Goal: Task Accomplishment & Management: Complete application form

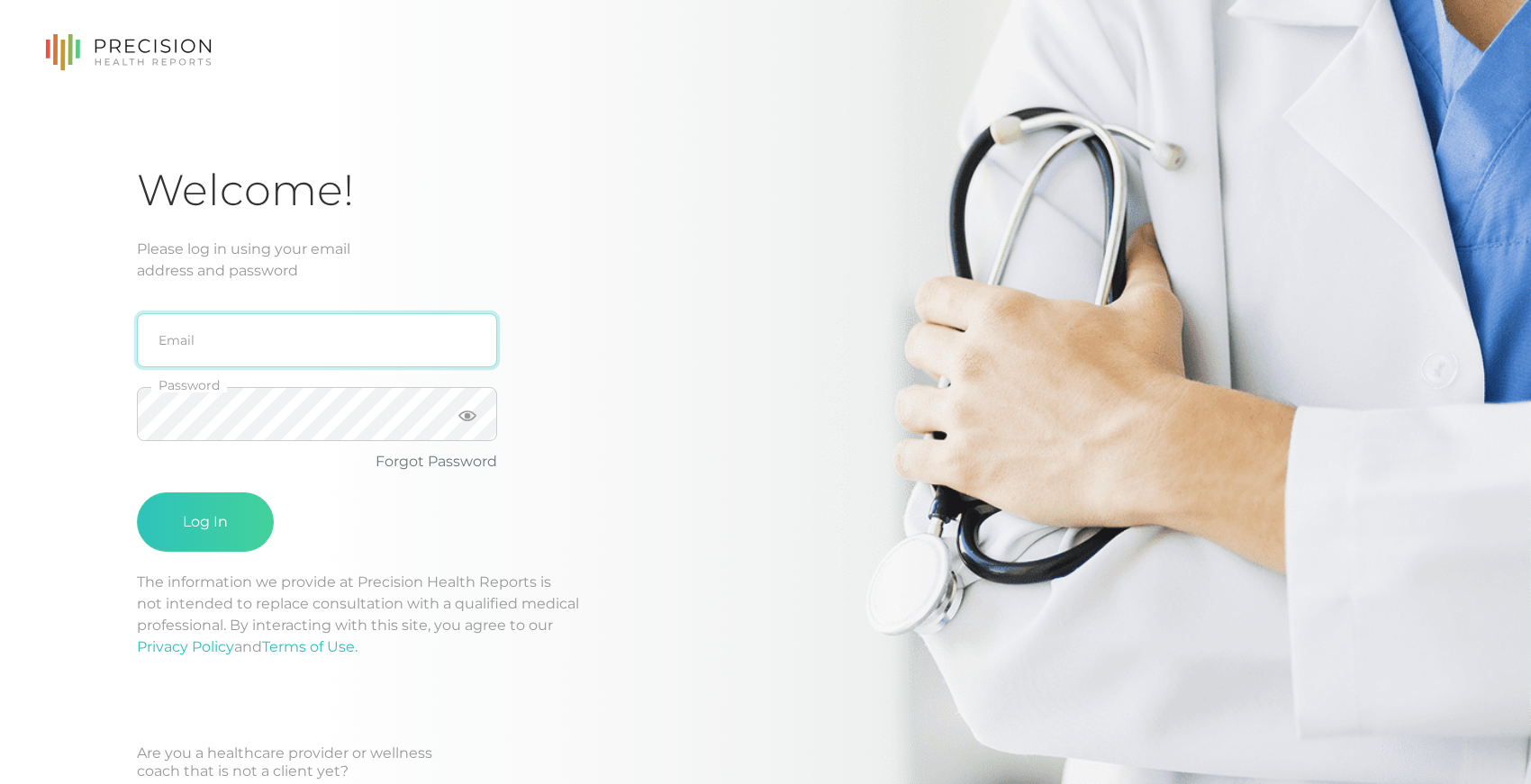
type input "[EMAIL_ADDRESS][DOMAIN_NAME]"
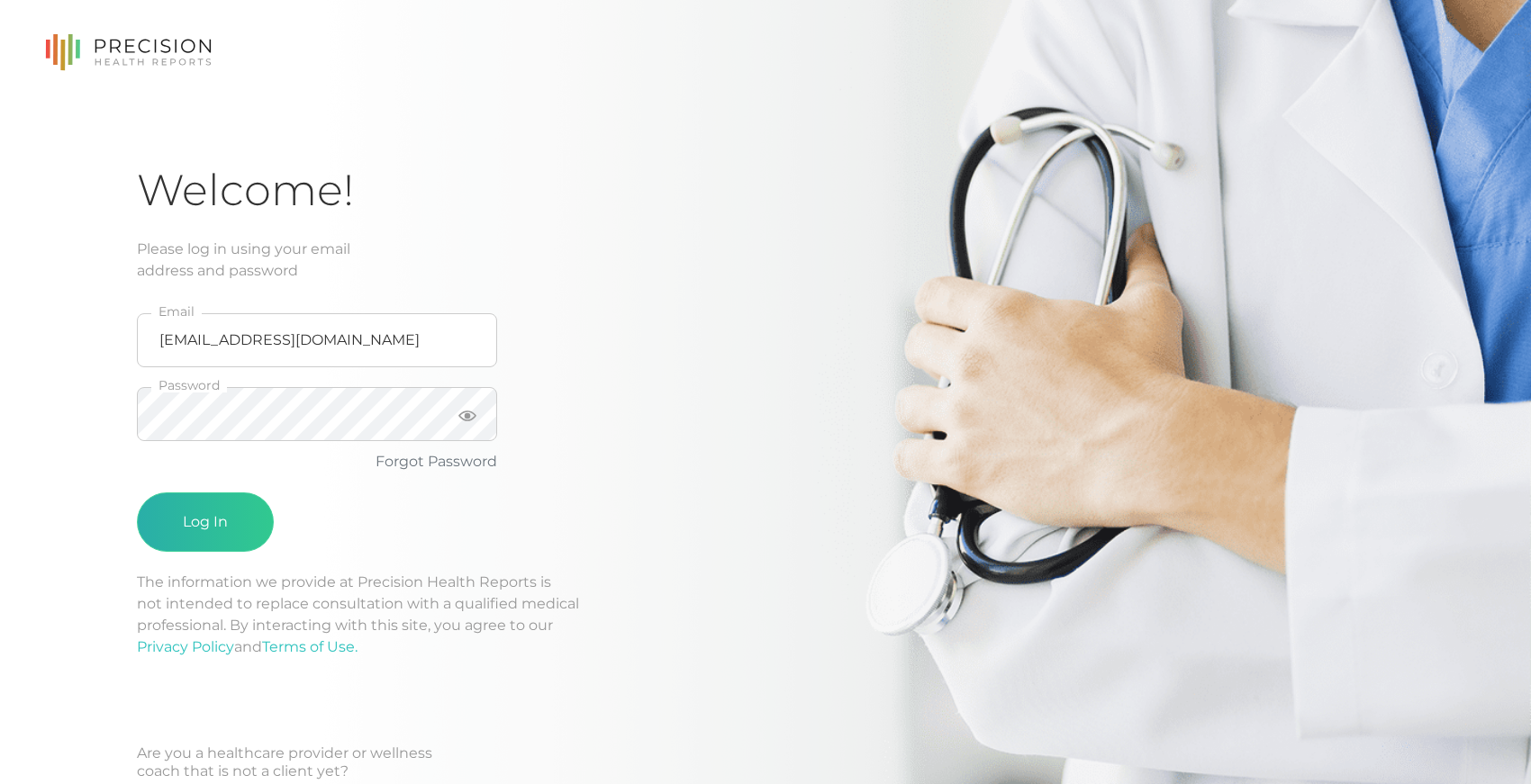
click at [182, 523] on button "Log In" at bounding box center [206, 522] width 137 height 59
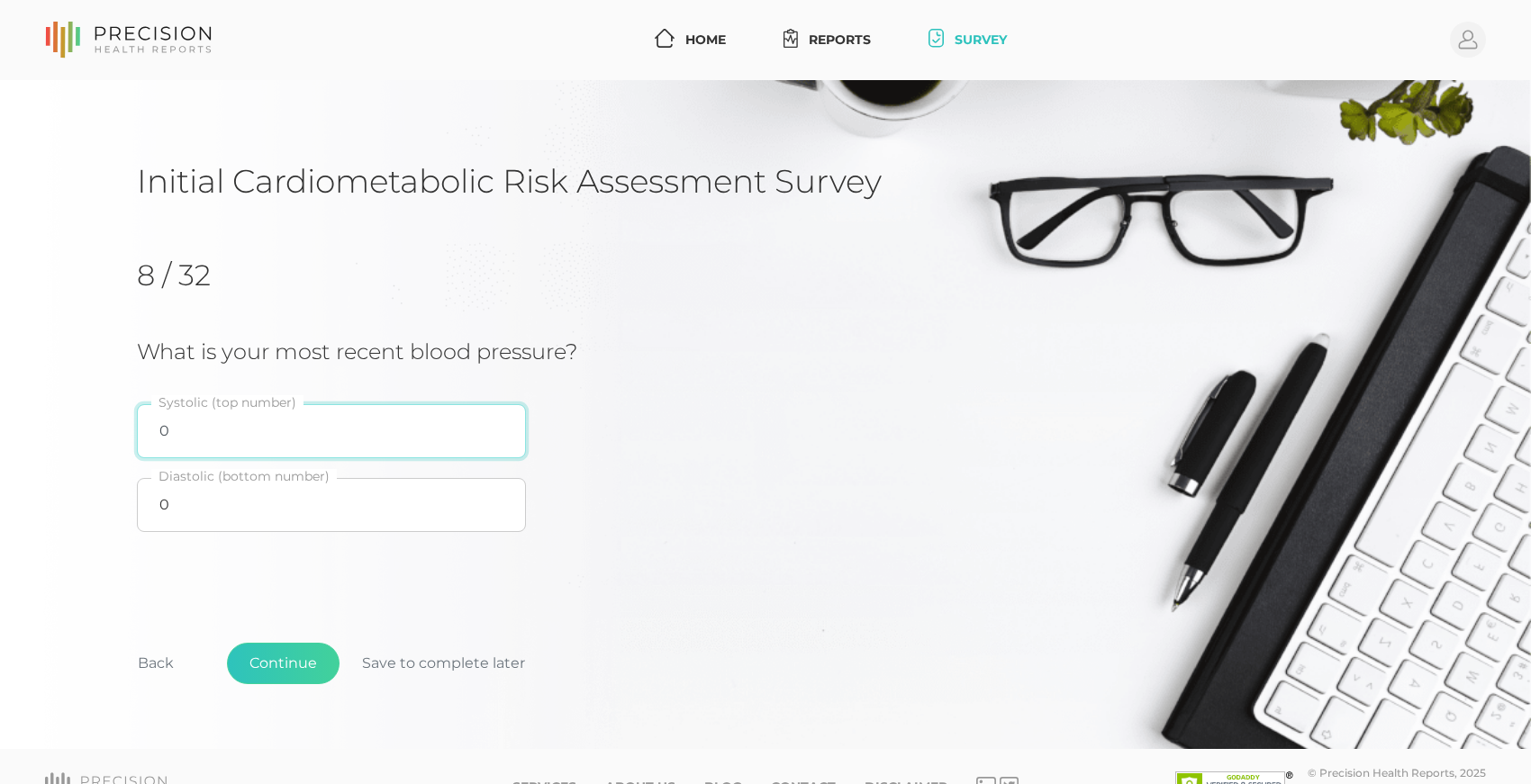
drag, startPoint x: 175, startPoint y: 429, endPoint x: 139, endPoint y: 423, distance: 36.5
click at [143, 427] on input "0" at bounding box center [332, 432] width 389 height 54
type input "130"
click at [307, 581] on div "Initial Cardiometabolic Risk Assessment Survey 8 / 32 What is your most recent …" at bounding box center [766, 451] width 1258 height 579
click at [282, 661] on button "Continue" at bounding box center [284, 664] width 113 height 41
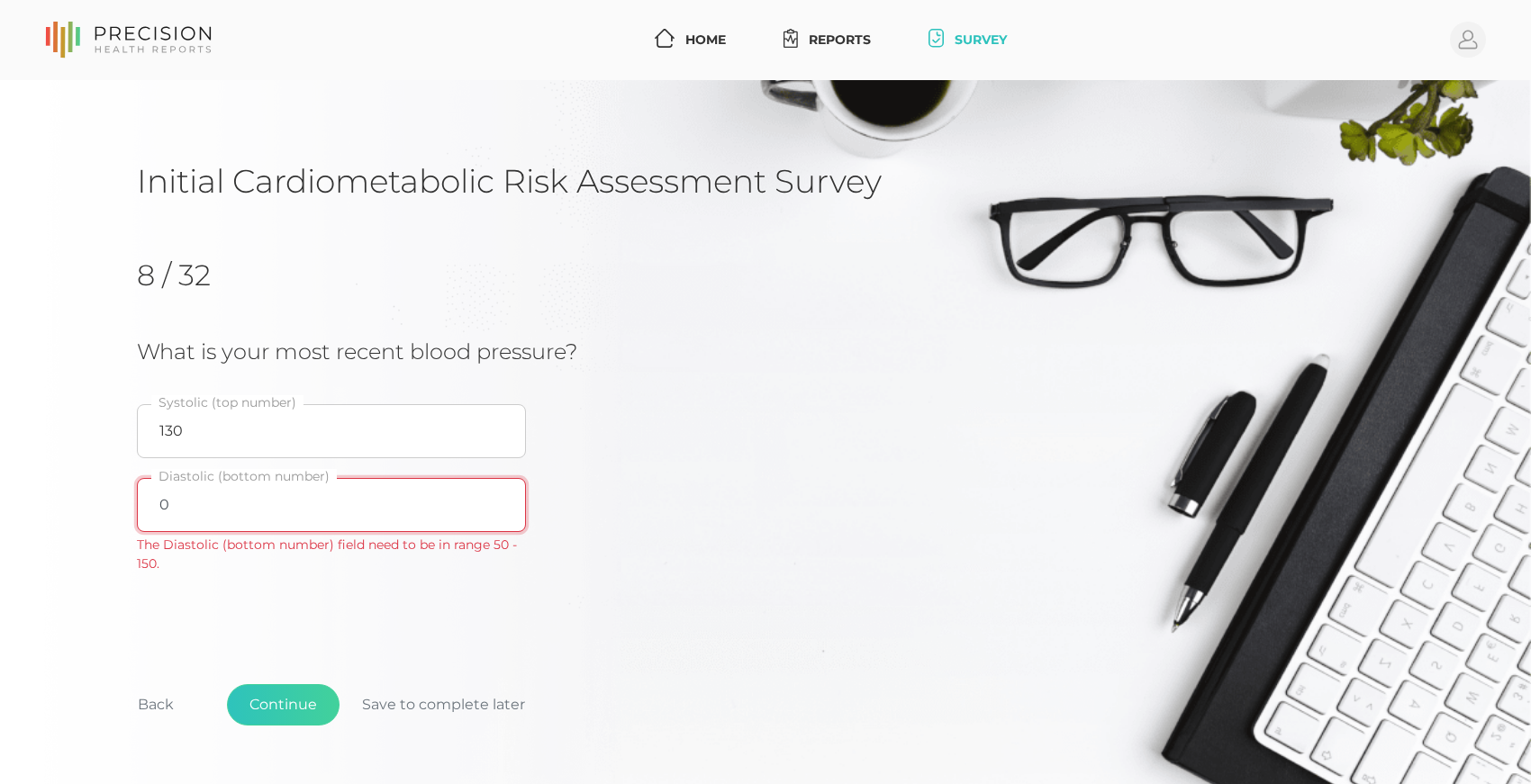
drag, startPoint x: 168, startPoint y: 504, endPoint x: 149, endPoint y: 503, distance: 19.0
click at [149, 503] on input "0" at bounding box center [332, 505] width 389 height 54
click at [412, 702] on button "Save to complete later" at bounding box center [444, 705] width 209 height 41
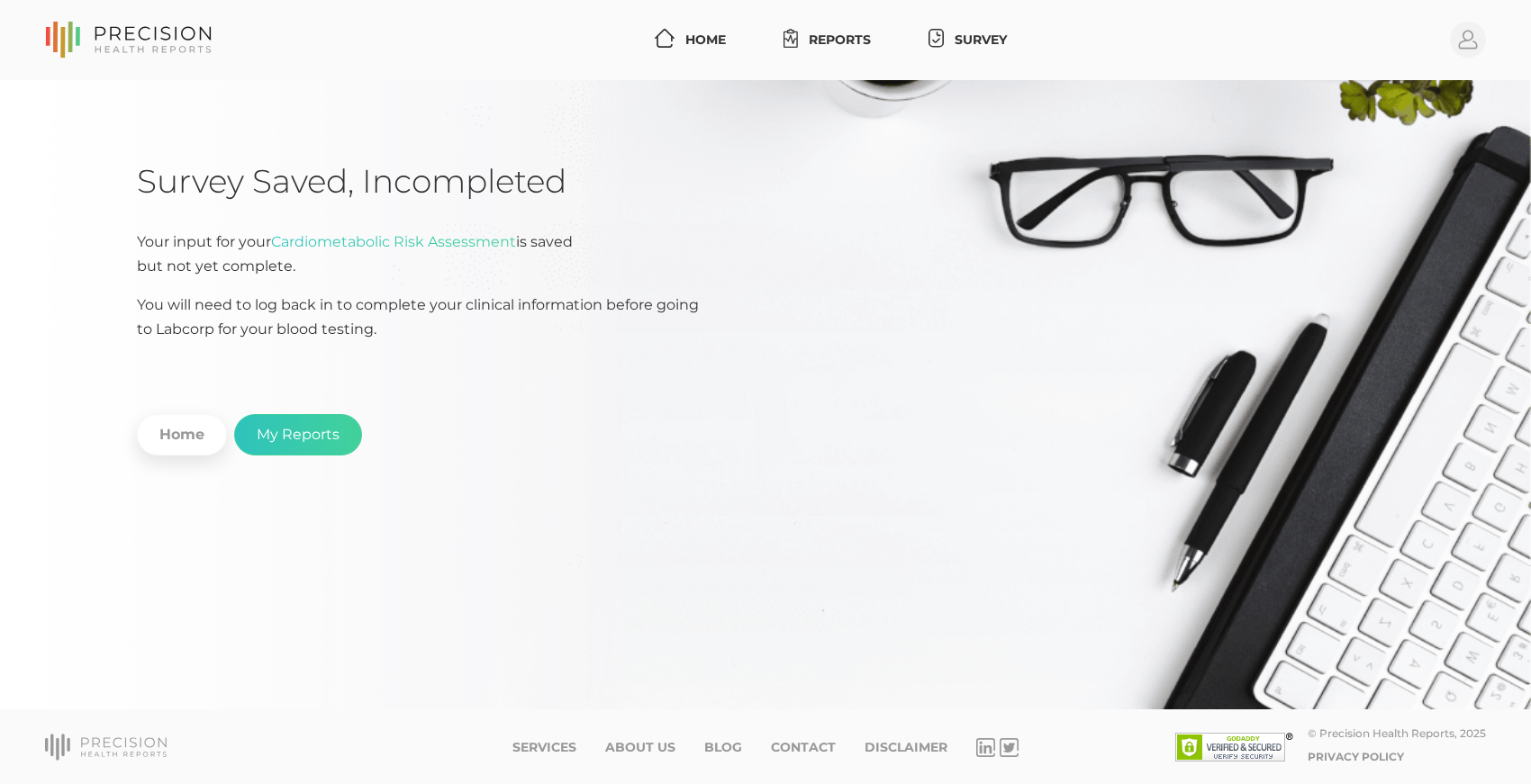
click at [994, 44] on link "Survey" at bounding box center [967, 39] width 93 height 33
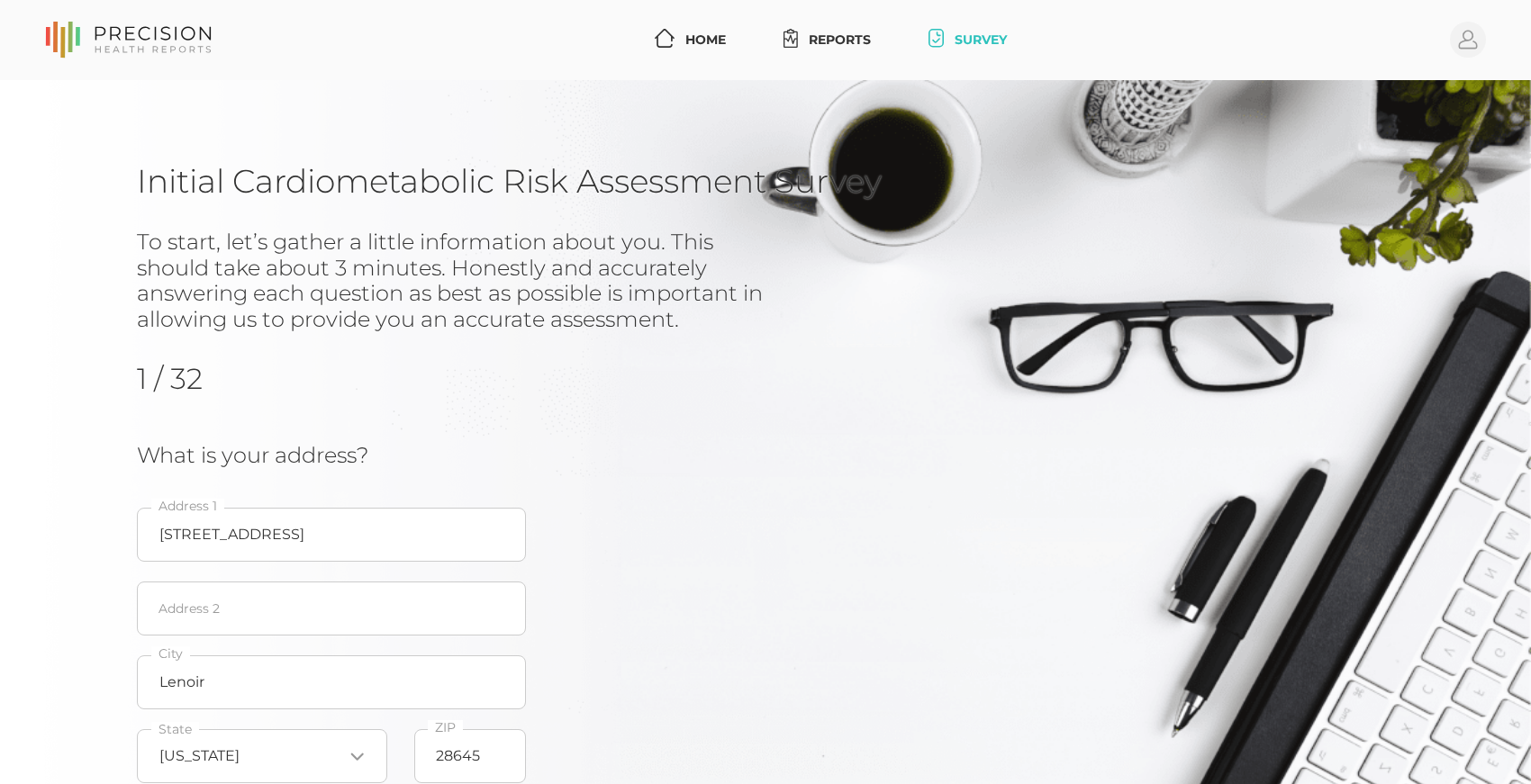
click at [887, 416] on div "1 / 32 What is your address? [STREET_ADDRESS][US_STATE] Loading... State 28645 …" at bounding box center [766, 576] width 1258 height 431
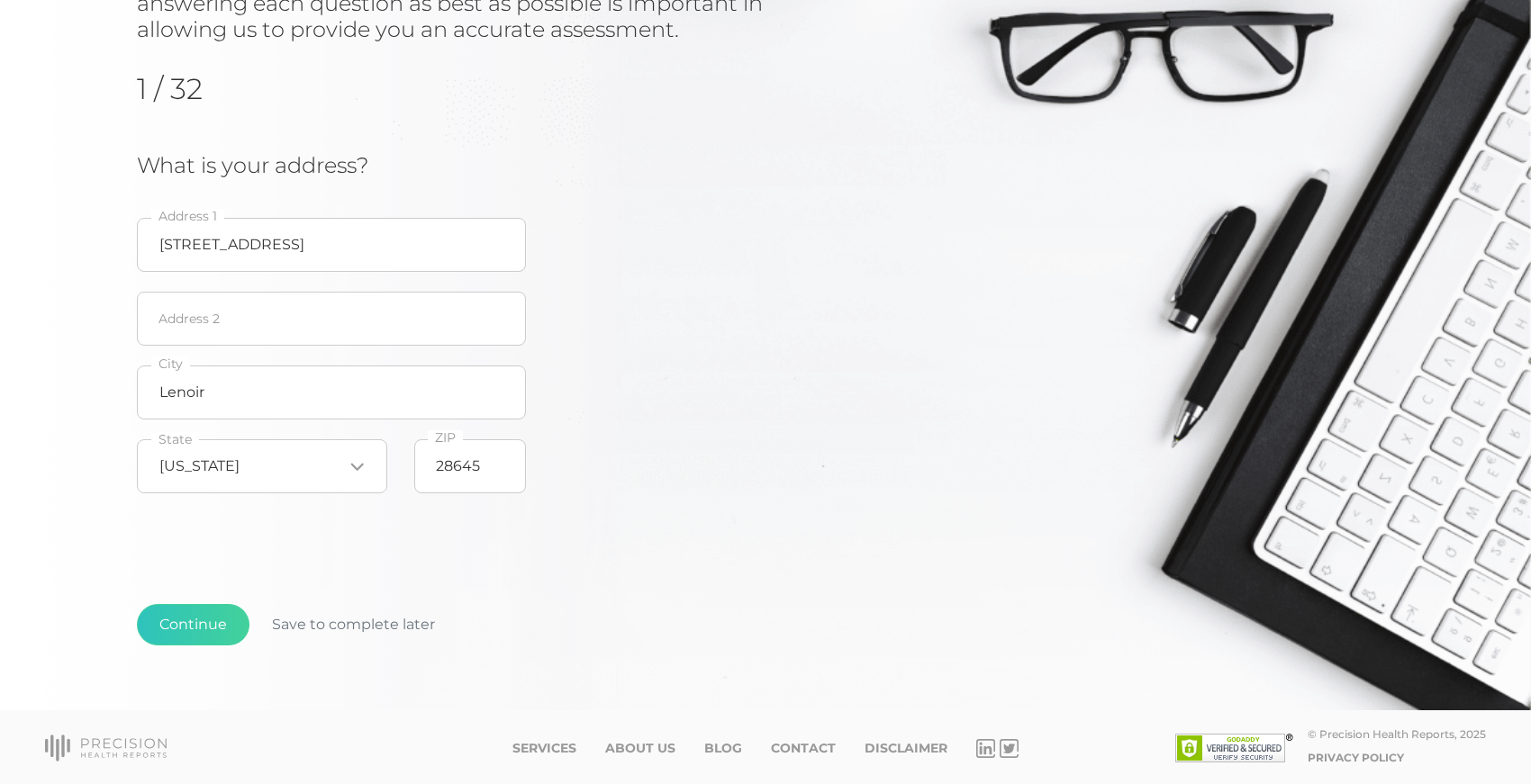
scroll to position [286, 0]
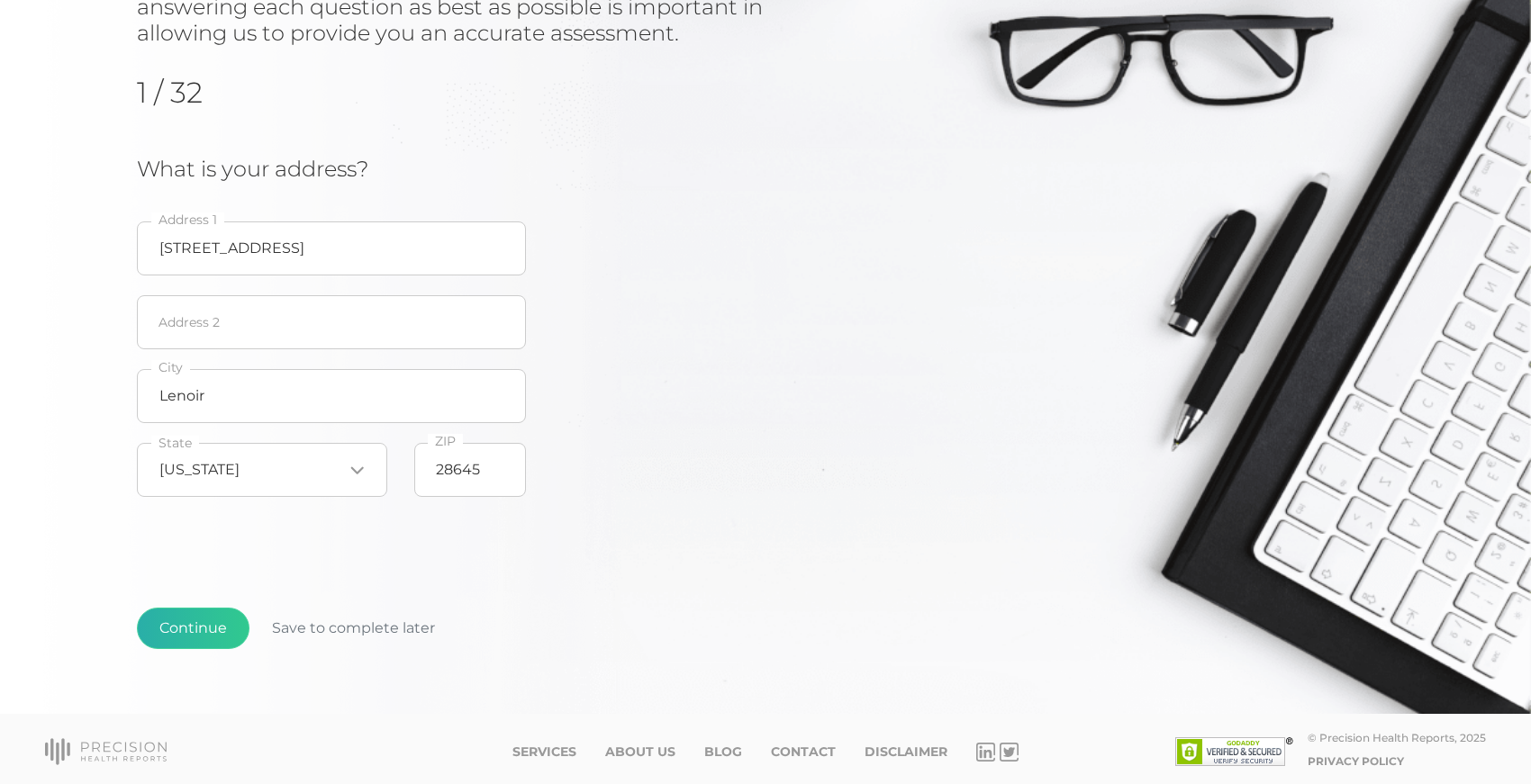
click at [201, 624] on button "Continue" at bounding box center [193, 628] width 113 height 41
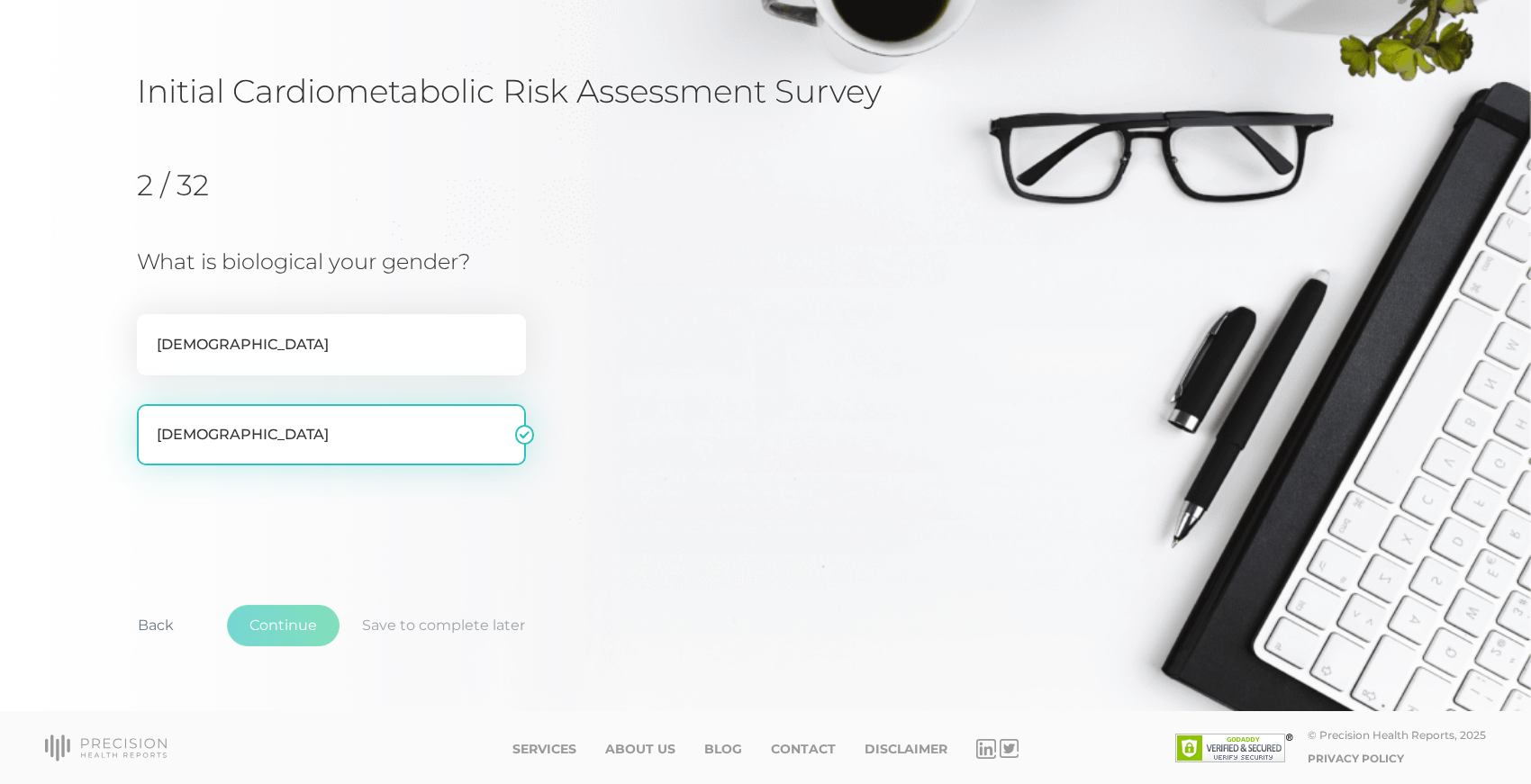
click at [346, 444] on label "[DEMOGRAPHIC_DATA]" at bounding box center [332, 435] width 389 height 61
click at [151, 423] on input "[DEMOGRAPHIC_DATA]" at bounding box center [144, 413] width 14 height 18
click at [371, 501] on fieldset "[DEMOGRAPHIC_DATA] [DEMOGRAPHIC_DATA]" at bounding box center [332, 404] width 389 height 200
click at [391, 437] on label "[DEMOGRAPHIC_DATA]" at bounding box center [332, 435] width 389 height 61
click at [151, 423] on input "[DEMOGRAPHIC_DATA]" at bounding box center [144, 413] width 14 height 18
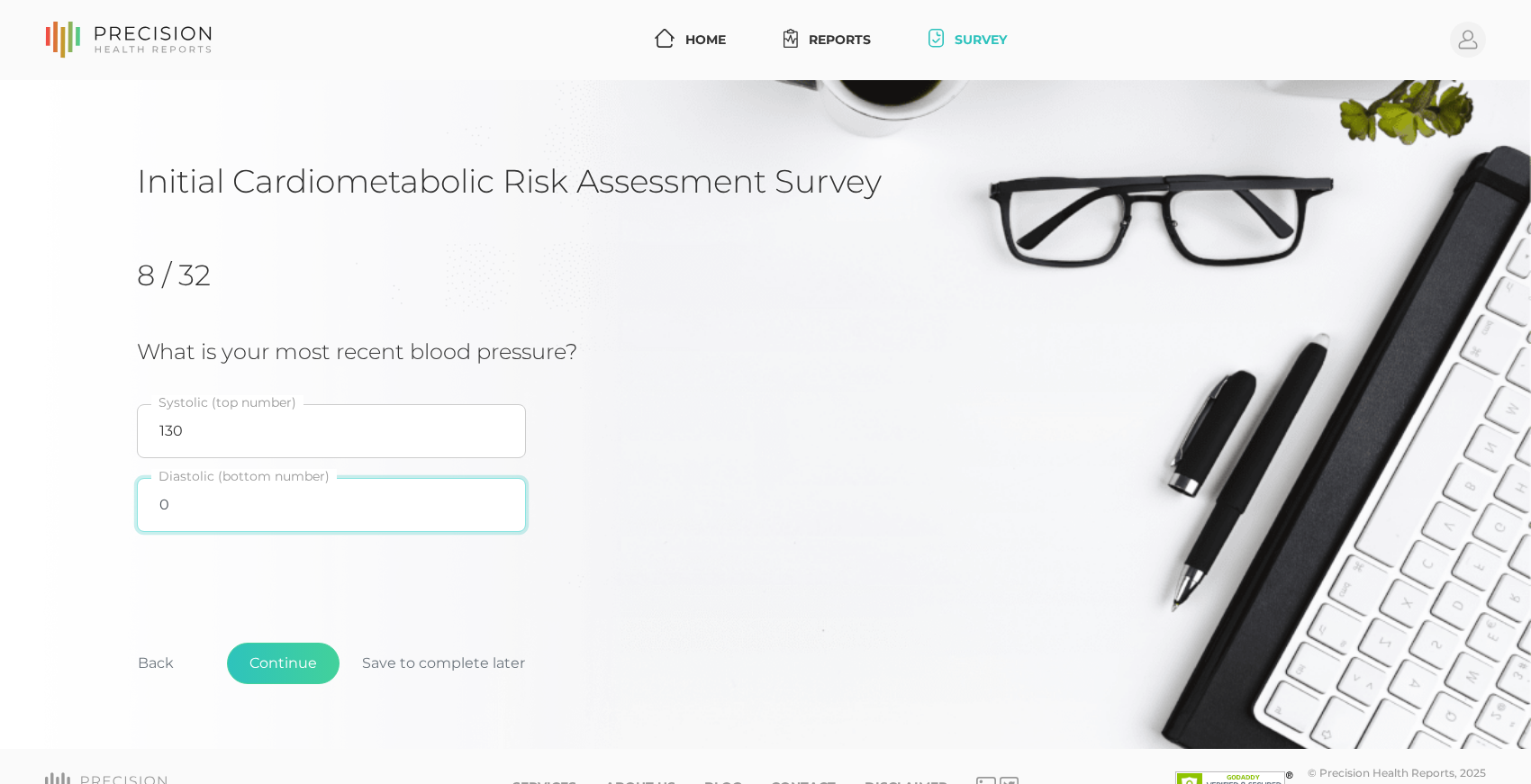
click at [160, 505] on input "0" at bounding box center [332, 505] width 389 height 54
type input "80"
click at [269, 603] on div "Initial Cardiometabolic Risk Assessment Survey 8 / 32 What is your most recent …" at bounding box center [766, 451] width 1258 height 579
click at [275, 655] on button "Continue" at bounding box center [284, 664] width 113 height 41
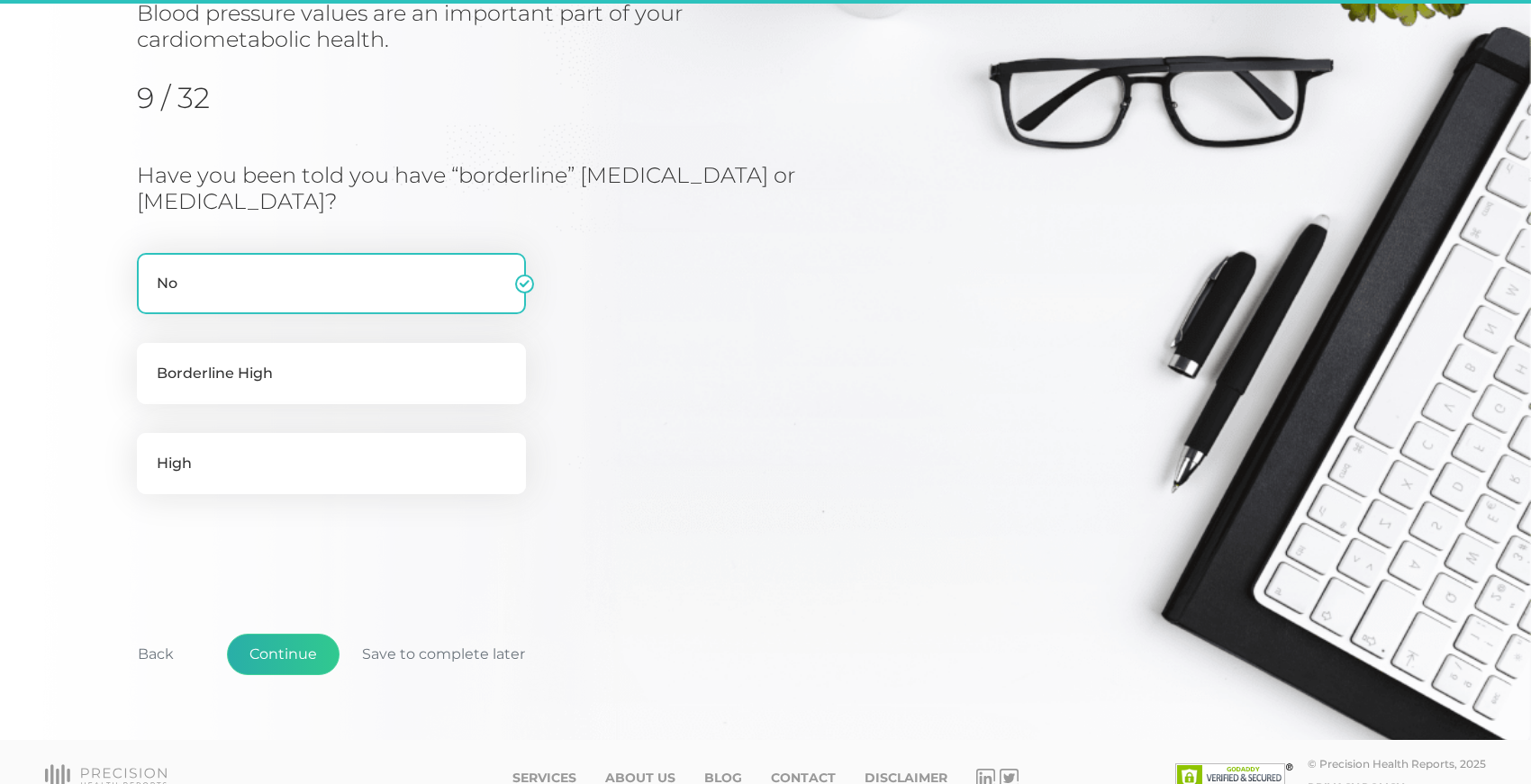
scroll to position [230, 0]
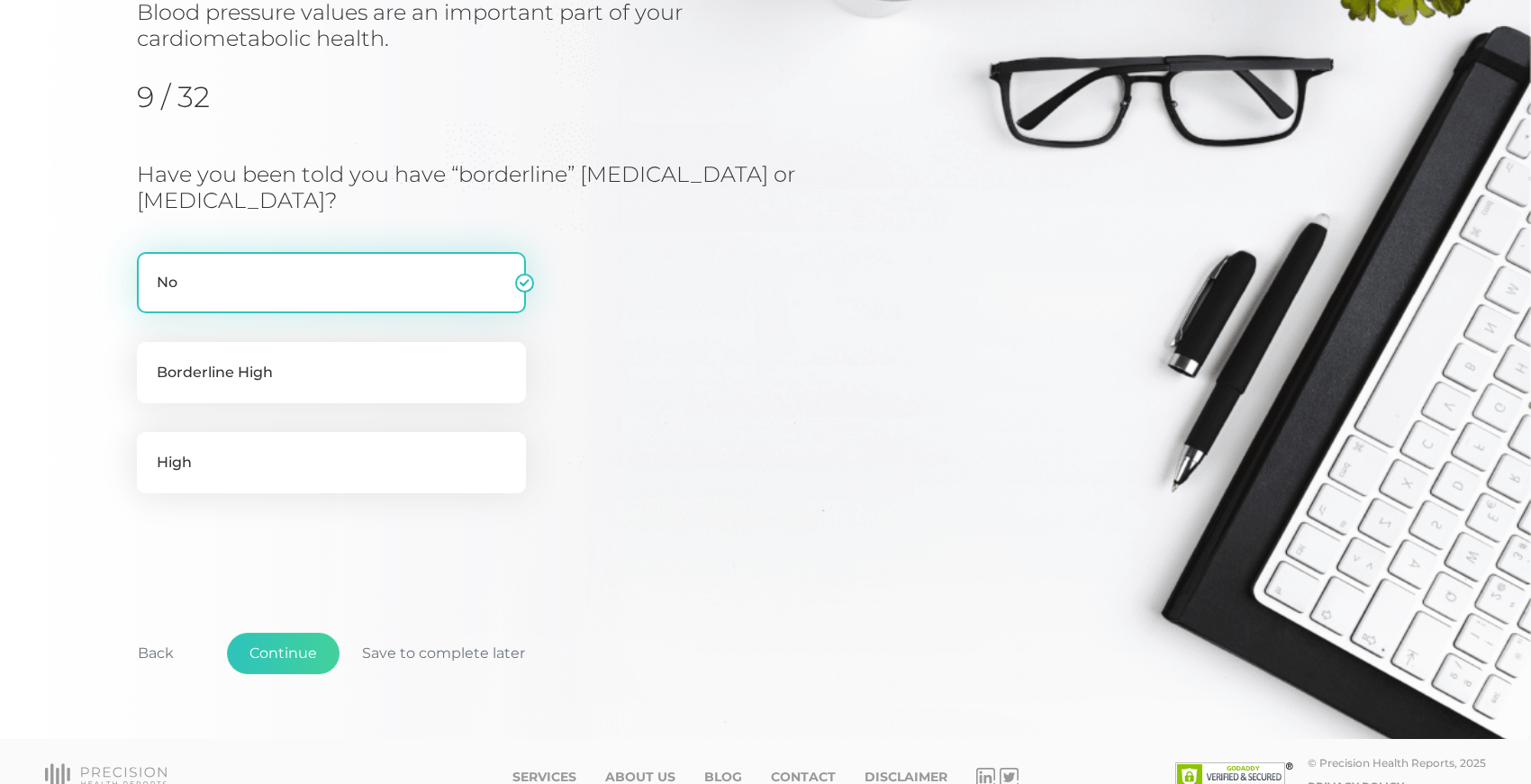
click at [182, 281] on label "No" at bounding box center [332, 282] width 389 height 61
click at [151, 270] on input "No" at bounding box center [144, 260] width 14 height 18
click at [282, 646] on button "Continue" at bounding box center [284, 653] width 113 height 41
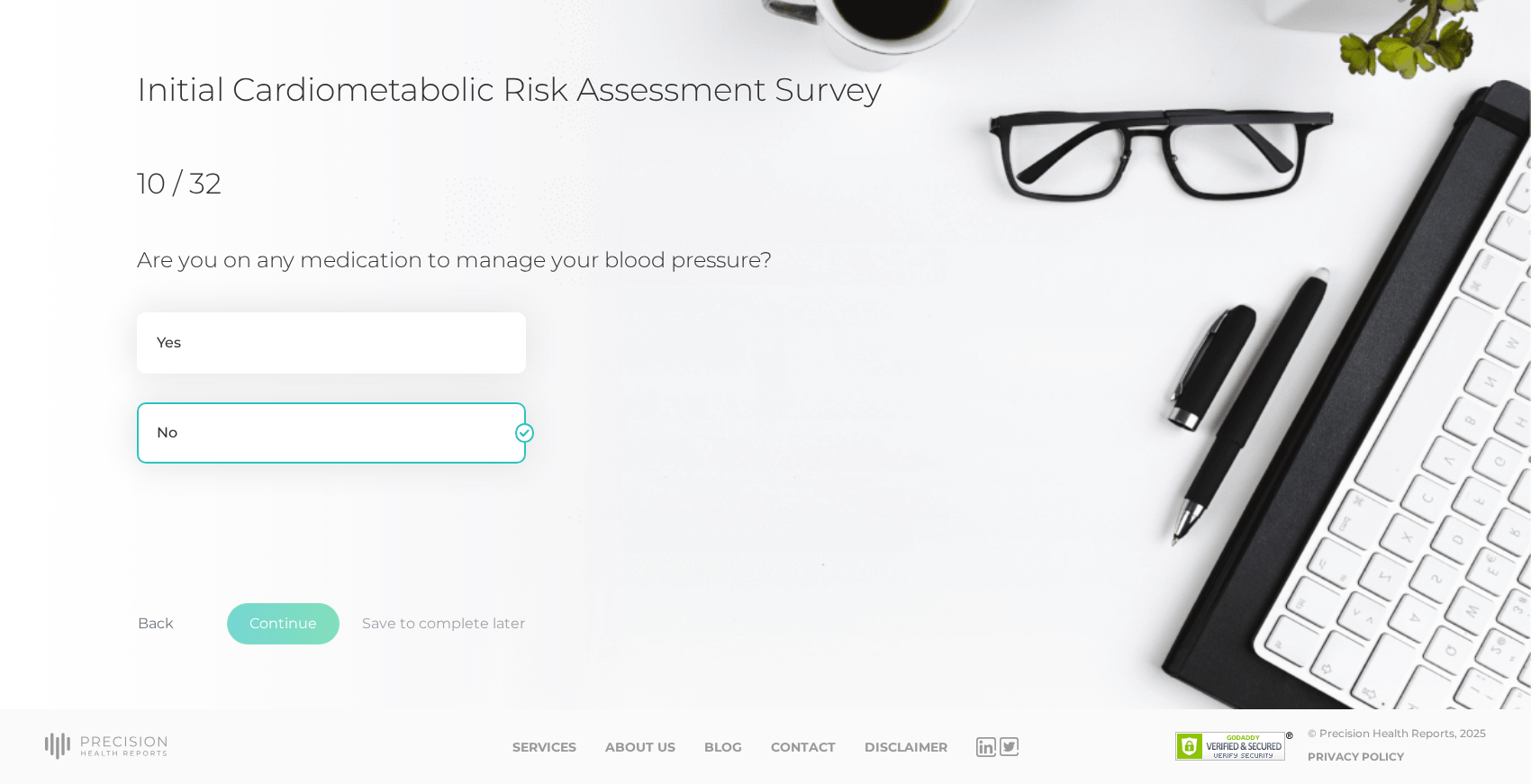
scroll to position [90, 0]
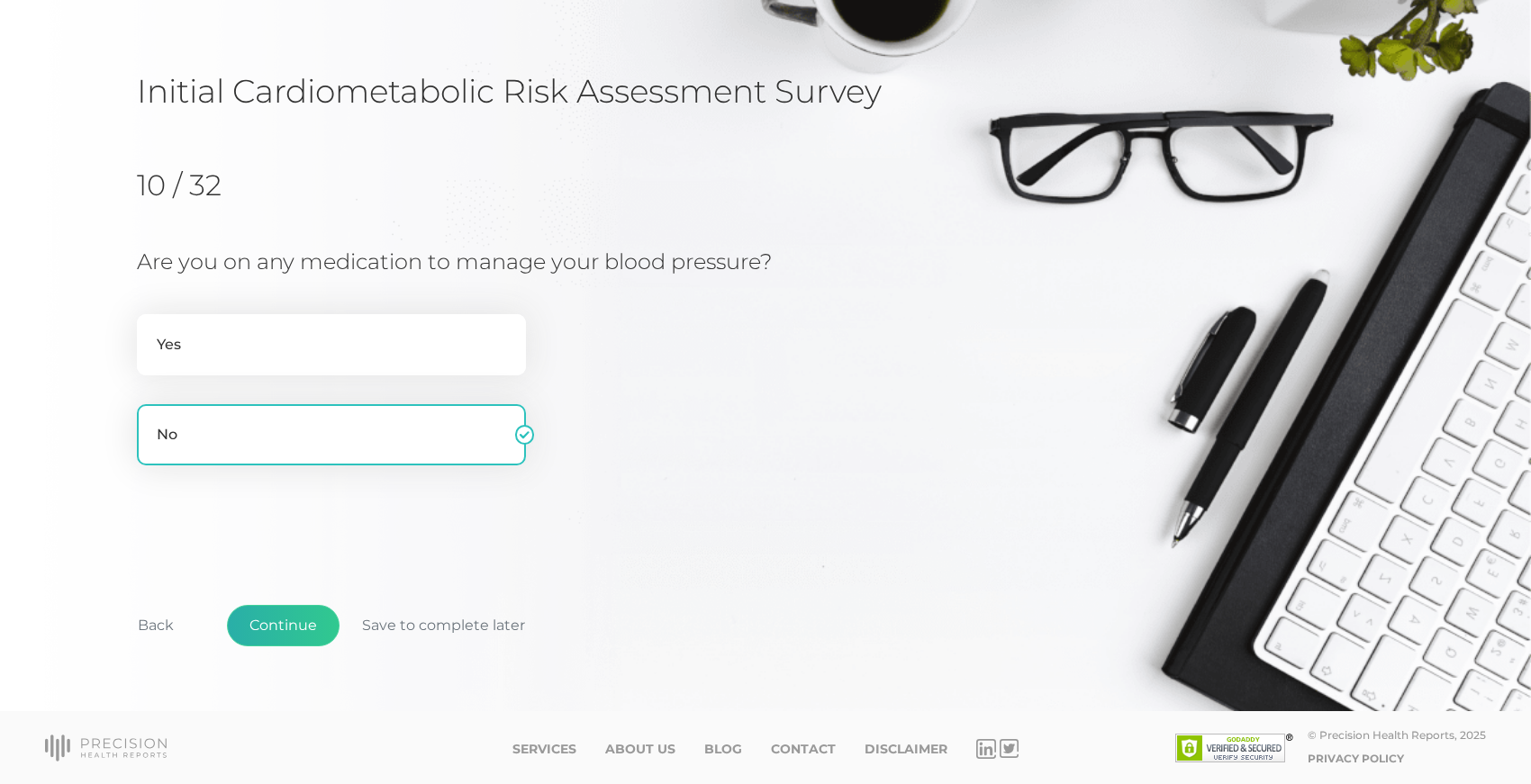
click at [275, 620] on button "Continue" at bounding box center [284, 625] width 113 height 41
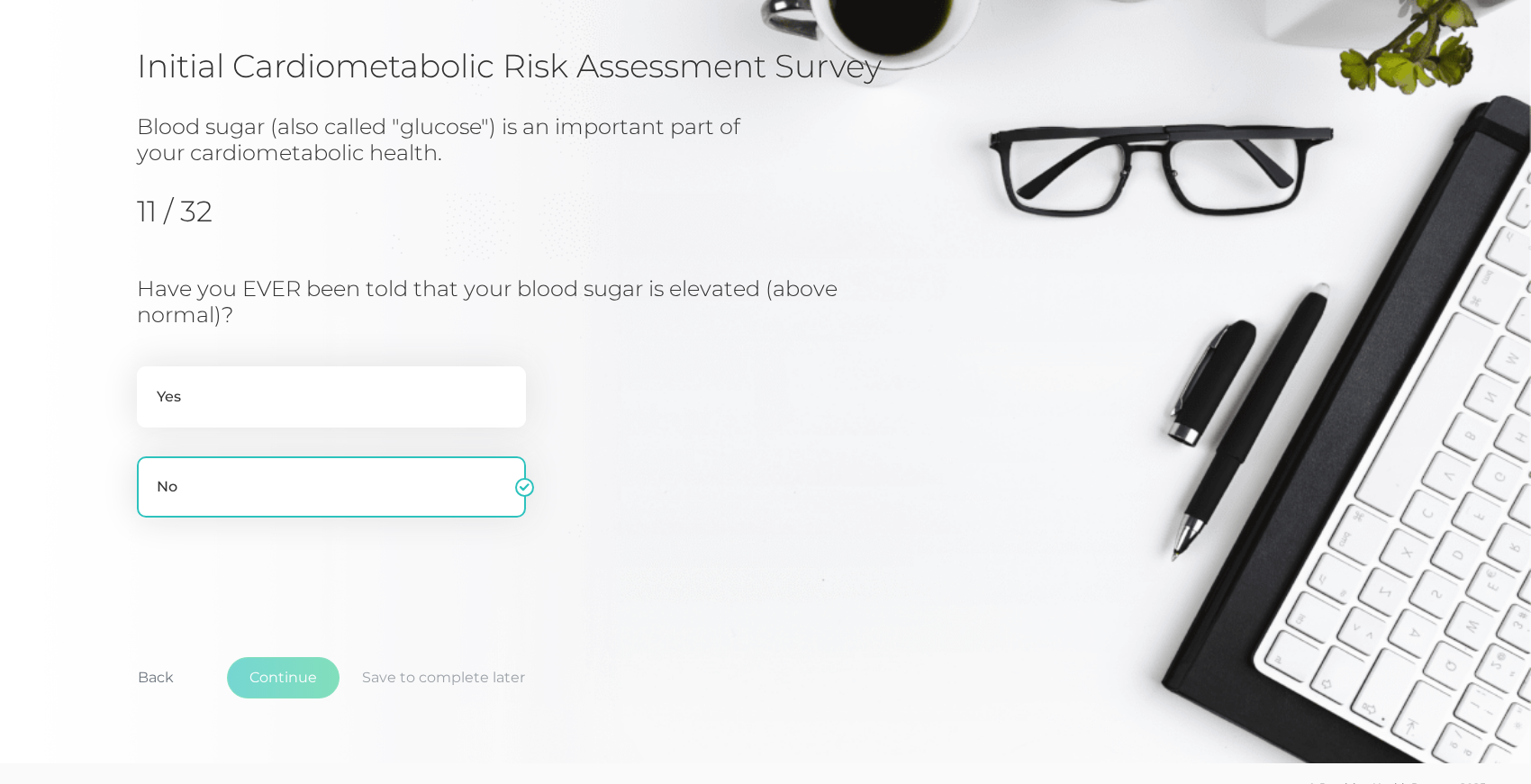
scroll to position [165, 0]
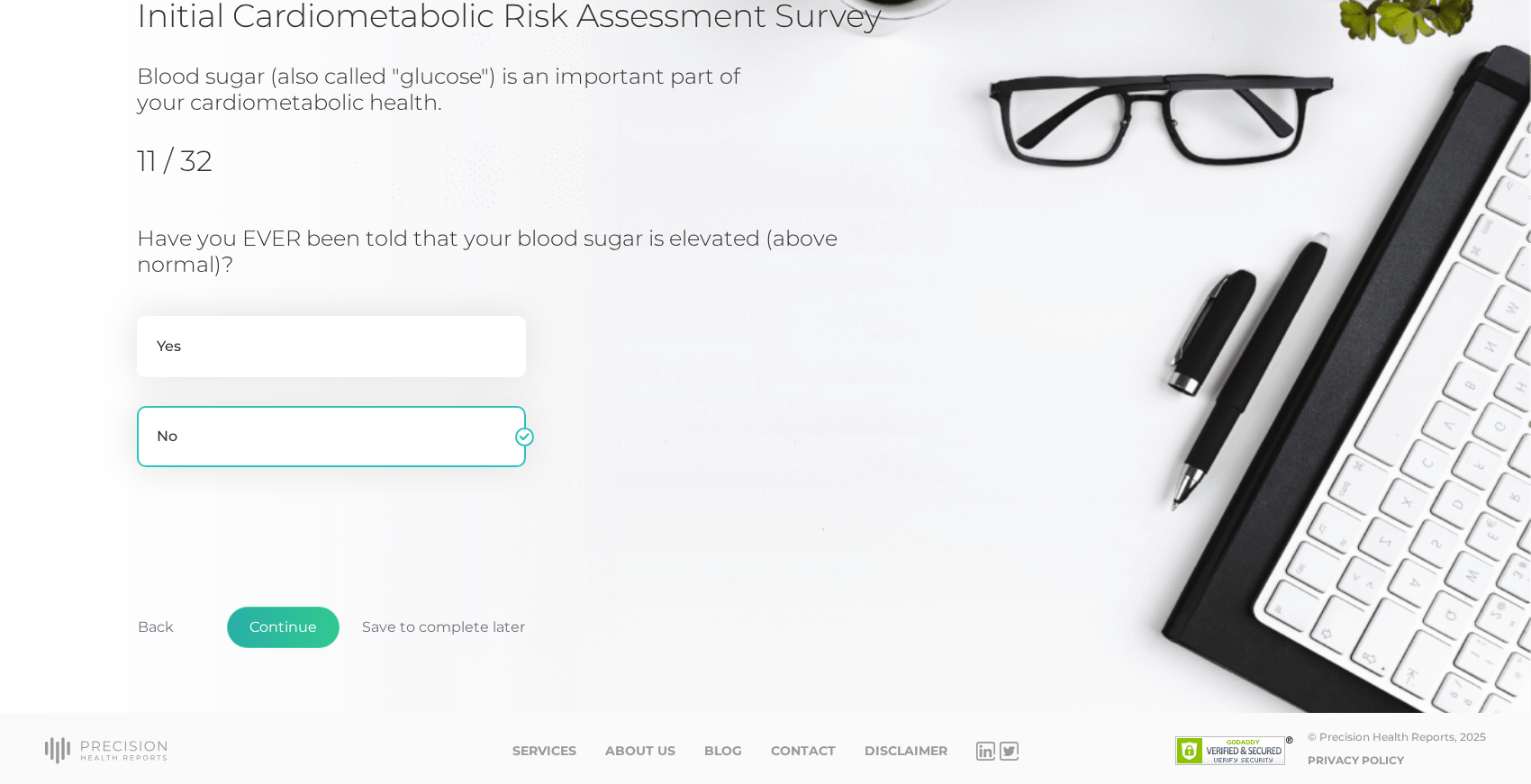
click at [274, 623] on button "Continue" at bounding box center [284, 627] width 113 height 41
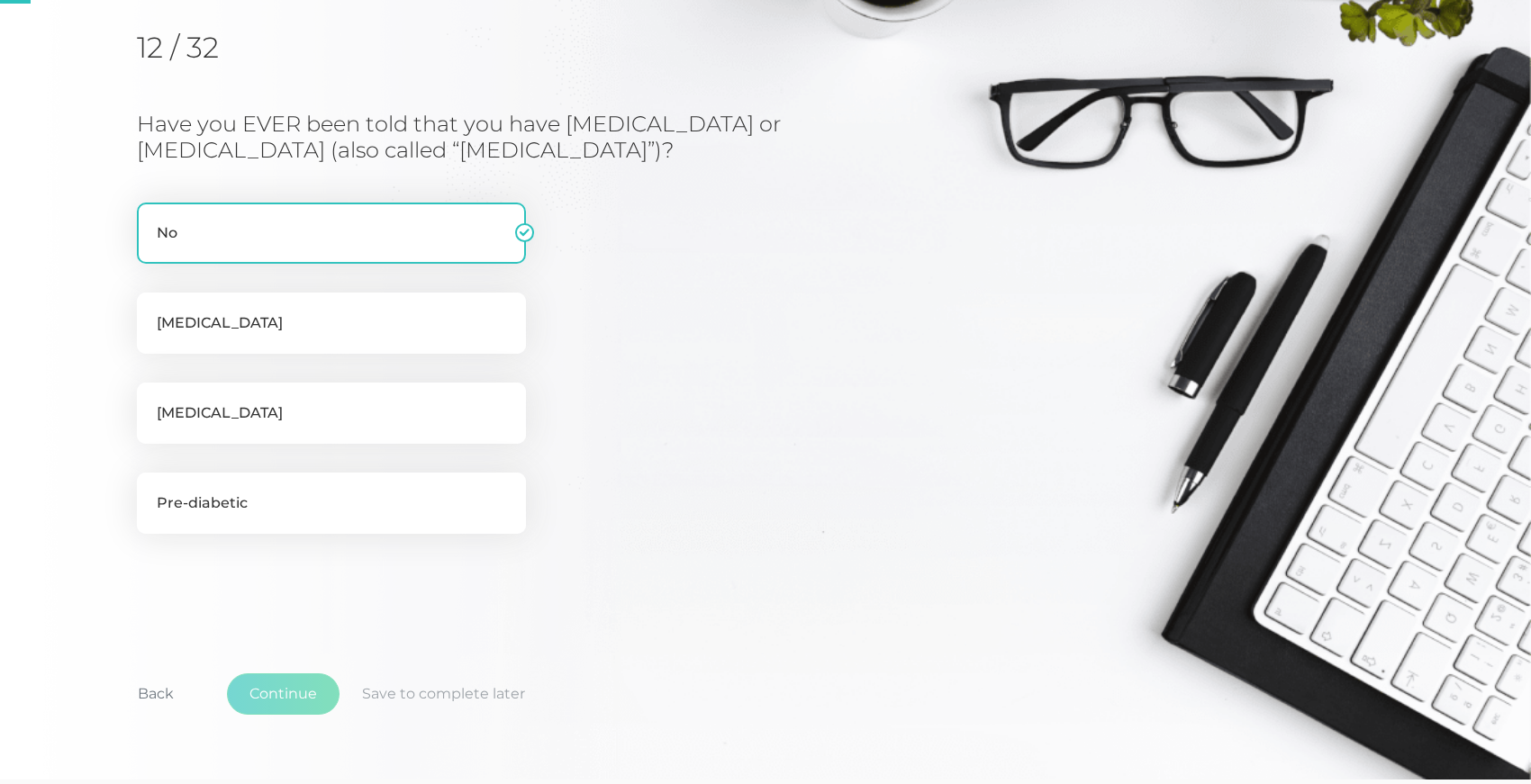
scroll to position [230, 0]
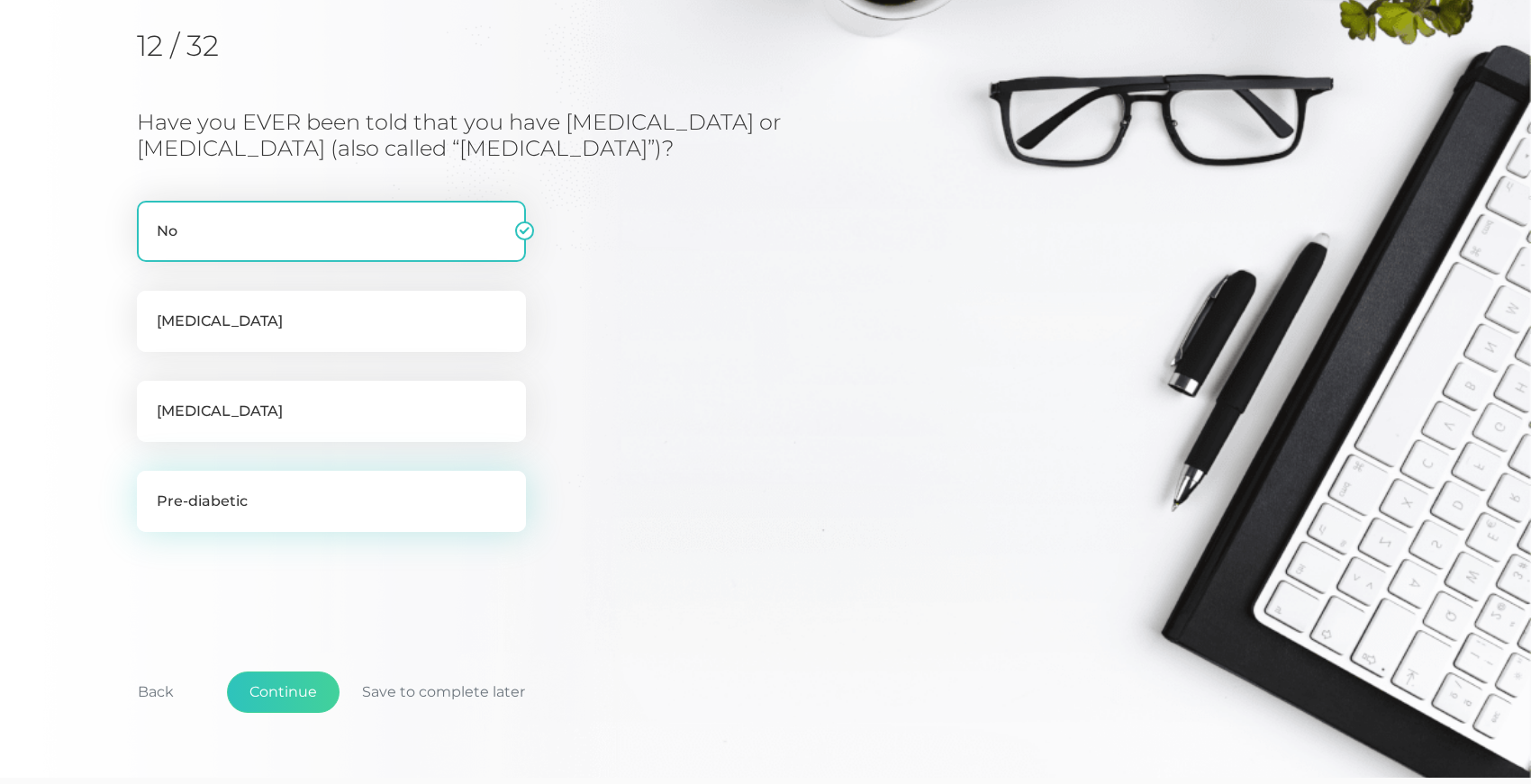
click at [245, 504] on label "Pre-diabetic" at bounding box center [332, 501] width 389 height 61
click at [151, 489] on input "Pre-diabetic" at bounding box center [144, 480] width 14 height 18
checkbox input "true"
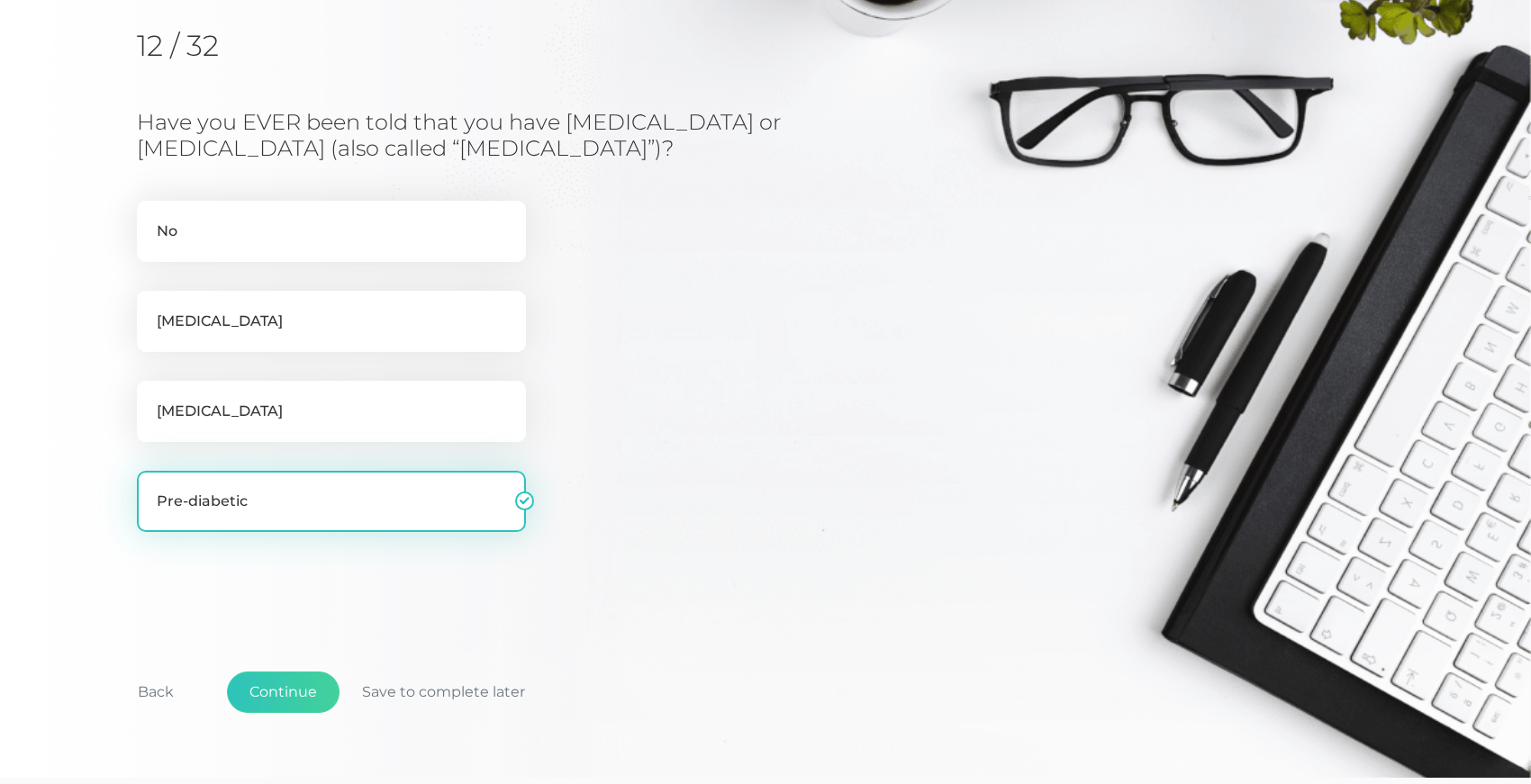
checkbox input "false"
click at [293, 687] on button "Continue" at bounding box center [284, 692] width 113 height 41
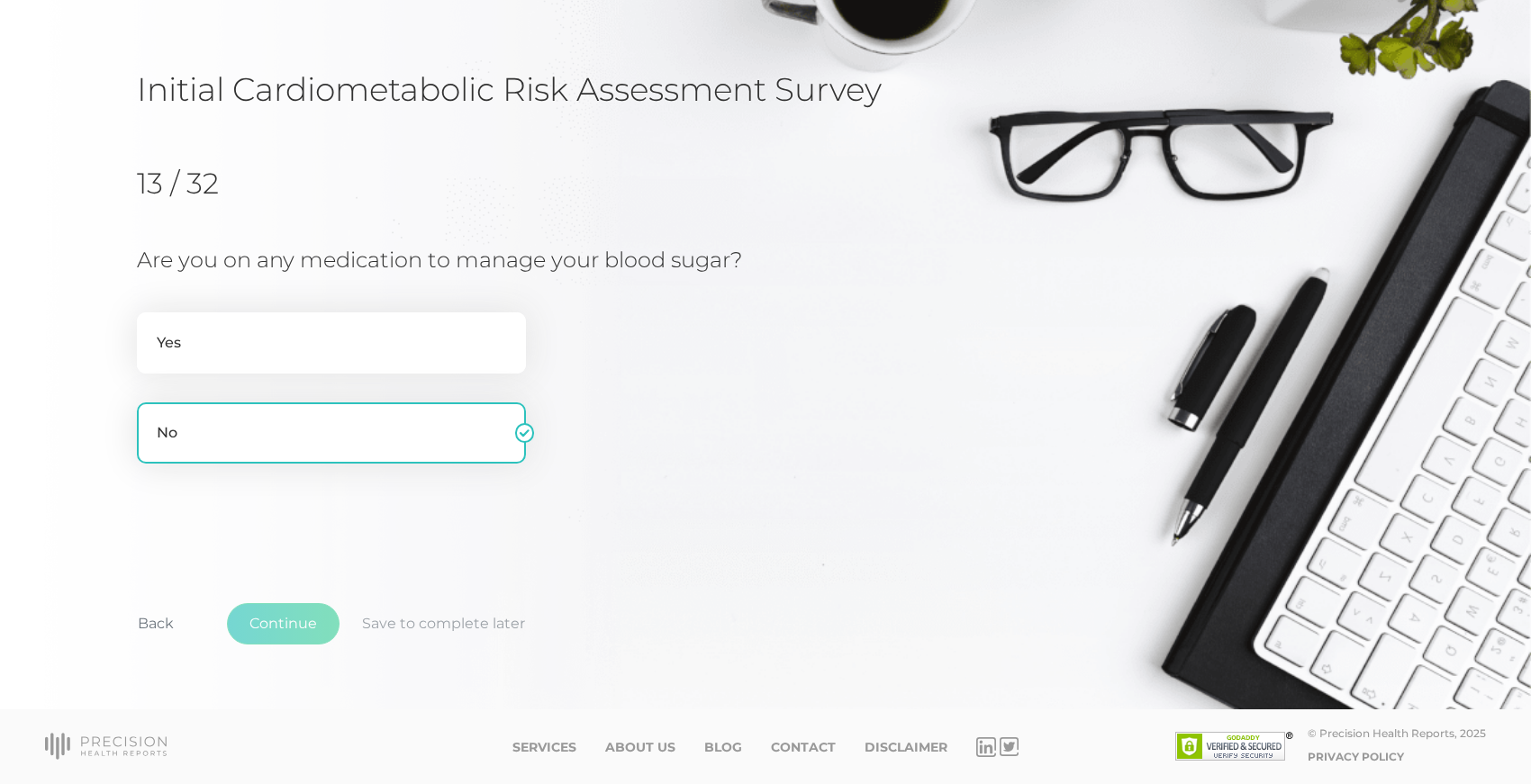
scroll to position [90, 0]
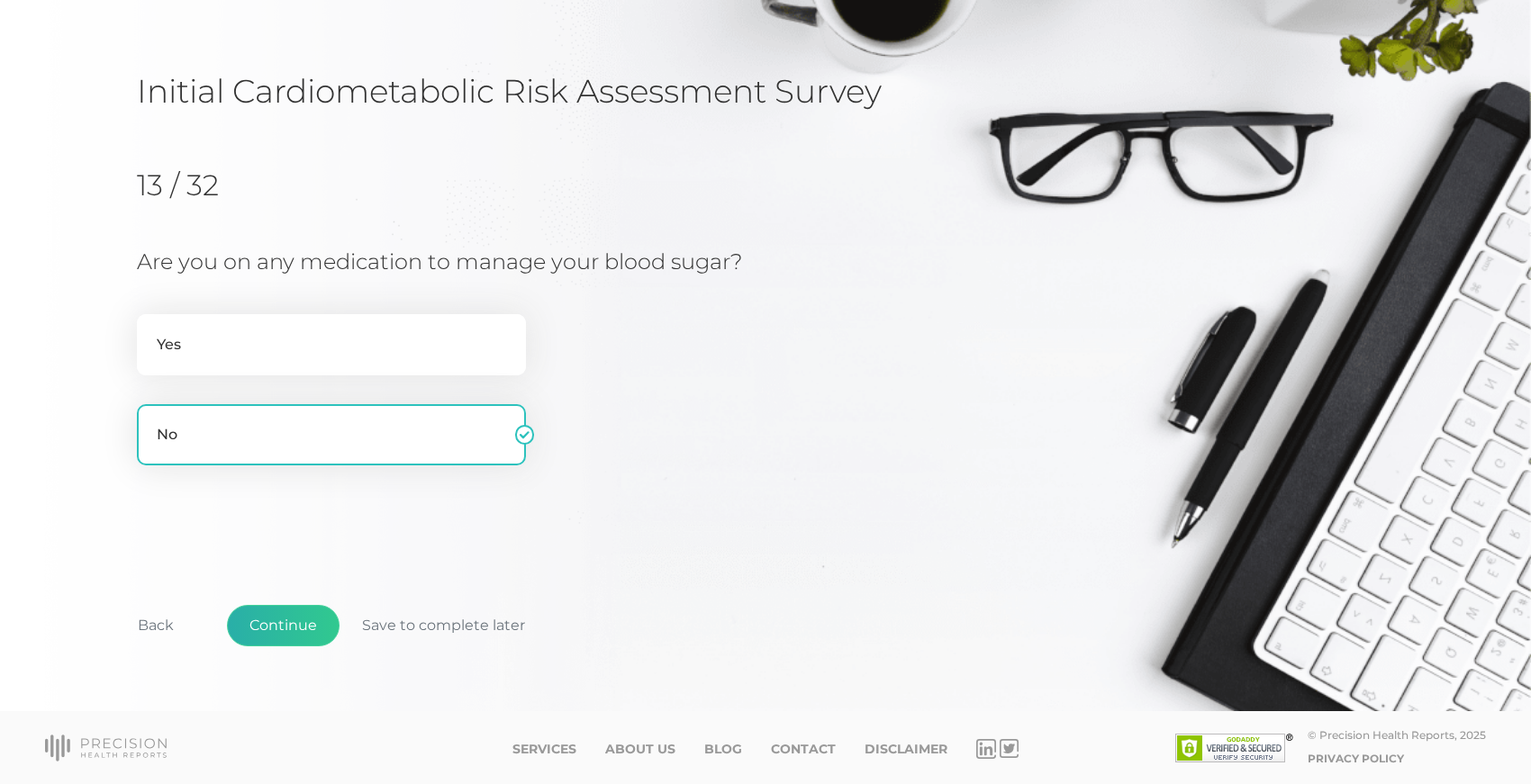
click at [275, 623] on button "Continue" at bounding box center [284, 625] width 113 height 41
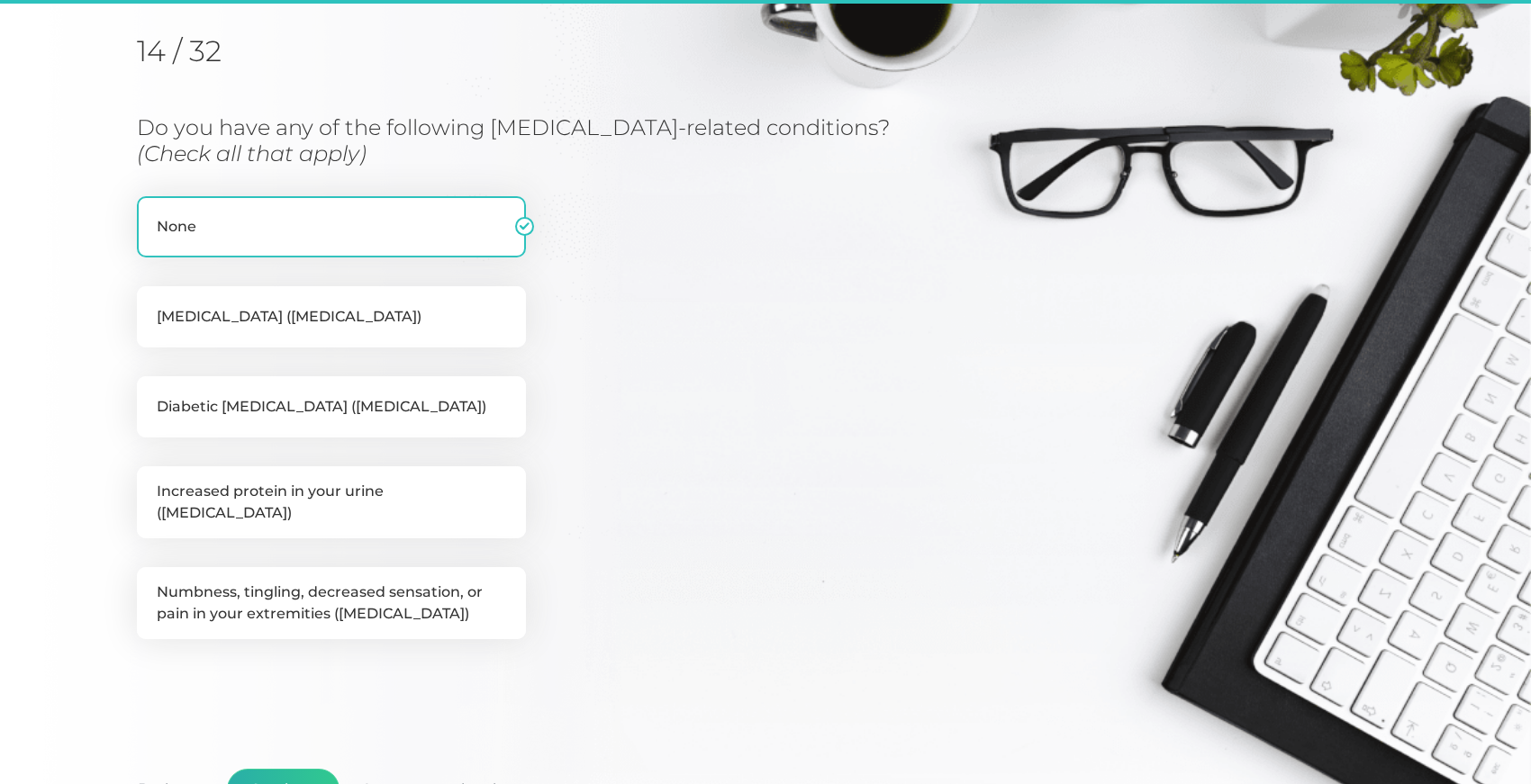
scroll to position [230, 0]
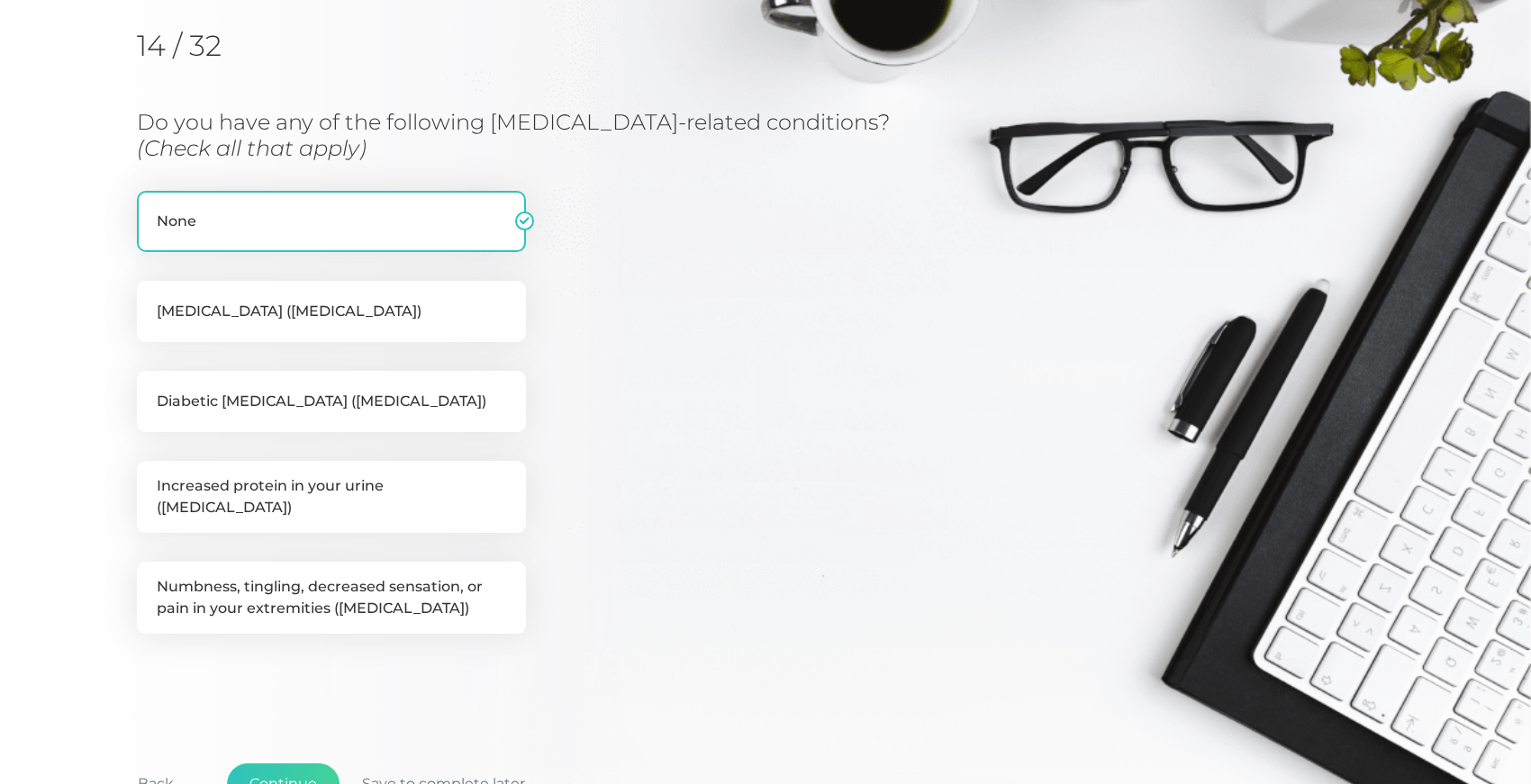
click at [265, 763] on button "Continue" at bounding box center [284, 784] width 113 height 41
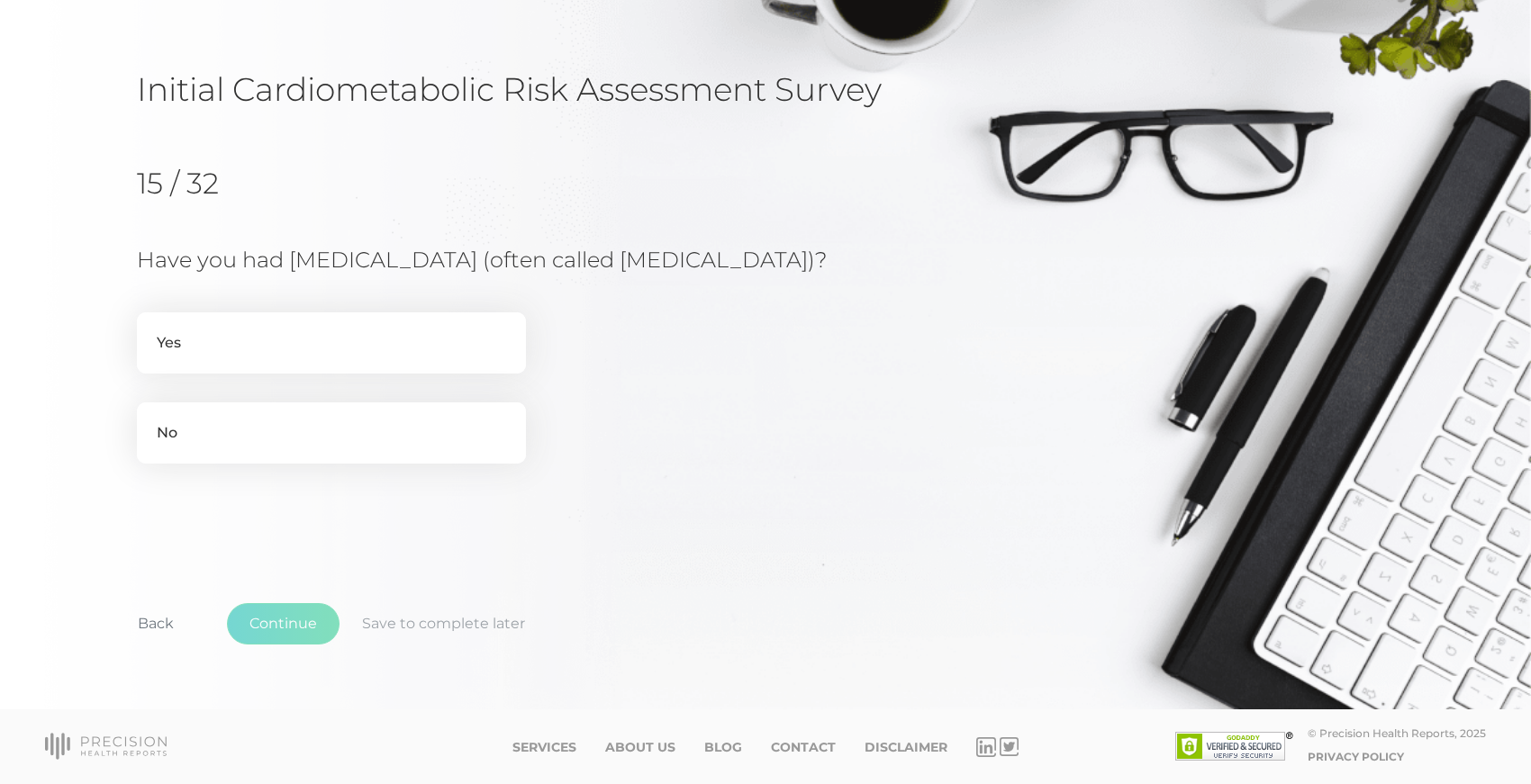
scroll to position [115, 0]
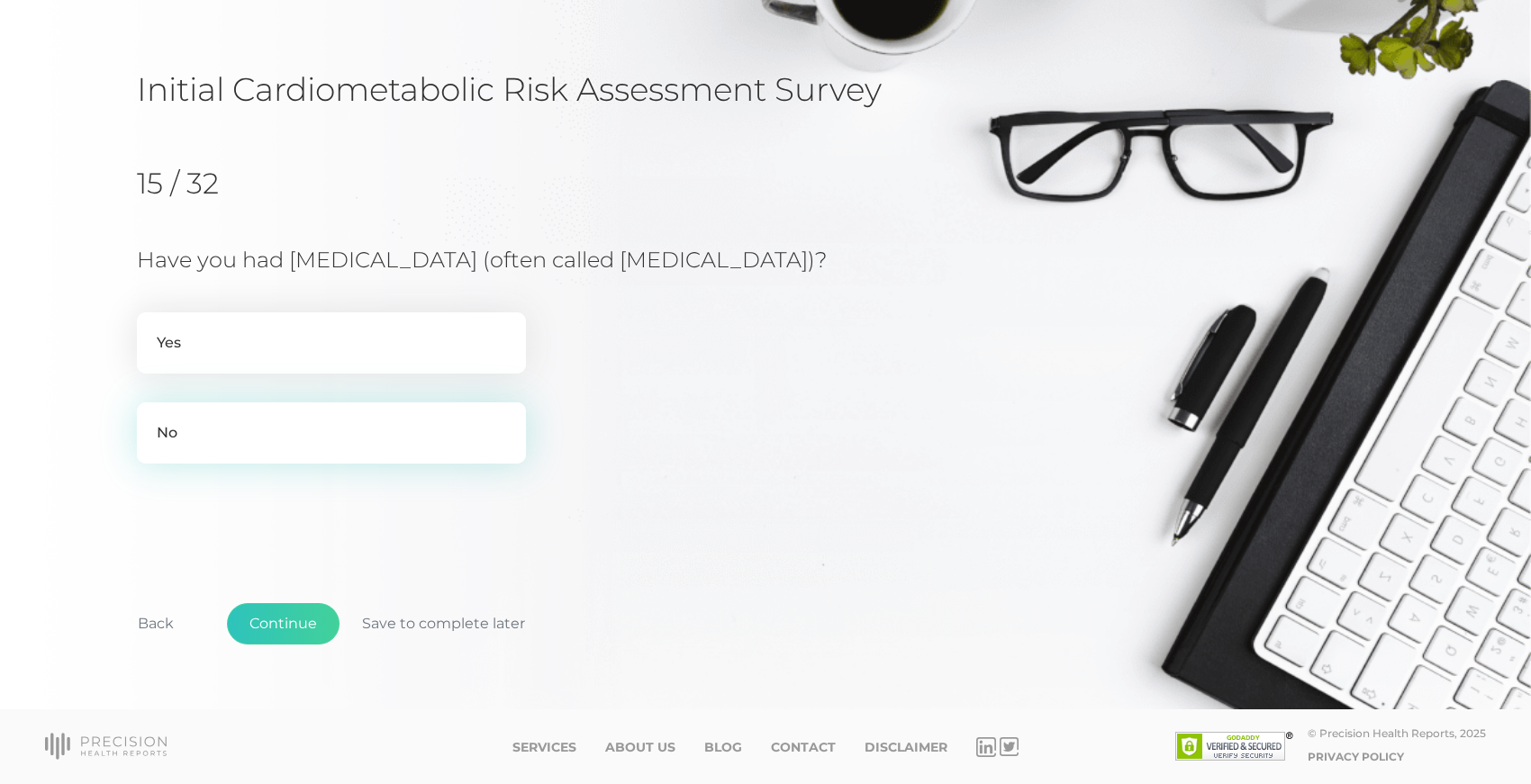
click at [224, 441] on label "No" at bounding box center [332, 433] width 389 height 61
click at [151, 421] on input "No" at bounding box center [144, 411] width 14 height 18
radio input "true"
click at [288, 620] on button "Continue" at bounding box center [284, 623] width 113 height 41
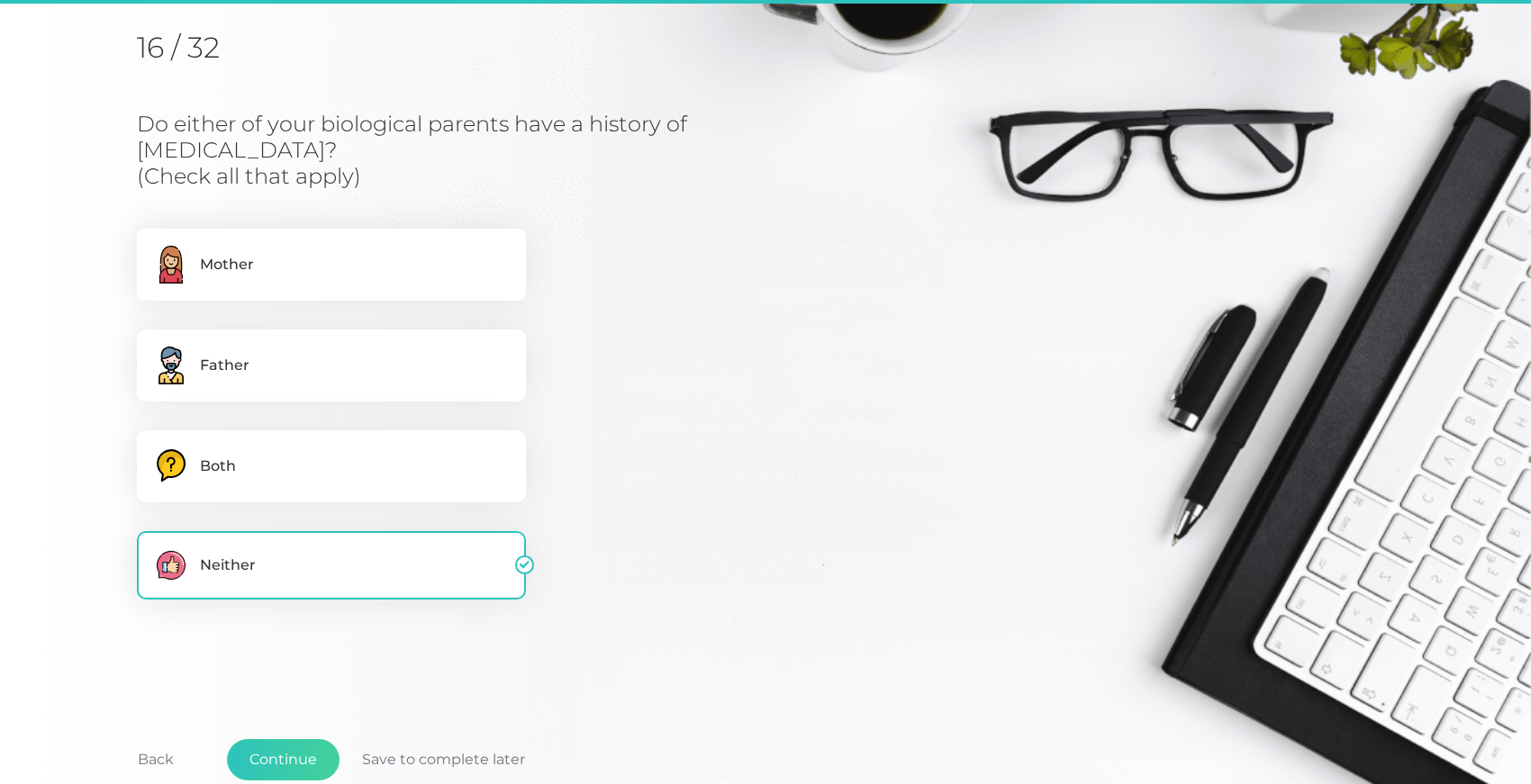
scroll to position [230, 0]
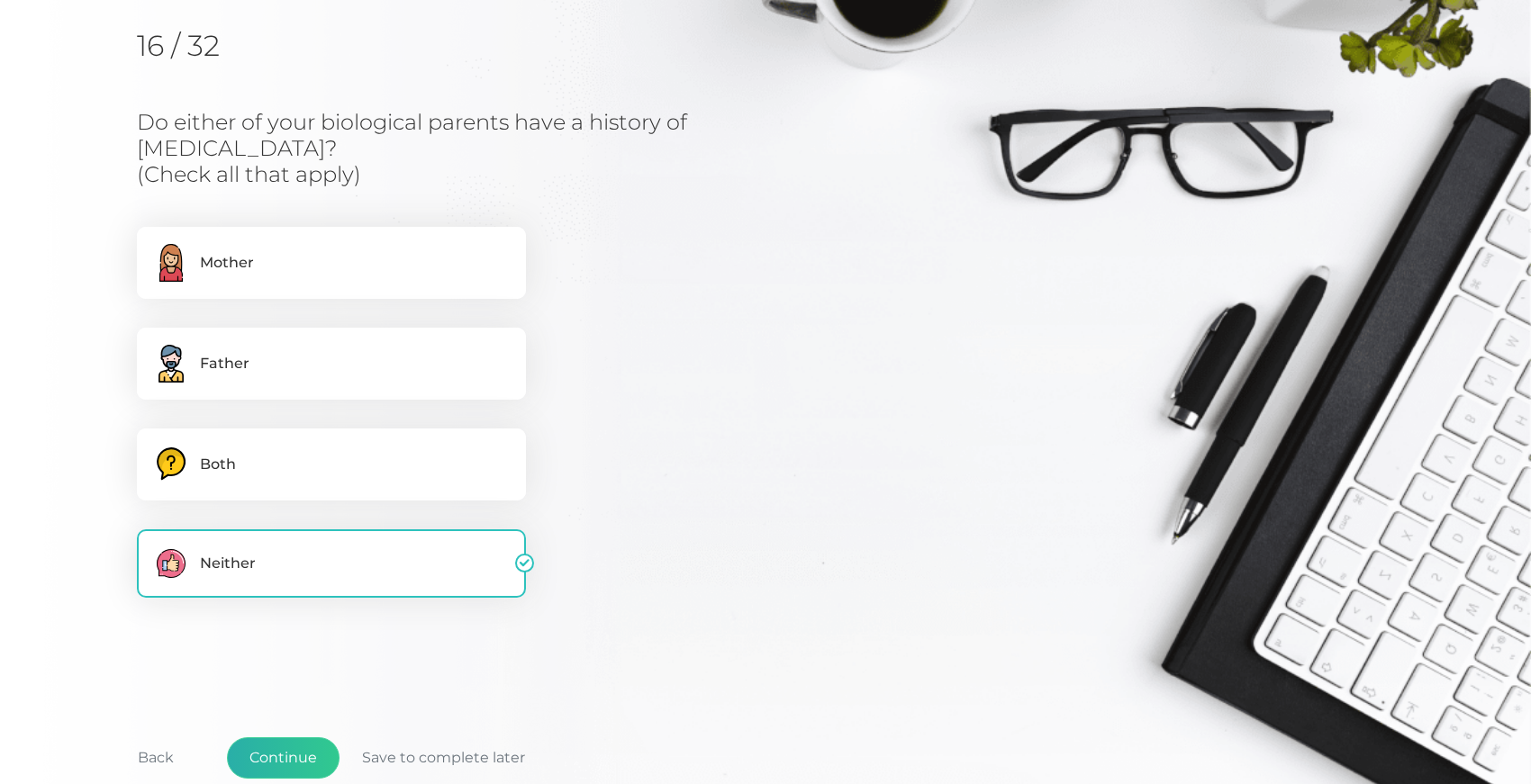
click at [293, 737] on button "Continue" at bounding box center [284, 758] width 113 height 41
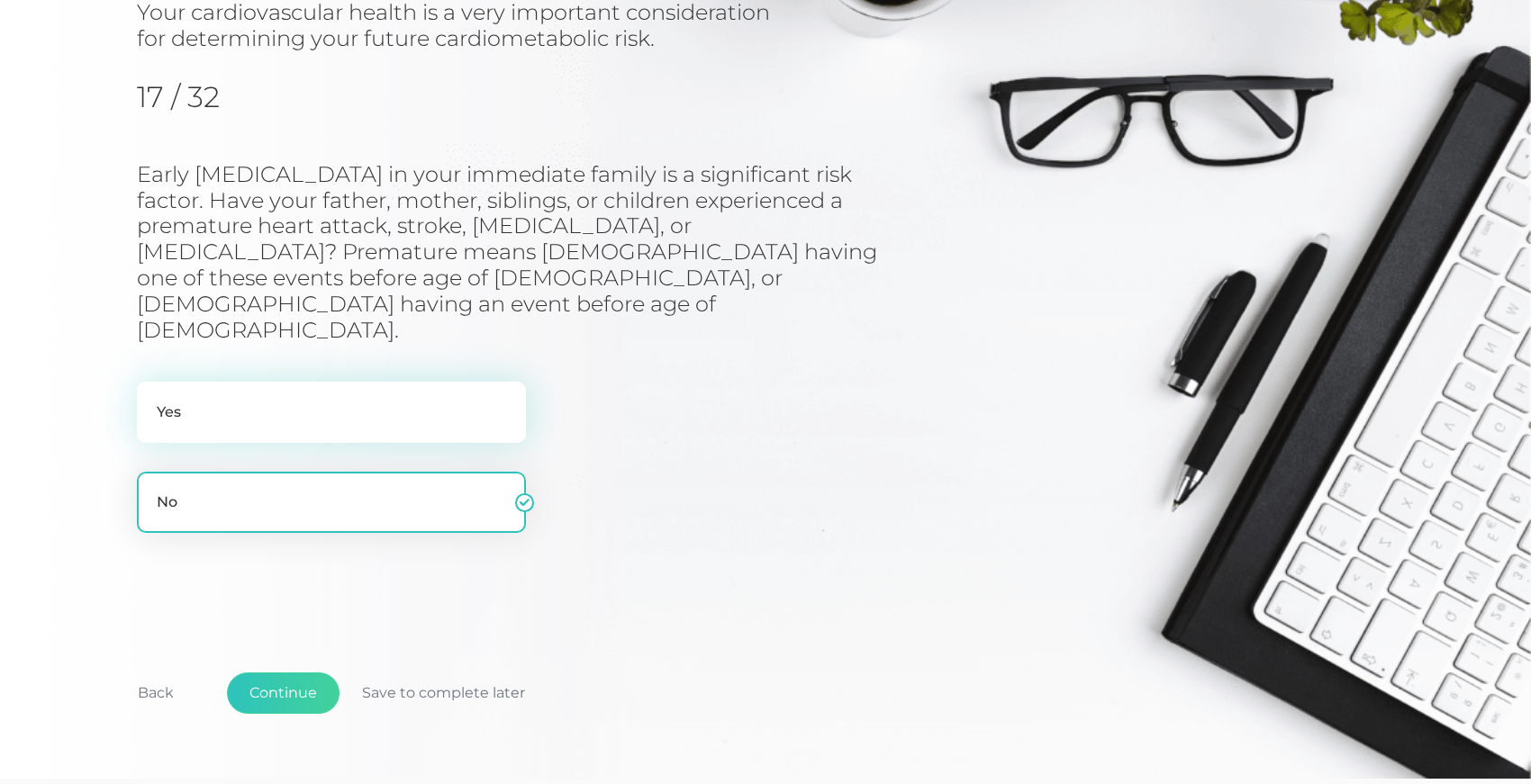
click at [195, 382] on label "Yes" at bounding box center [332, 412] width 389 height 61
click at [151, 382] on input "Yes" at bounding box center [144, 391] width 14 height 18
radio input "true"
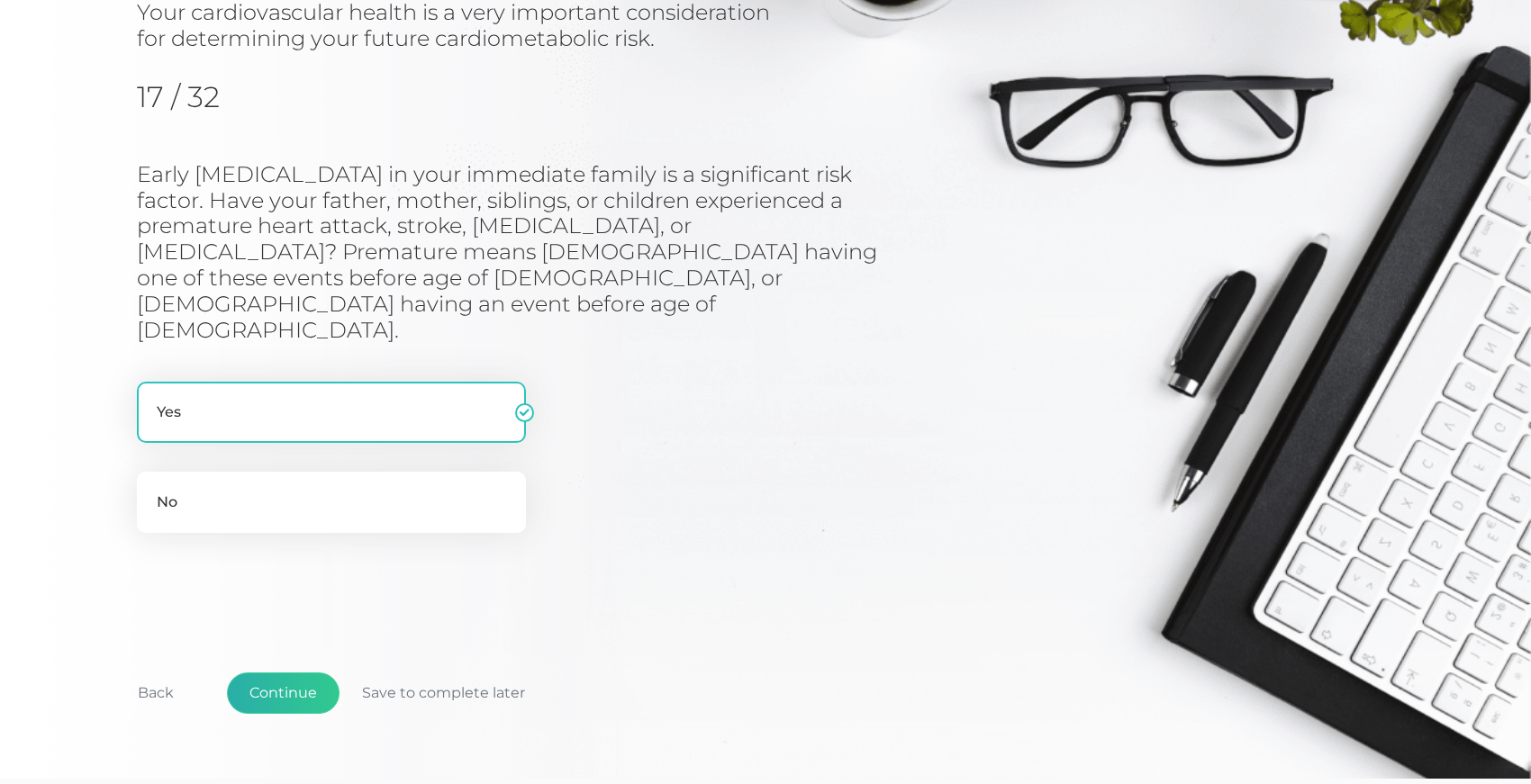
click at [267, 672] on button "Continue" at bounding box center [284, 693] width 113 height 41
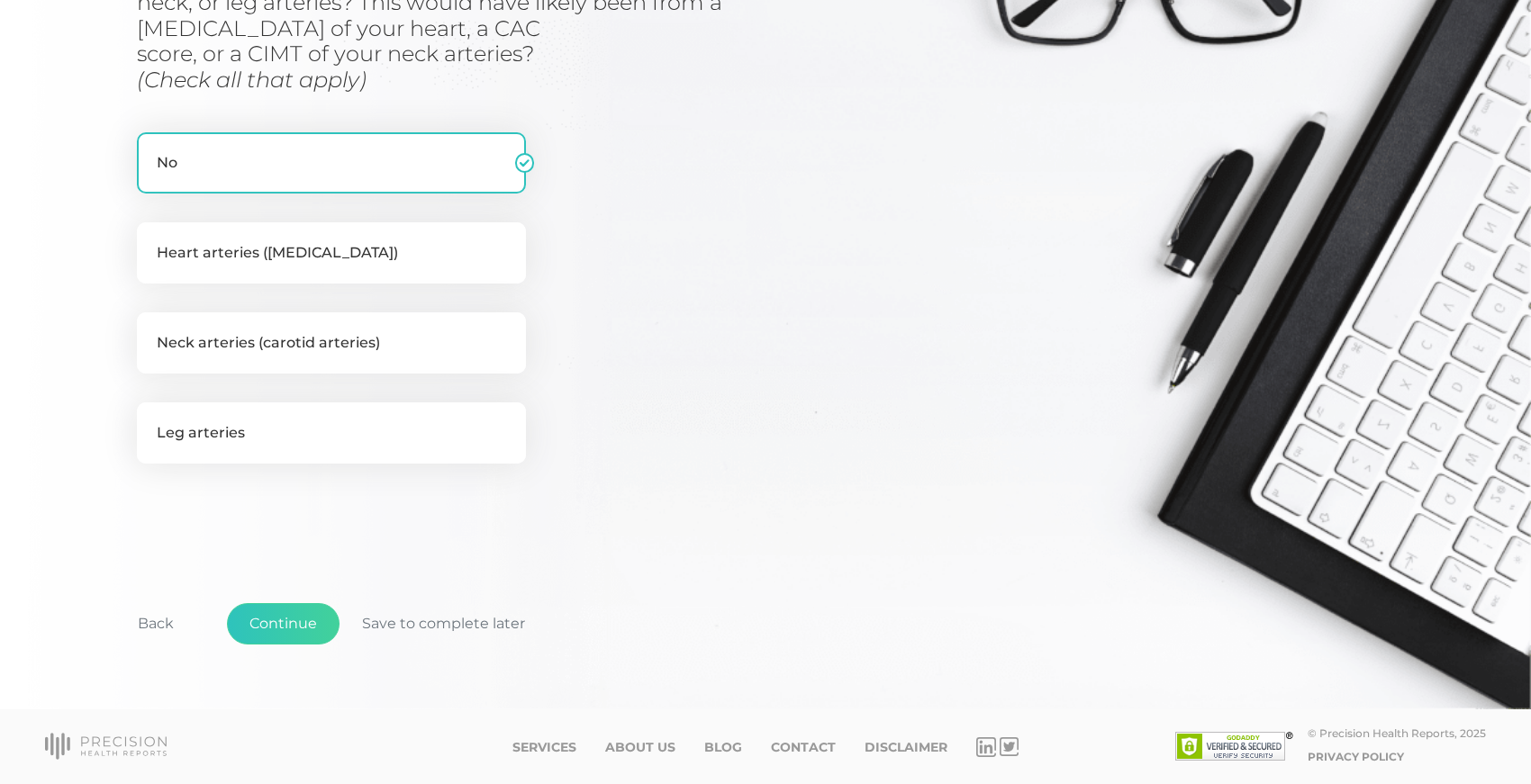
scroll to position [396, 0]
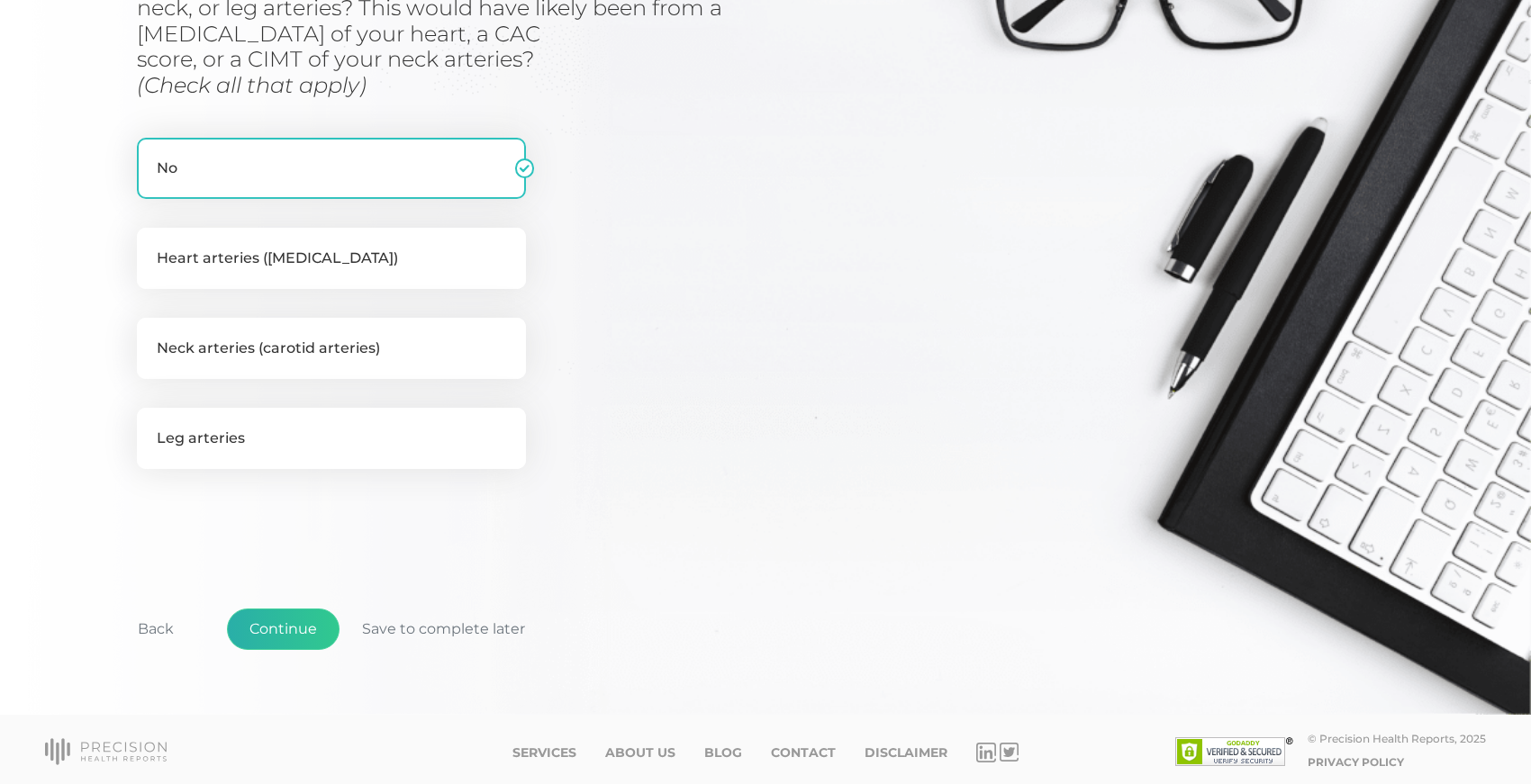
click at [252, 623] on button "Continue" at bounding box center [284, 629] width 113 height 41
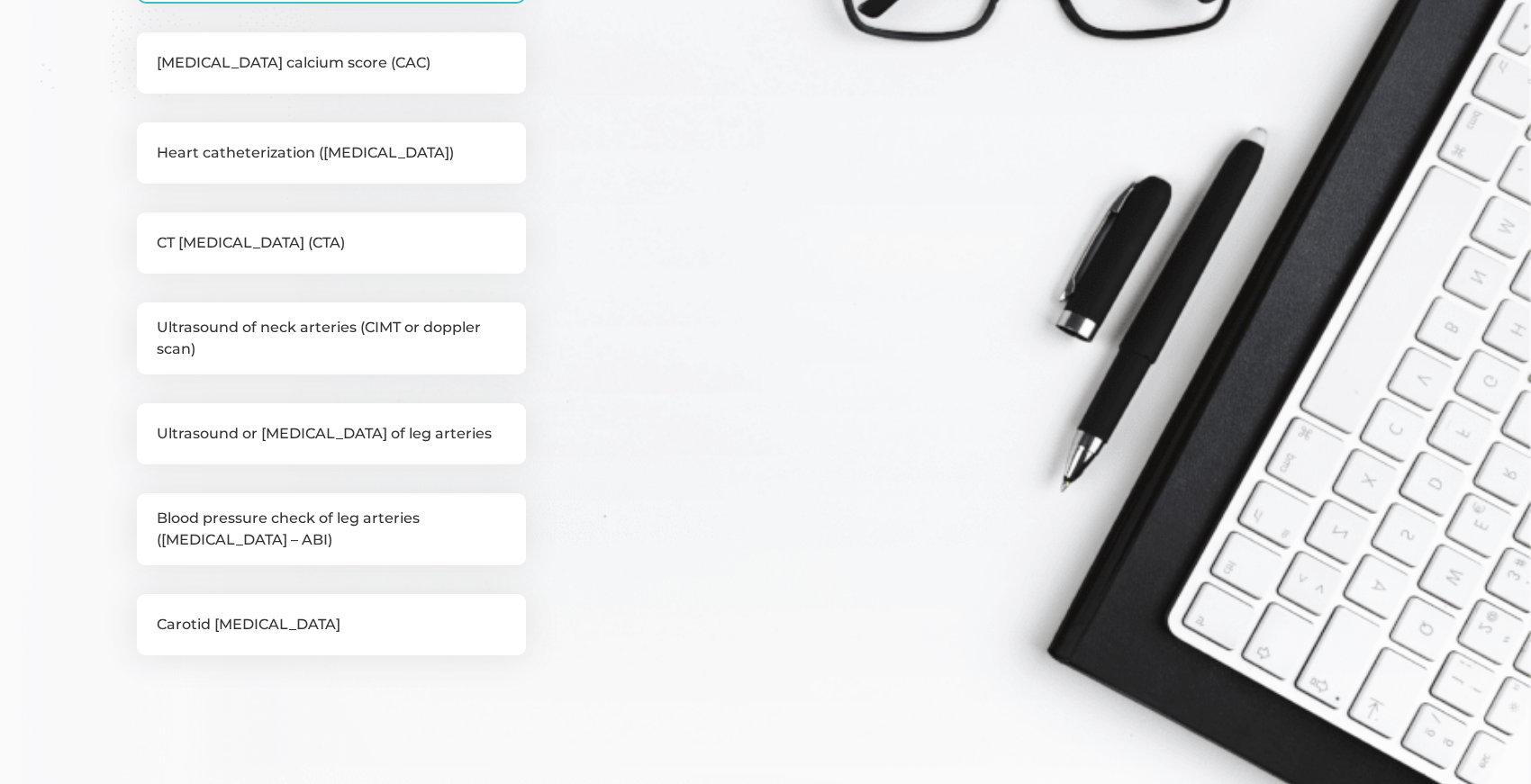
scroll to position [523, 0]
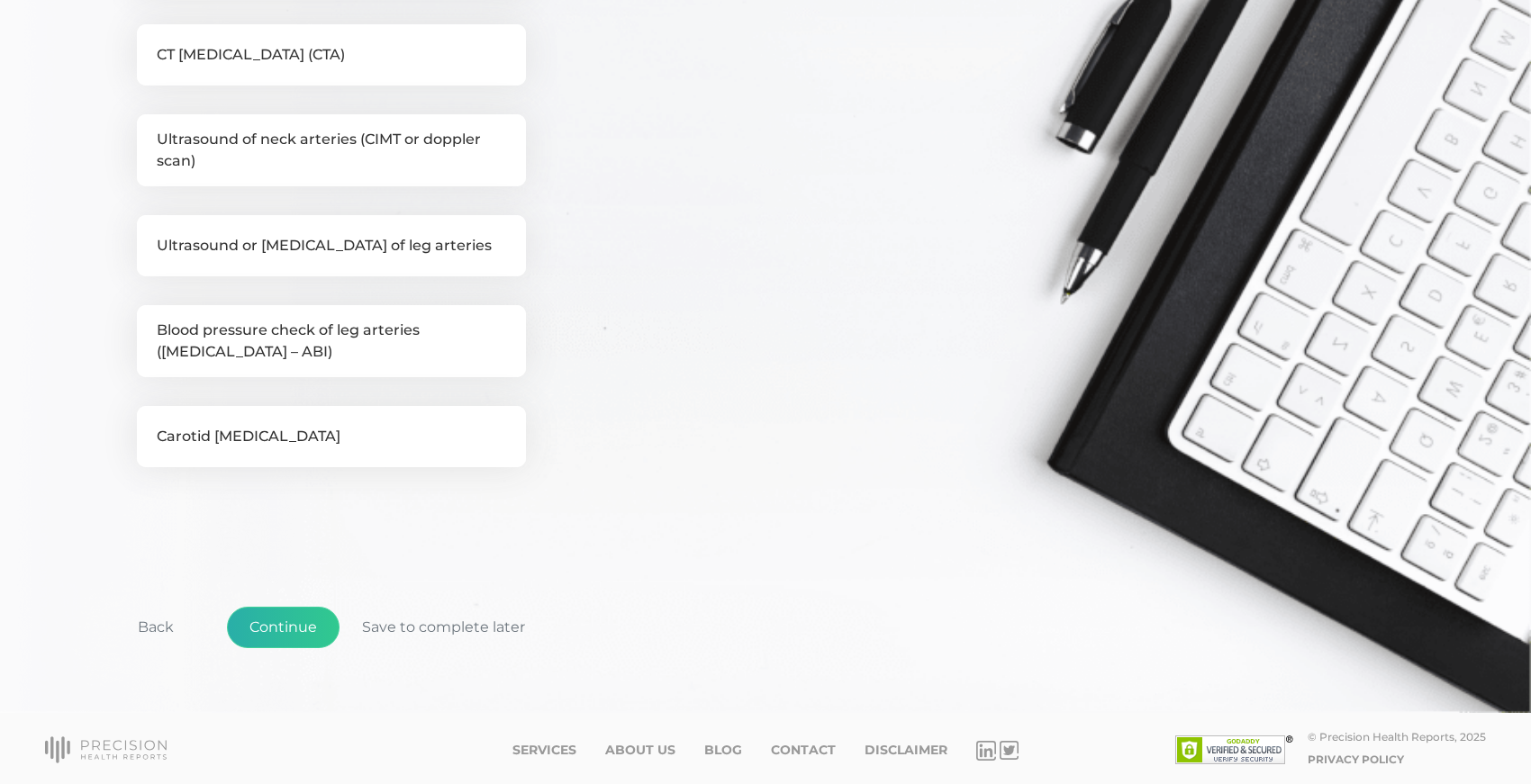
click at [262, 614] on button "Continue" at bounding box center [284, 627] width 113 height 41
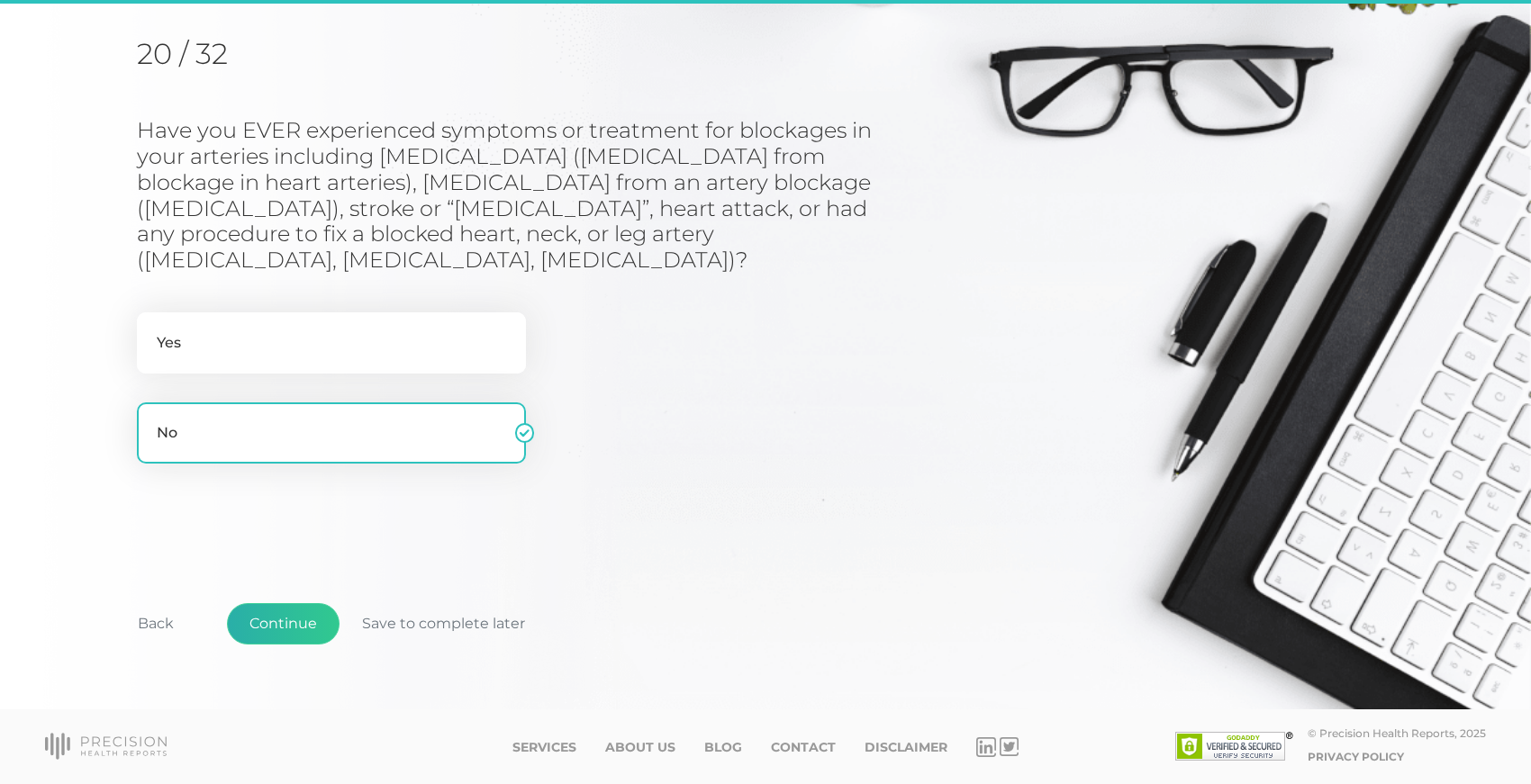
scroll to position [191, 0]
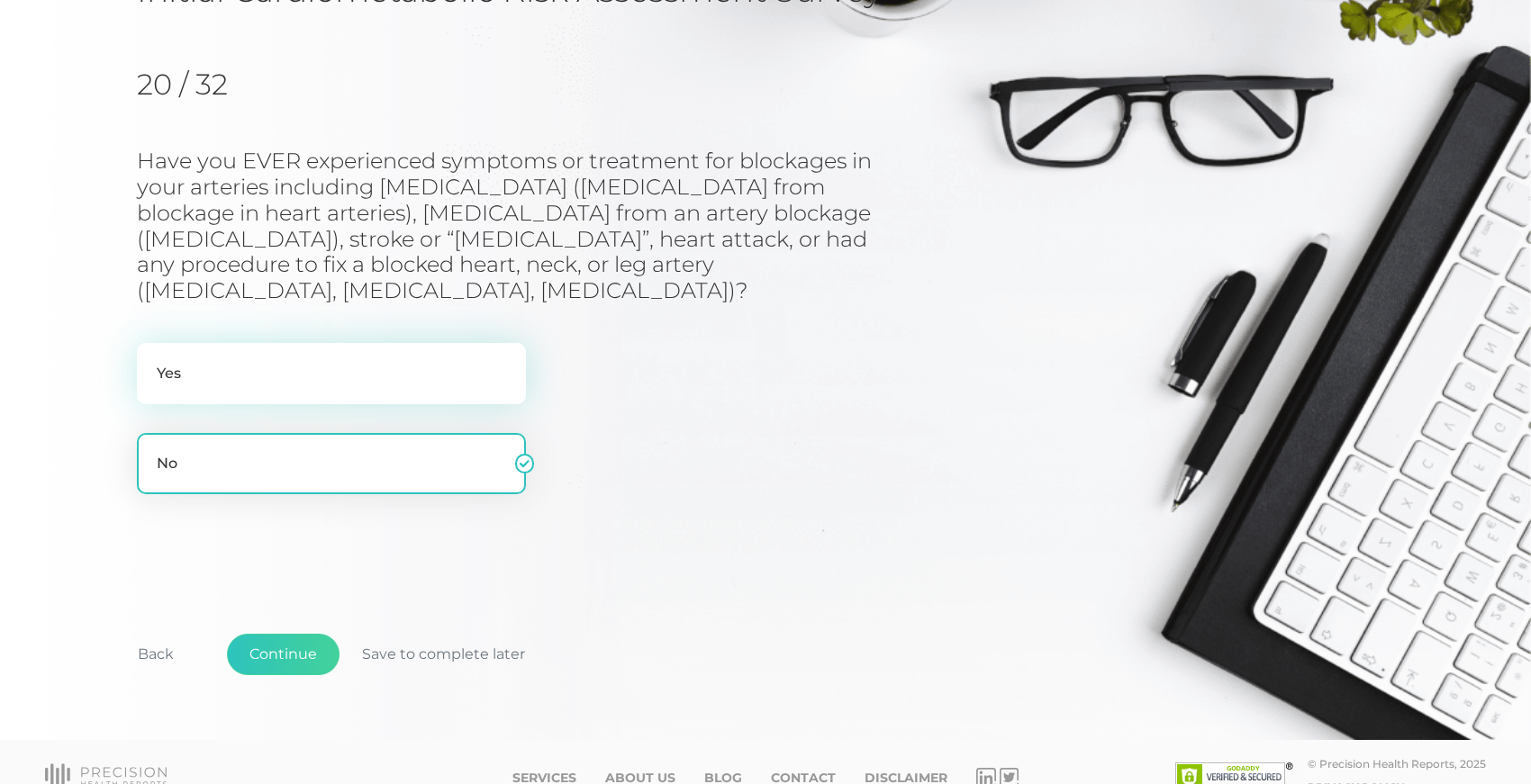
click at [202, 343] on label "Yes" at bounding box center [332, 373] width 389 height 61
click at [151, 343] on input "Yes" at bounding box center [144, 351] width 14 height 18
radio input "true"
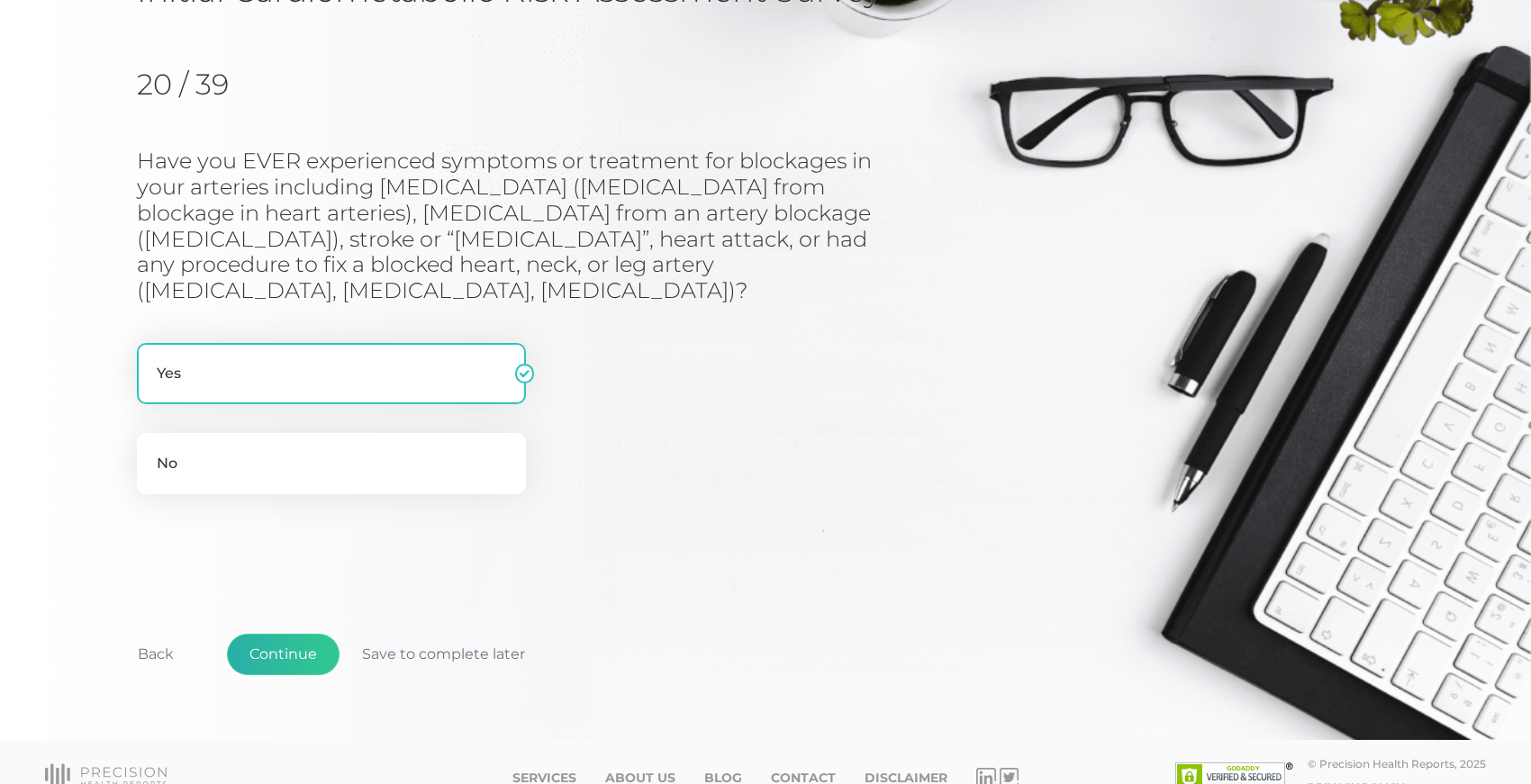
click at [281, 634] on button "Continue" at bounding box center [284, 654] width 113 height 41
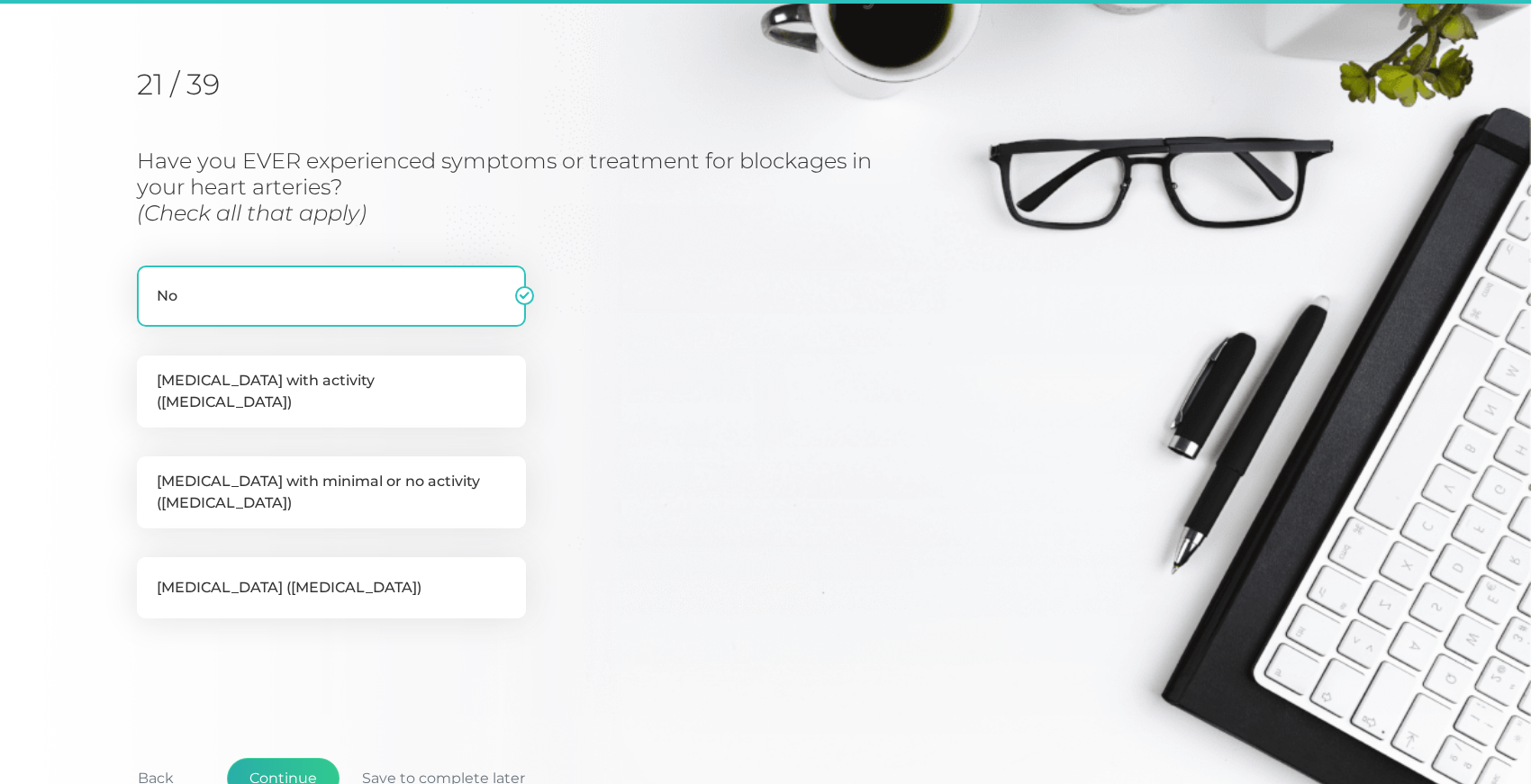
scroll to position [230, 0]
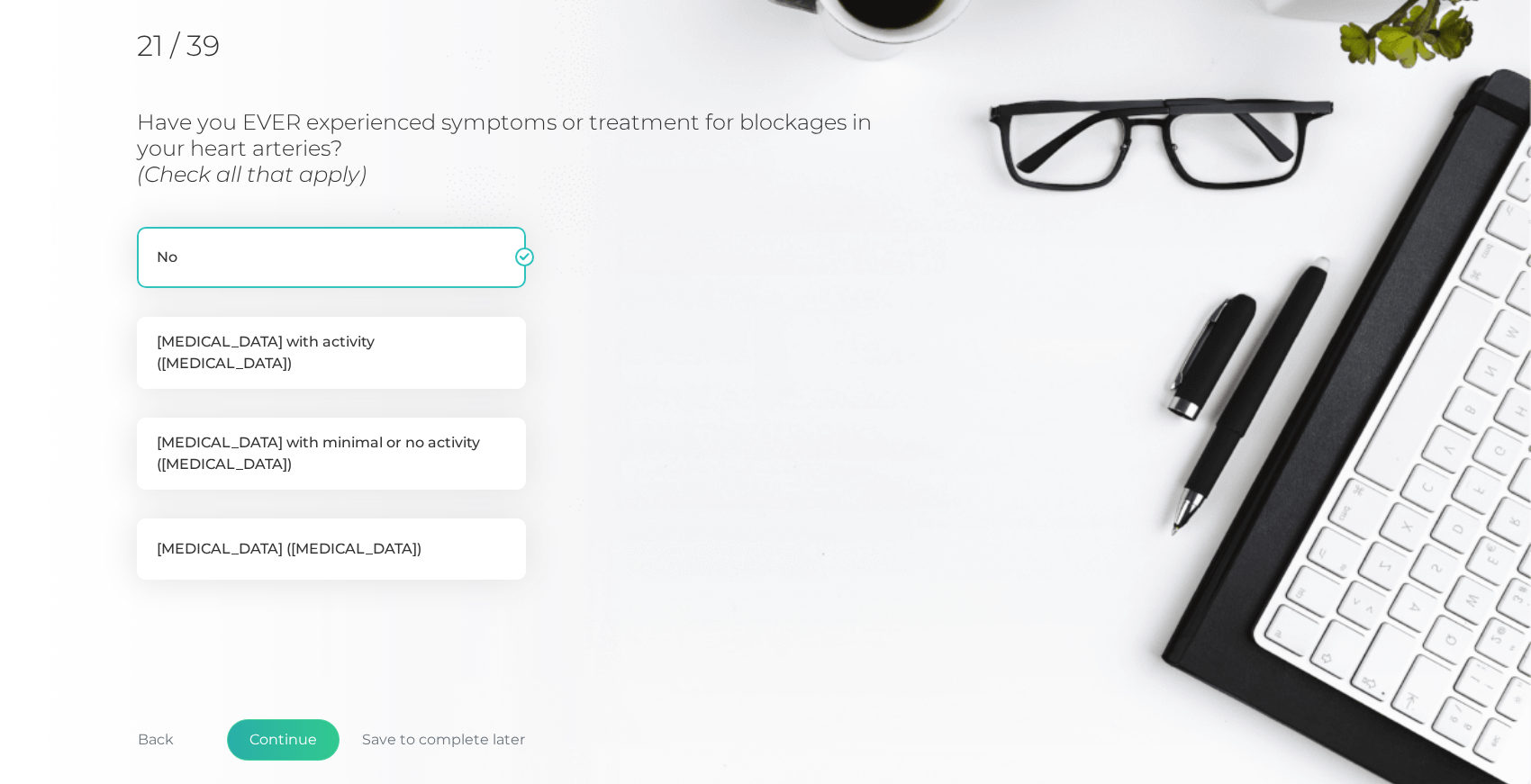
click at [265, 720] on button "Continue" at bounding box center [284, 740] width 113 height 41
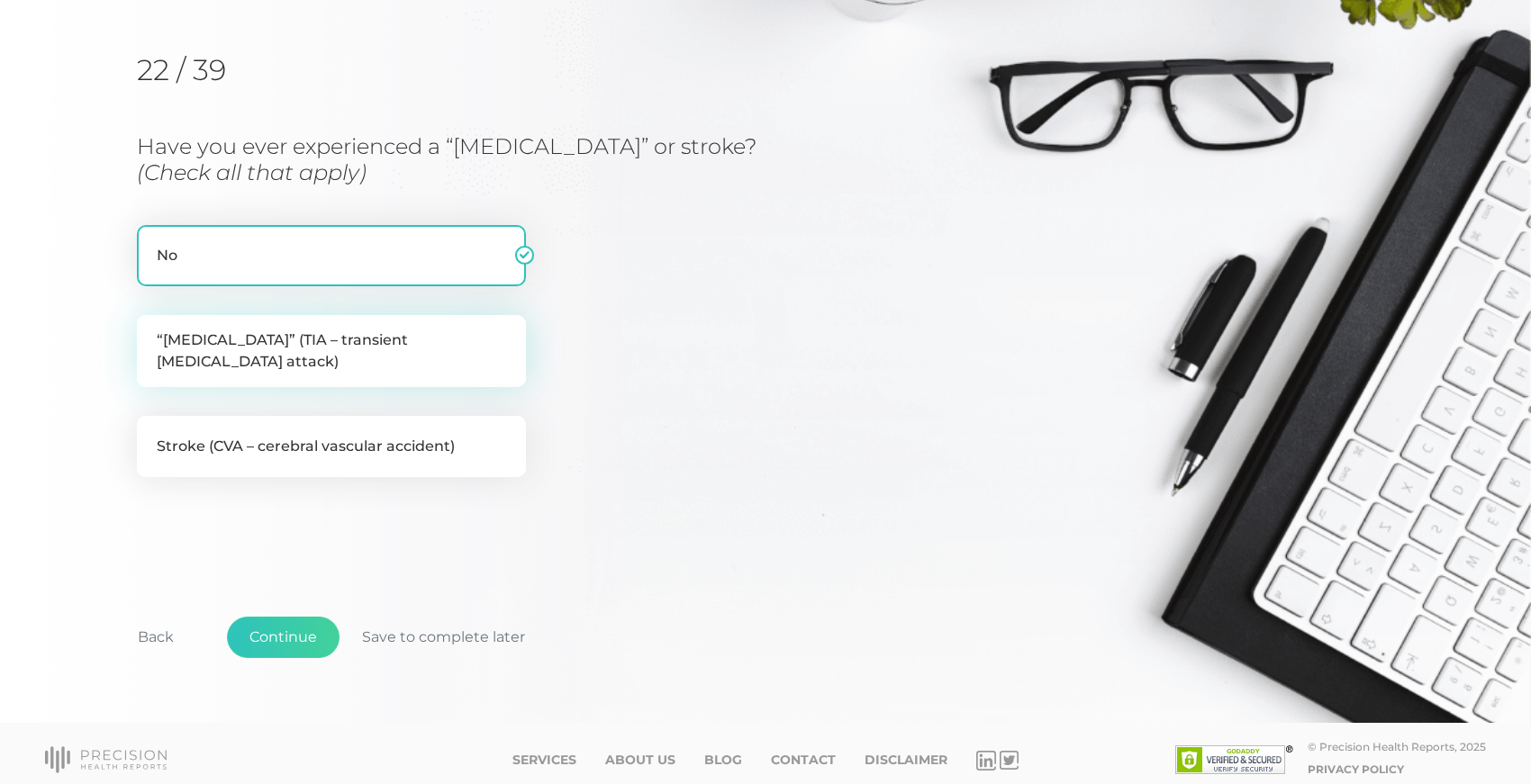
click at [196, 346] on label "“Mini stroke” (TIA – transient ischemic attack)" at bounding box center [332, 351] width 389 height 72
click at [151, 333] on input "“Mini stroke” (TIA – transient ischemic attack)" at bounding box center [144, 324] width 14 height 18
checkbox input "true"
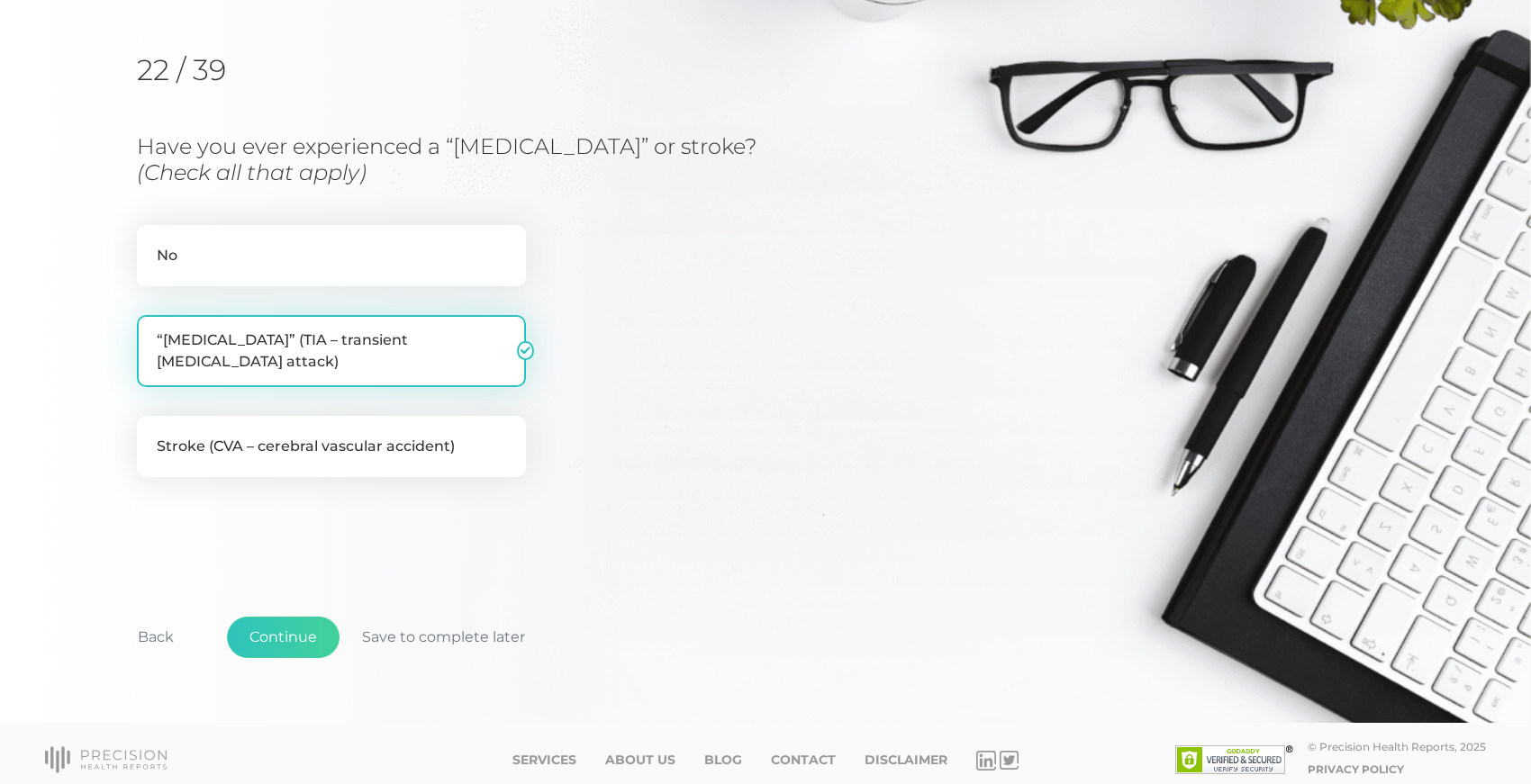
checkbox input "false"
click at [269, 617] on button "Continue" at bounding box center [284, 638] width 113 height 41
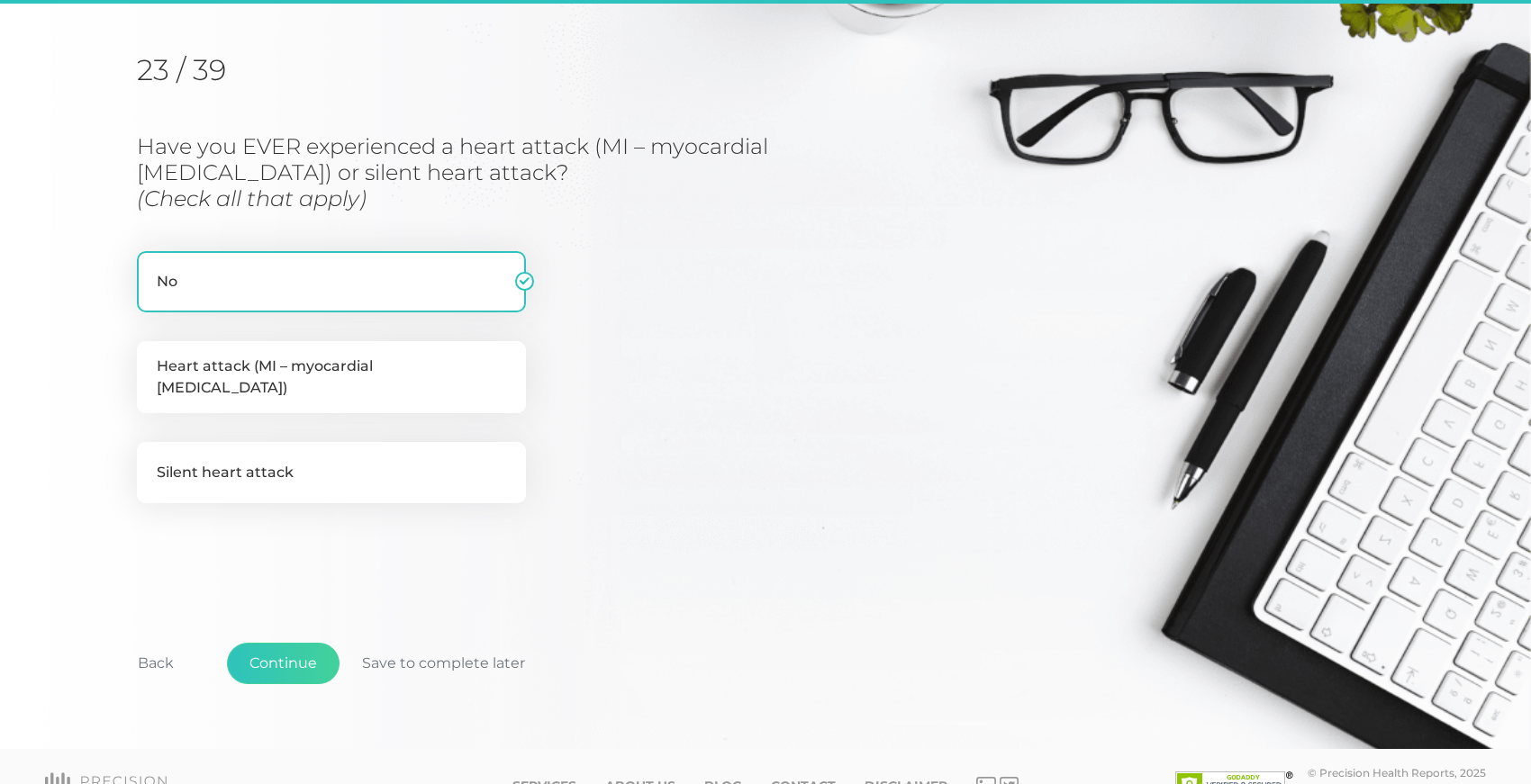
scroll to position [230, 0]
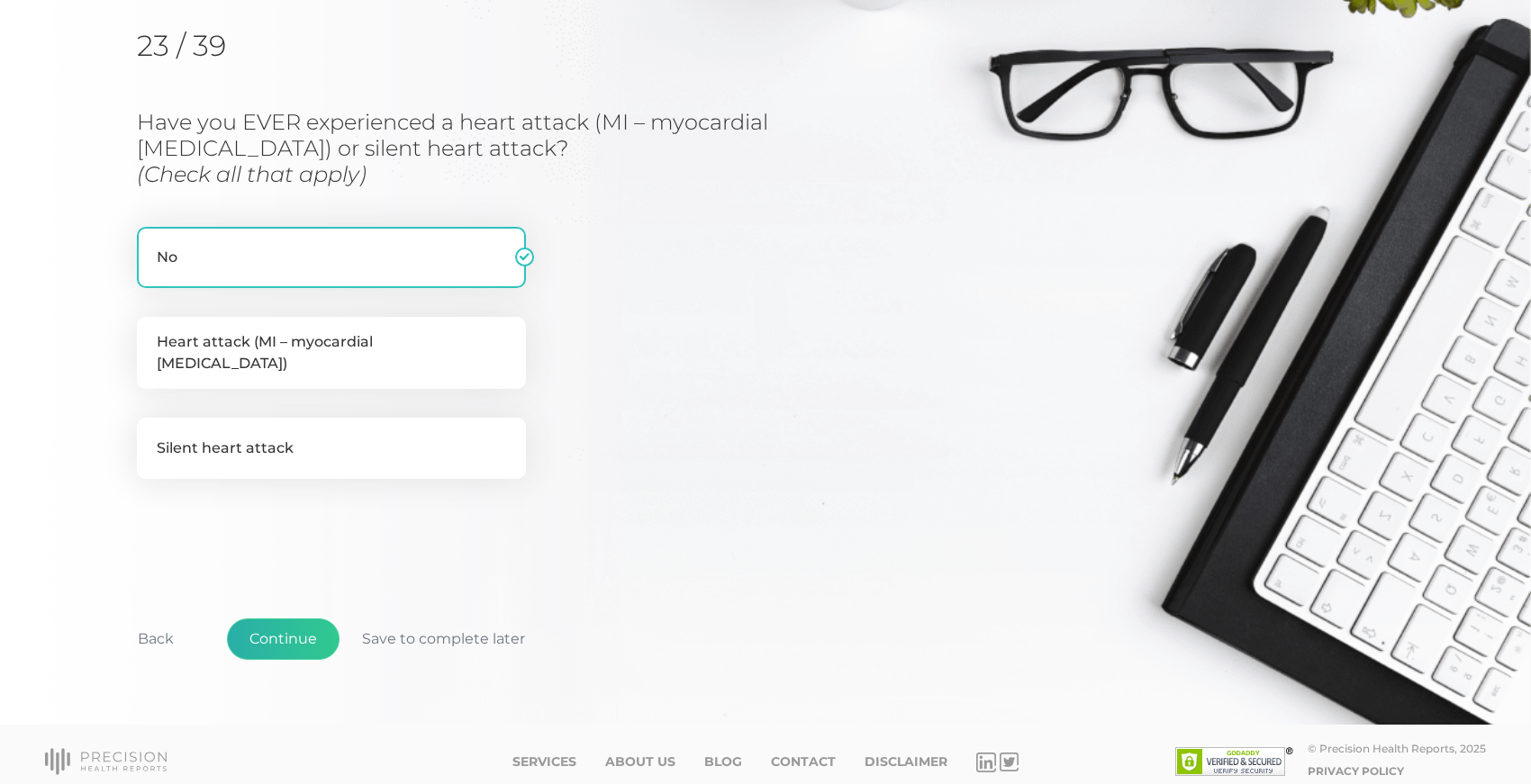
click at [255, 624] on button "Continue" at bounding box center [284, 639] width 113 height 41
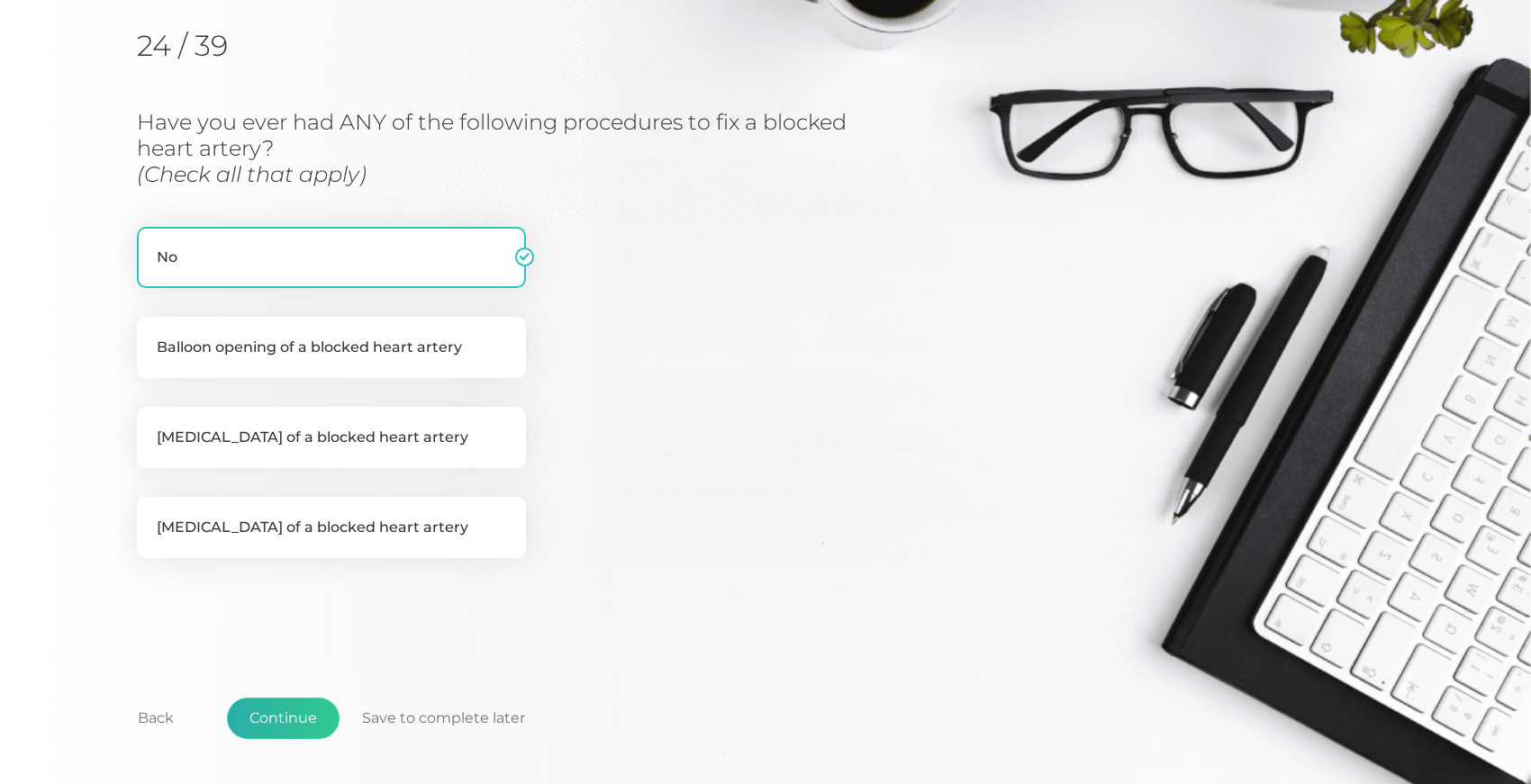
click at [273, 712] on button "Continue" at bounding box center [284, 718] width 113 height 41
click at [270, 713] on button "Continue" at bounding box center [284, 718] width 113 height 41
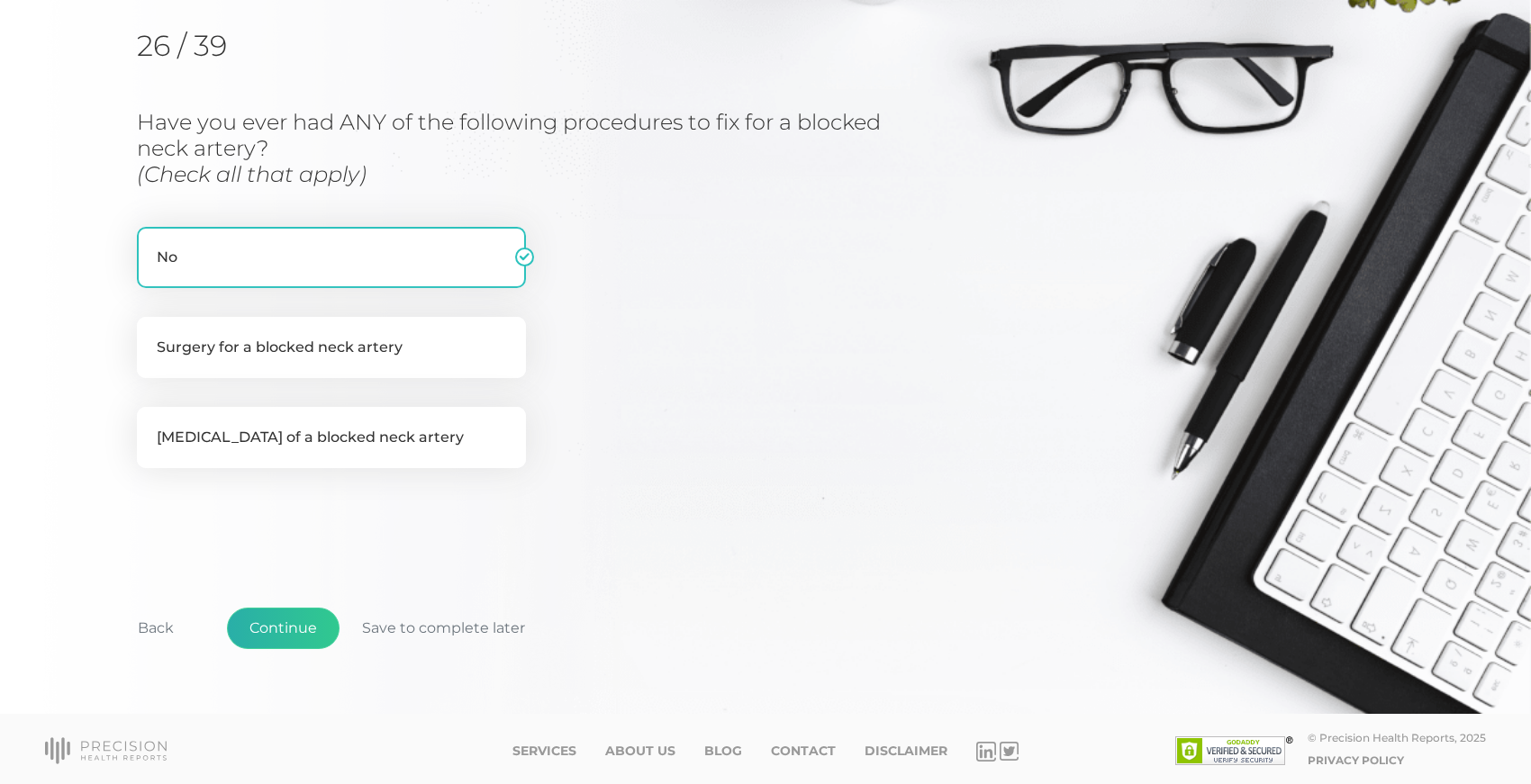
click at [260, 626] on button "Continue" at bounding box center [284, 628] width 113 height 41
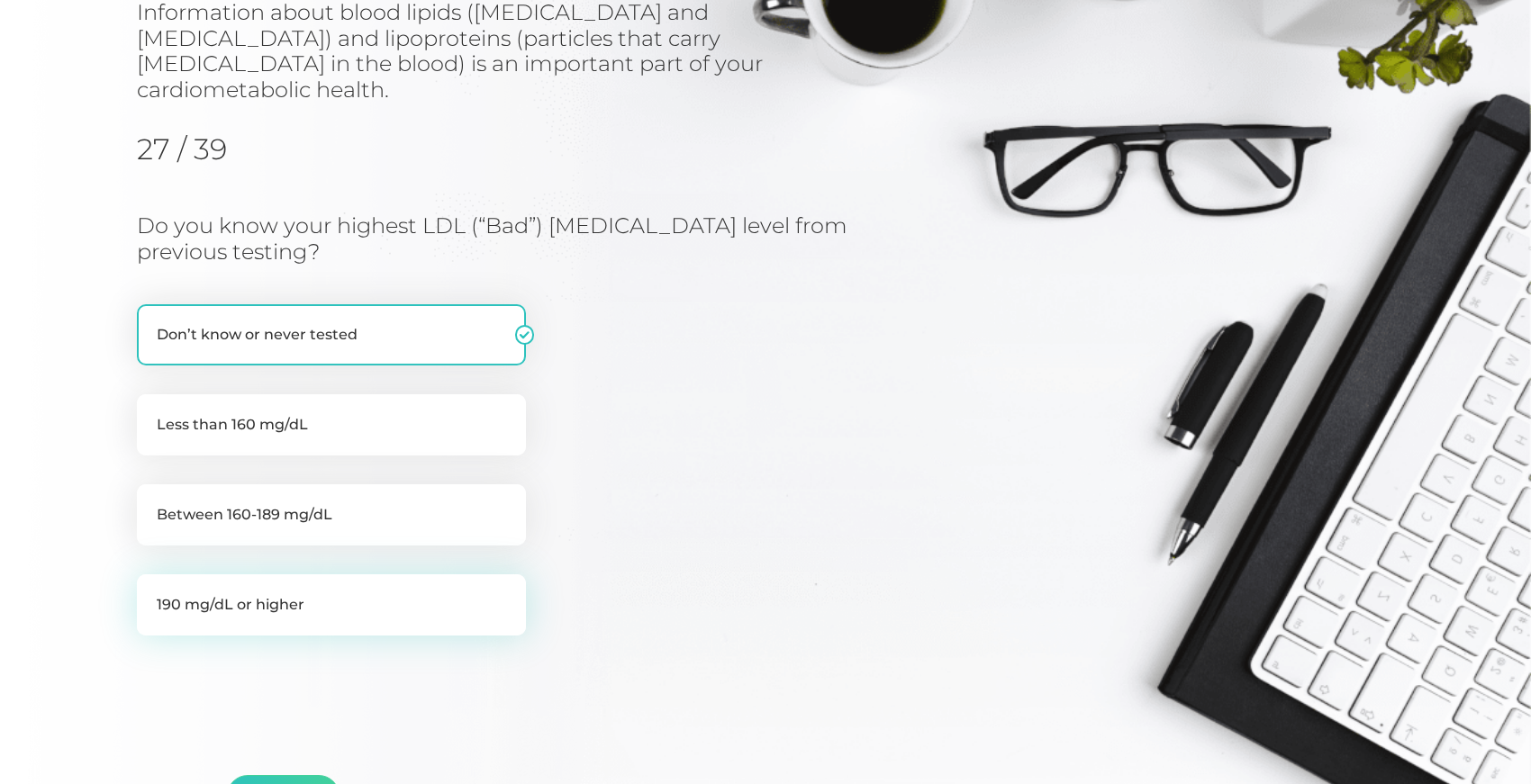
click at [173, 575] on label "190 mg/dL or higher" at bounding box center [332, 605] width 389 height 61
click at [151, 575] on input "190 mg/dL or higher" at bounding box center [144, 583] width 14 height 18
radio input "true"
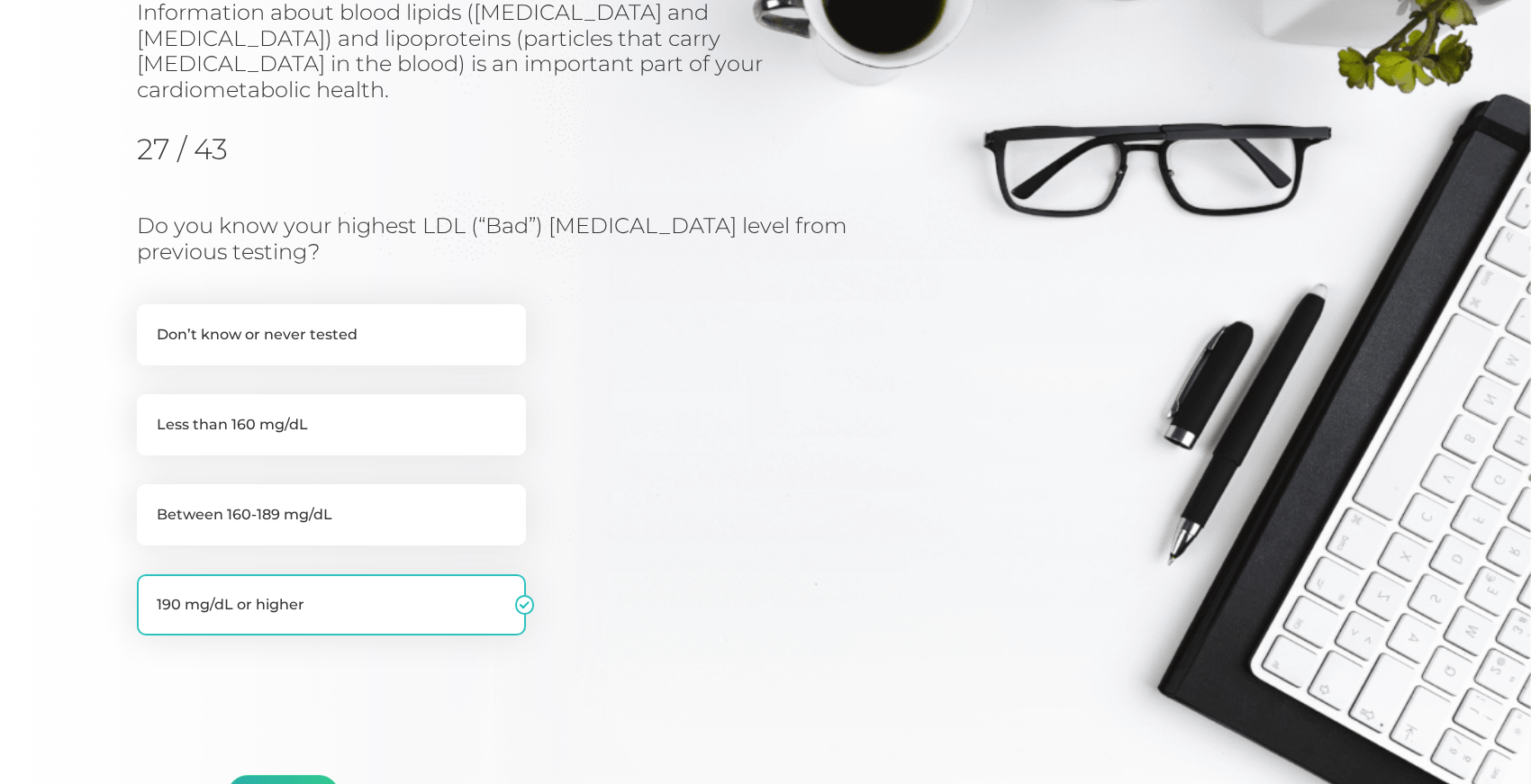
click at [282, 776] on button "Continue" at bounding box center [284, 796] width 113 height 41
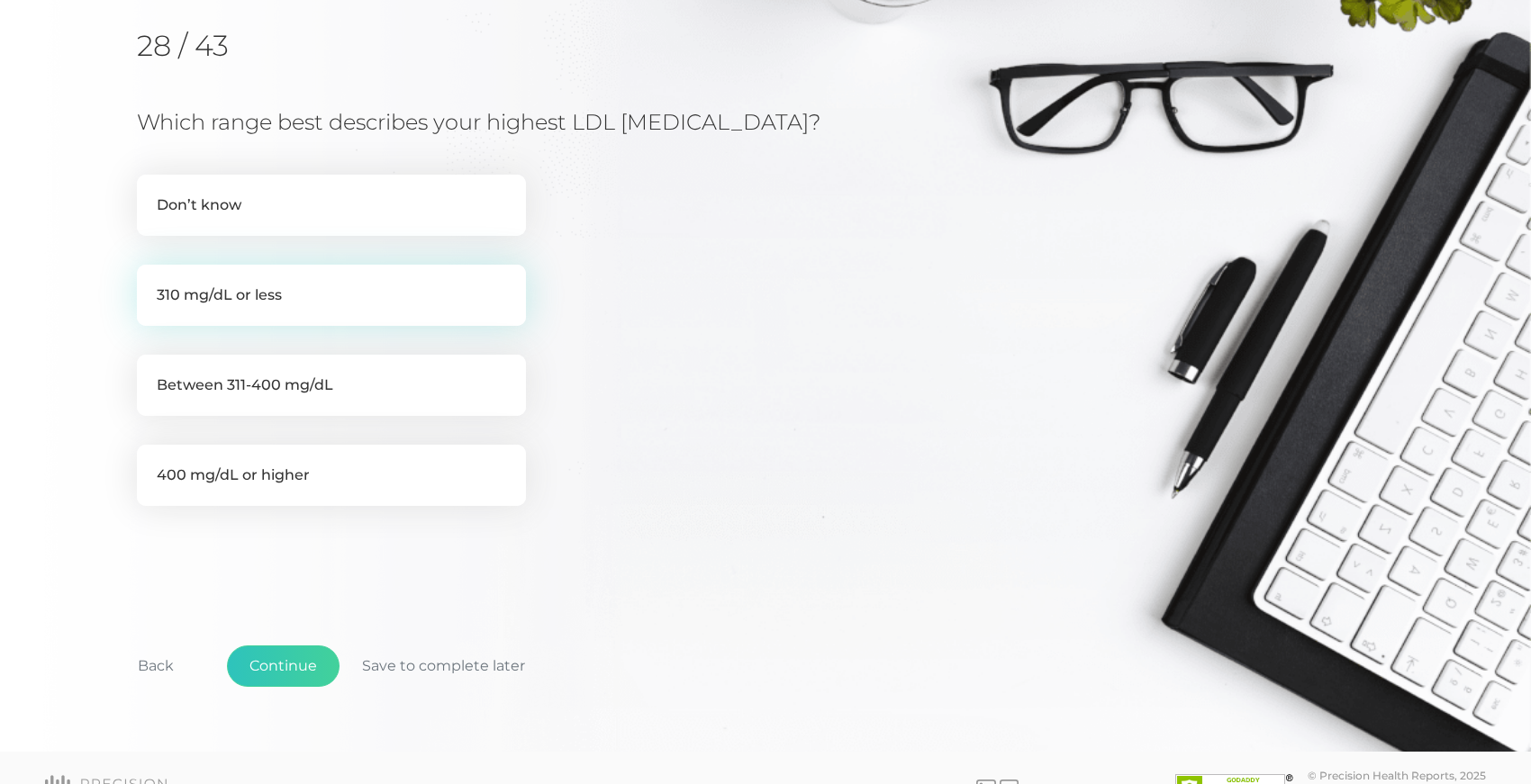
click at [197, 295] on label "310 mg/dL or less" at bounding box center [332, 295] width 389 height 61
click at [151, 283] on input "310 mg/dL or less" at bounding box center [144, 273] width 14 height 18
radio input "true"
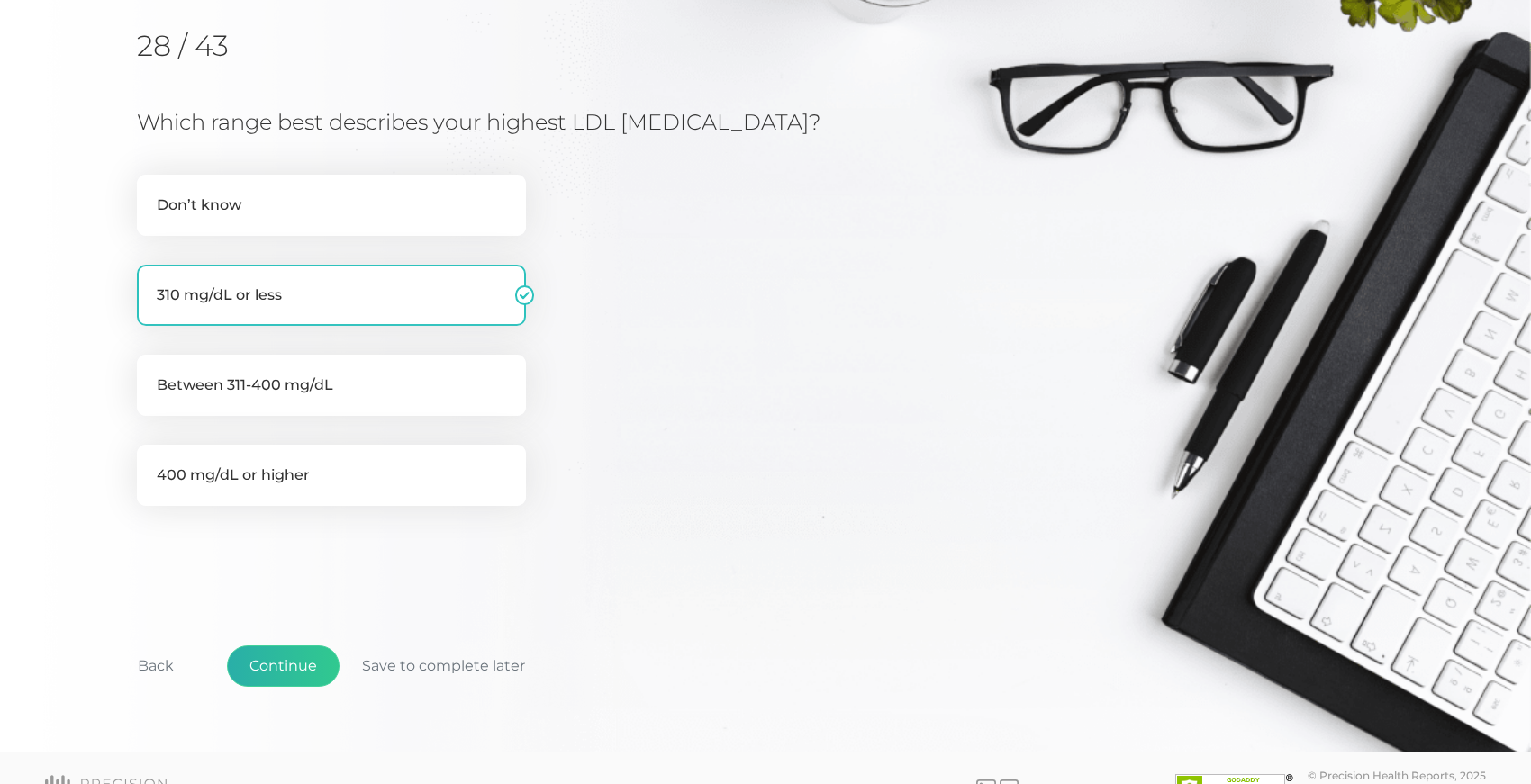
click at [280, 665] on button "Continue" at bounding box center [284, 667] width 113 height 41
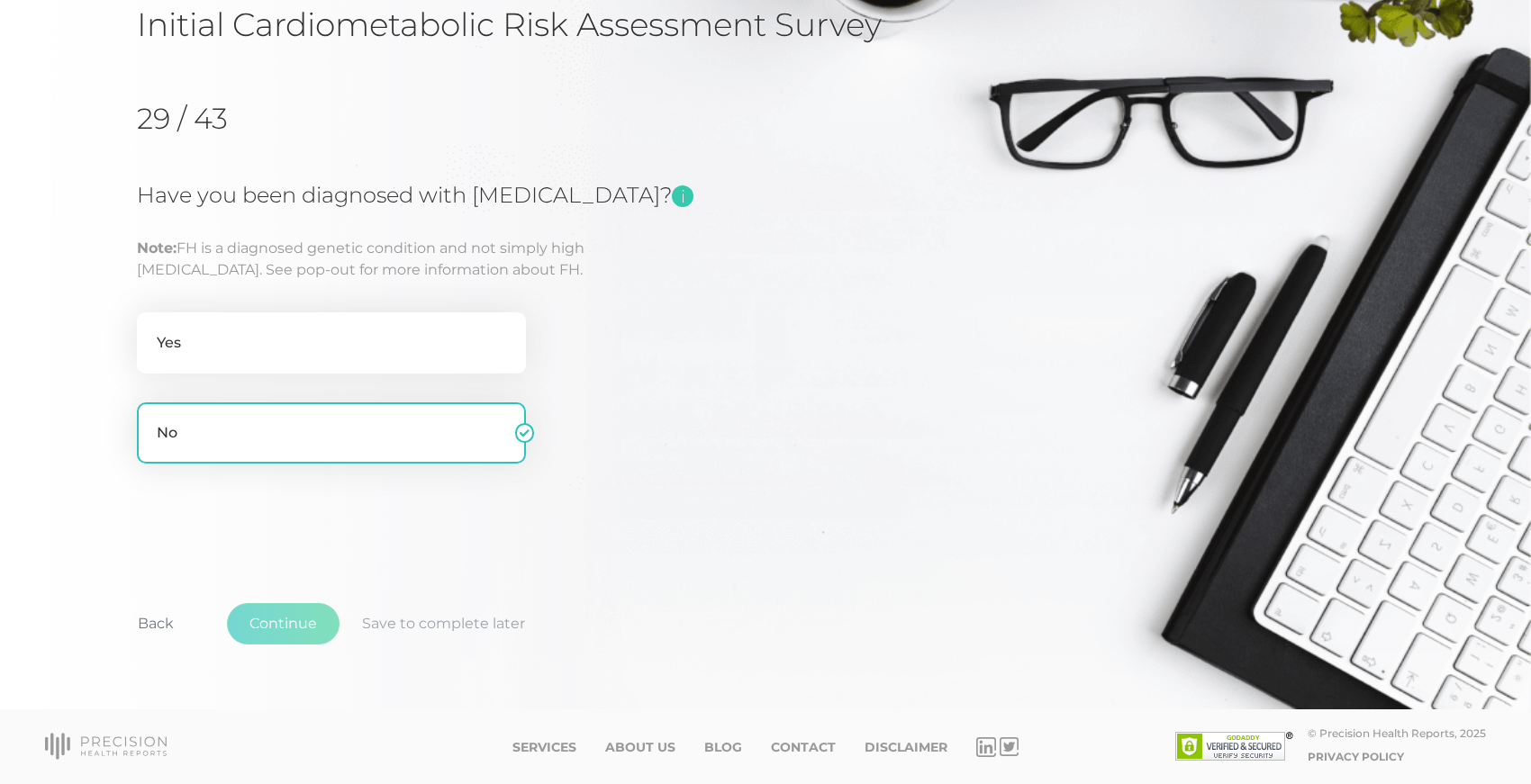
scroll to position [155, 0]
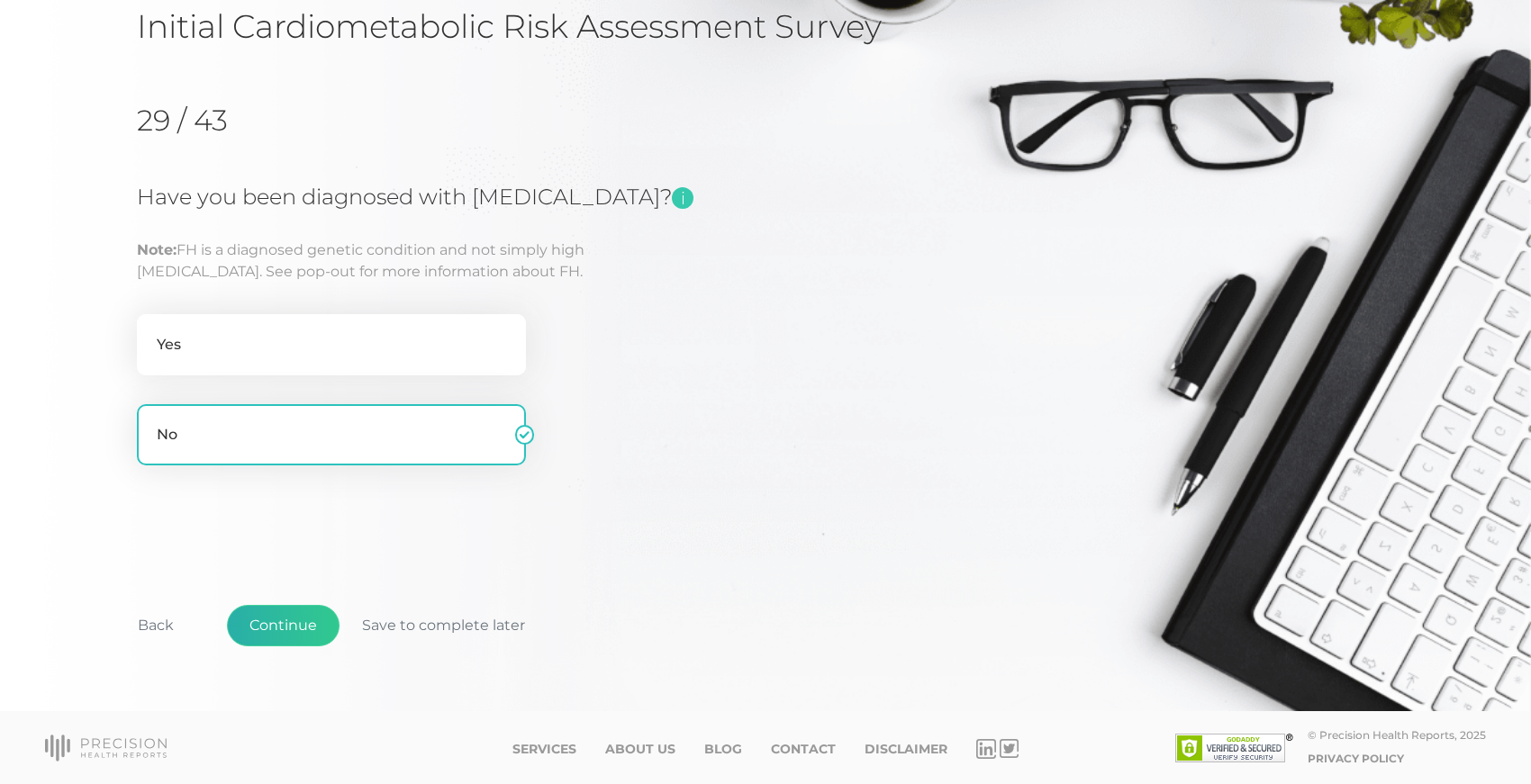
click at [288, 625] on button "Continue" at bounding box center [284, 625] width 113 height 41
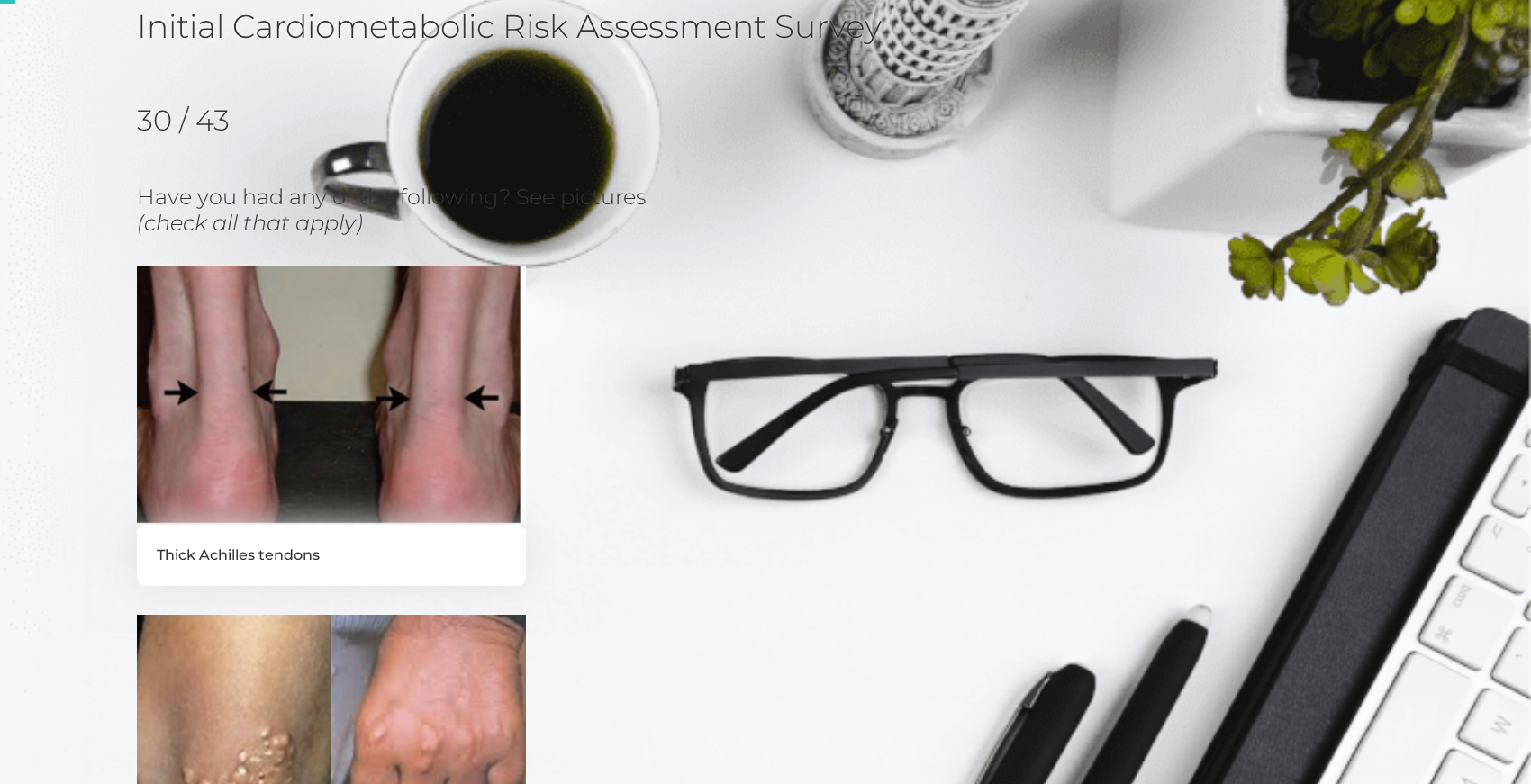
scroll to position [230, 0]
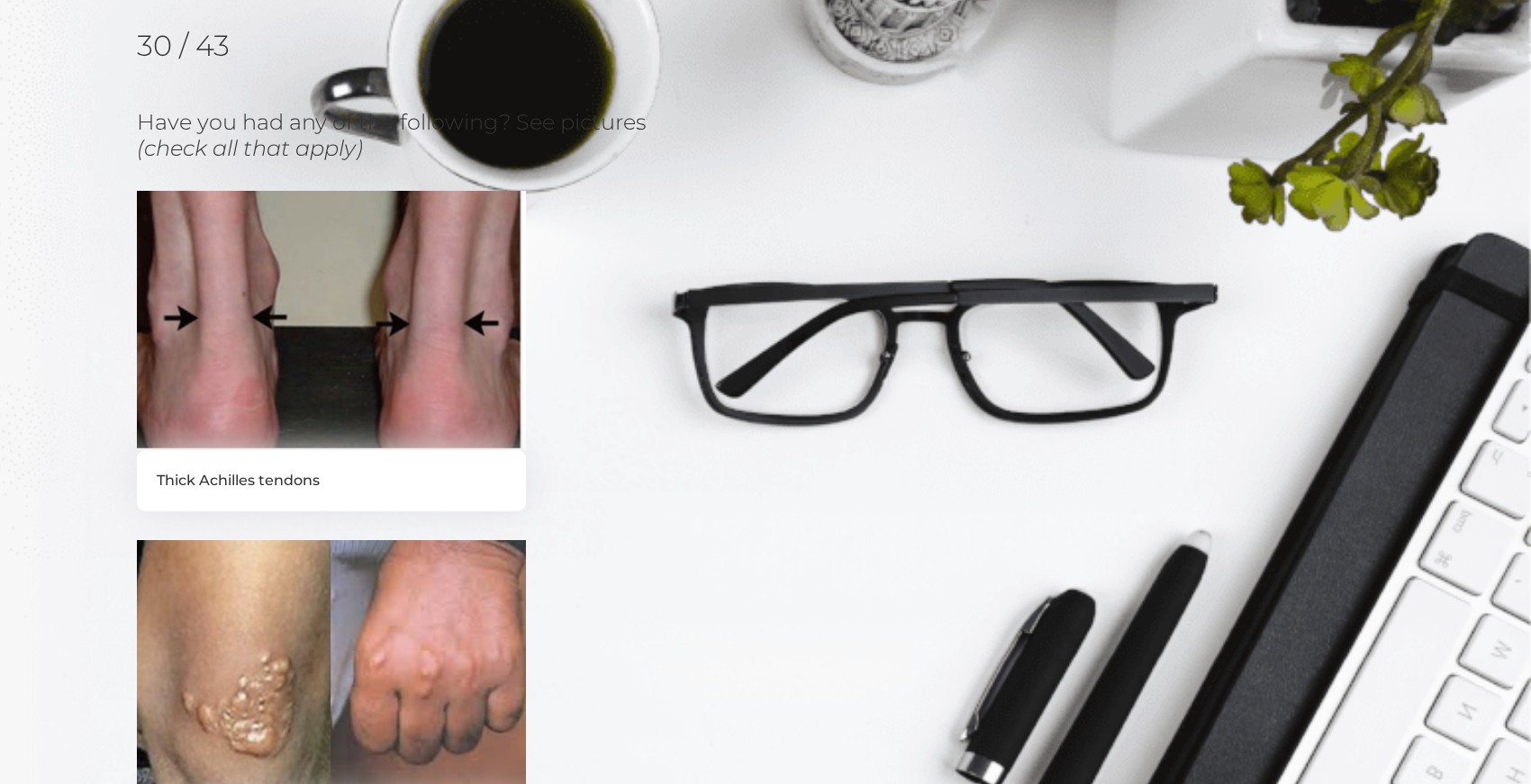
click at [57, 405] on div "Initial Cardiometabolic Risk Assessment Survey 30 / 43 Have you had any of the …" at bounding box center [766, 659] width 1531 height 1617
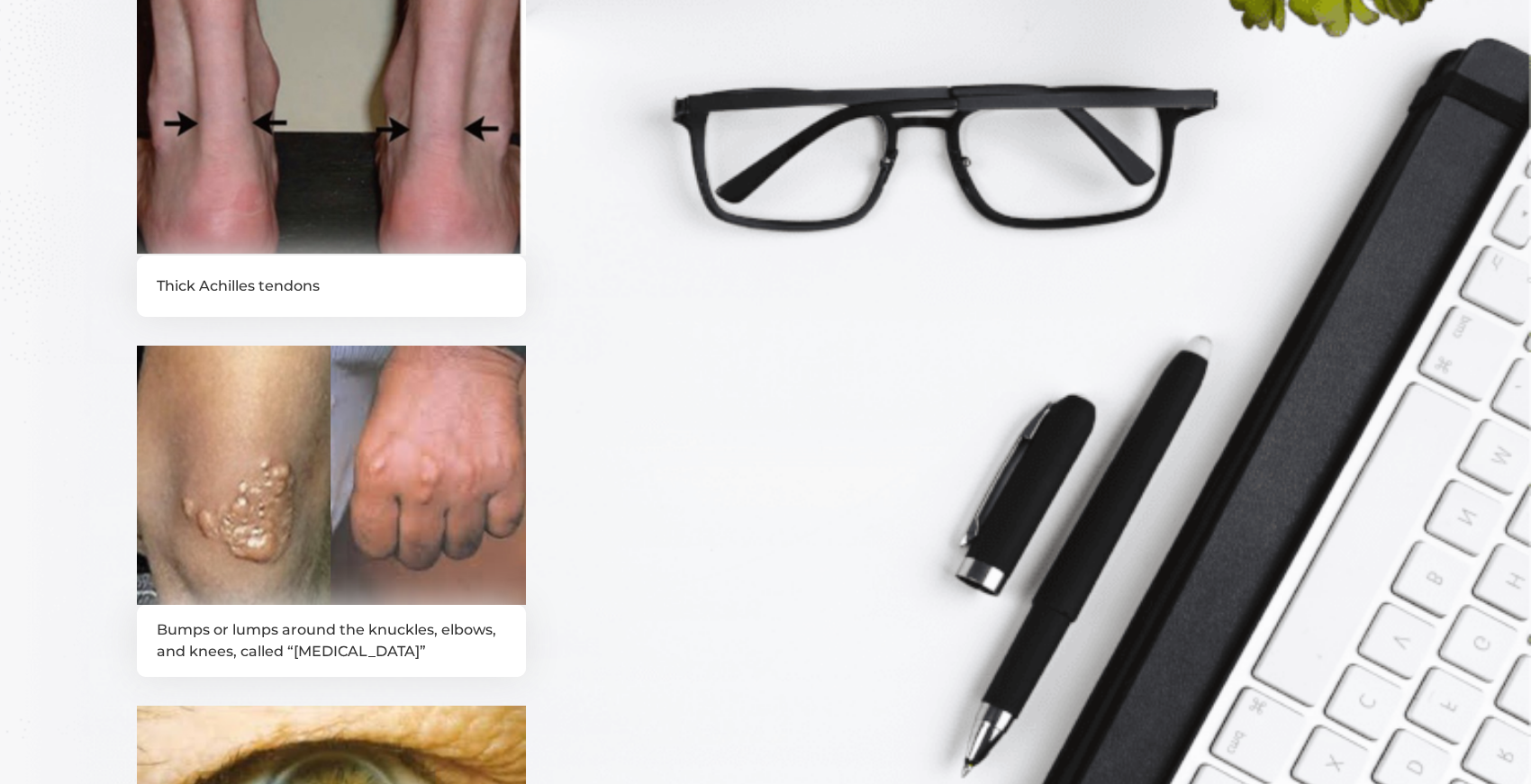
scroll to position [415, 0]
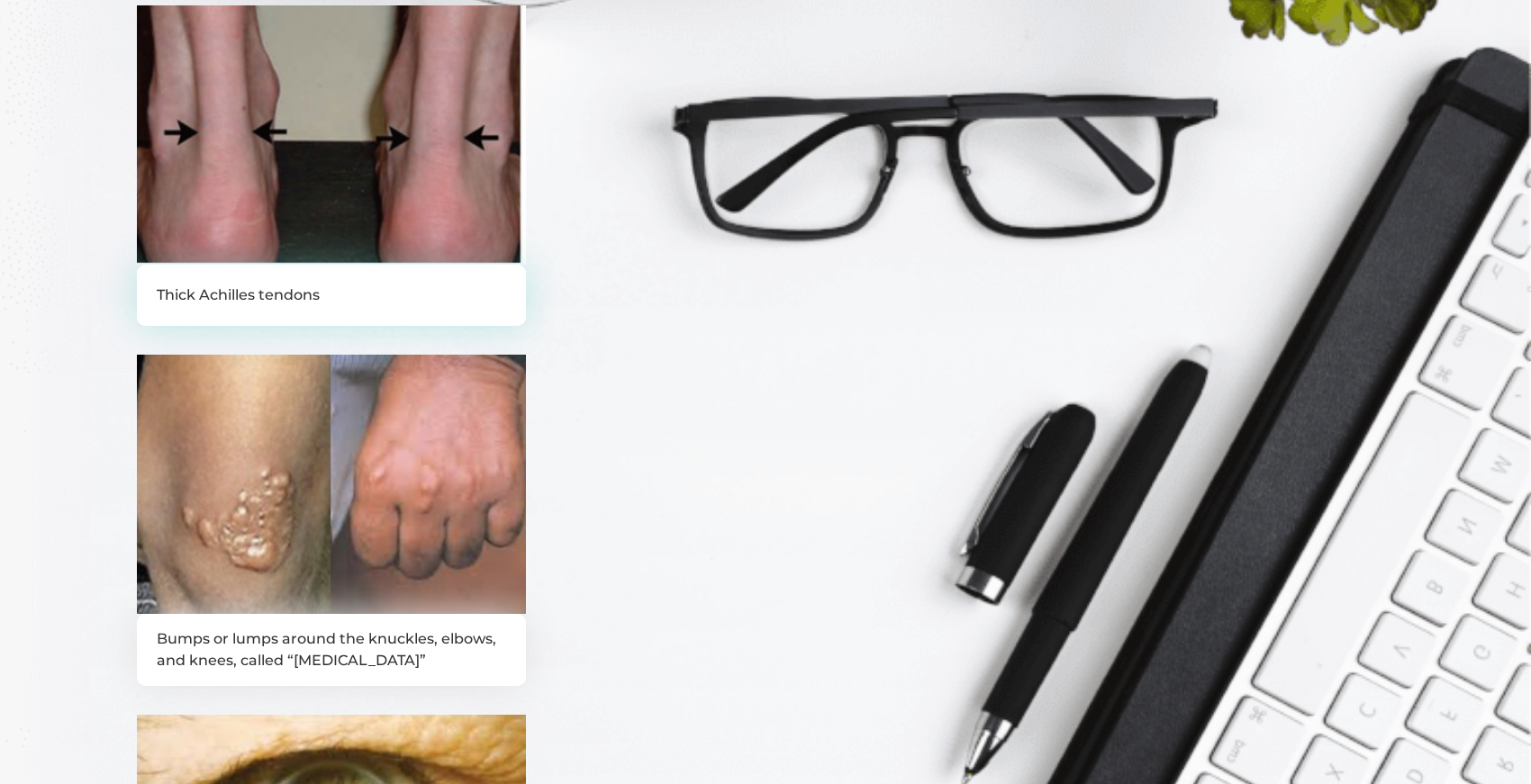
click at [172, 285] on label "Thick Achilles tendons" at bounding box center [332, 295] width 389 height 61
click at [151, 283] on input "Thick Achilles tendons" at bounding box center [144, 273] width 14 height 18
checkbox input "true"
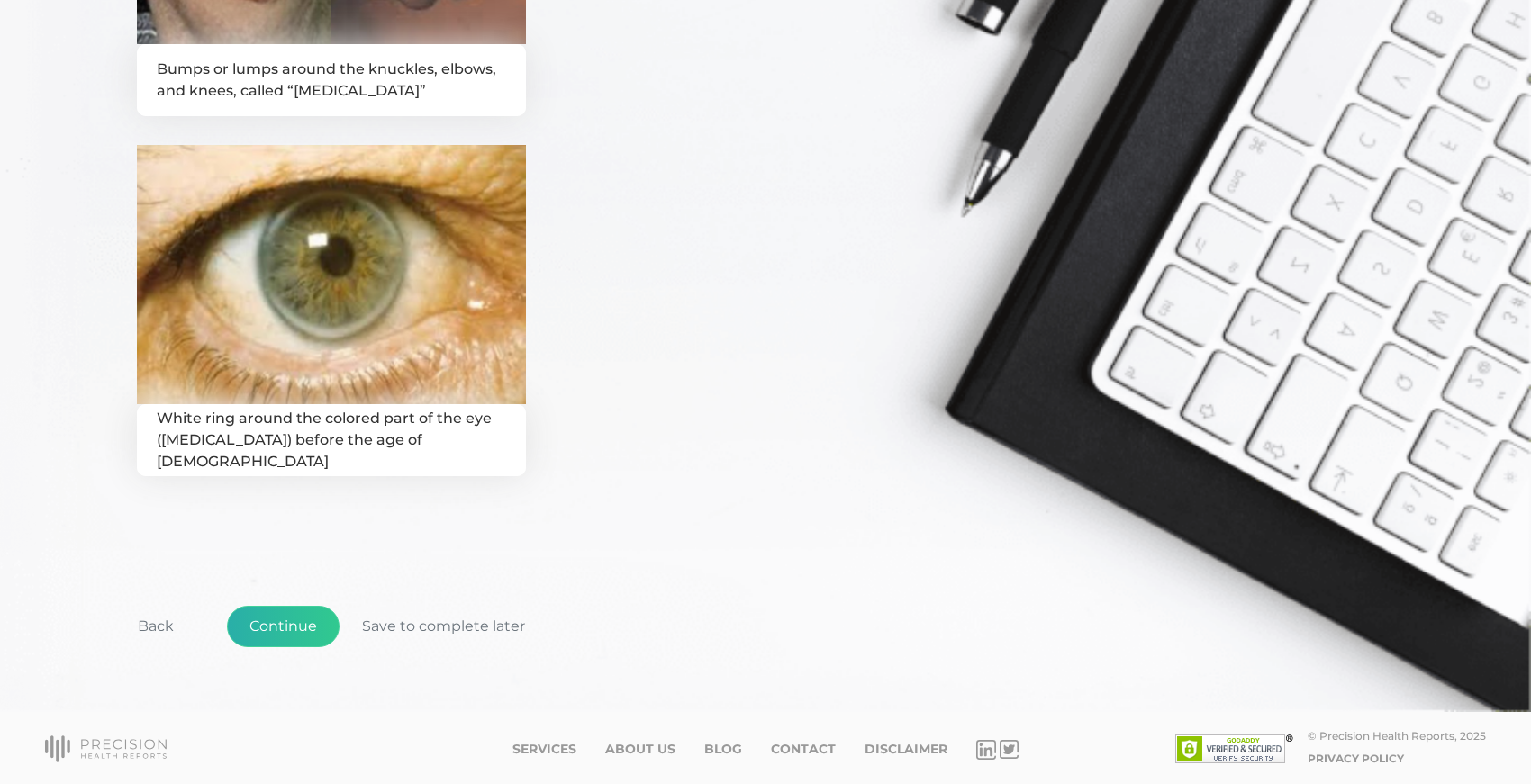
click at [261, 618] on button "Continue" at bounding box center [284, 626] width 113 height 41
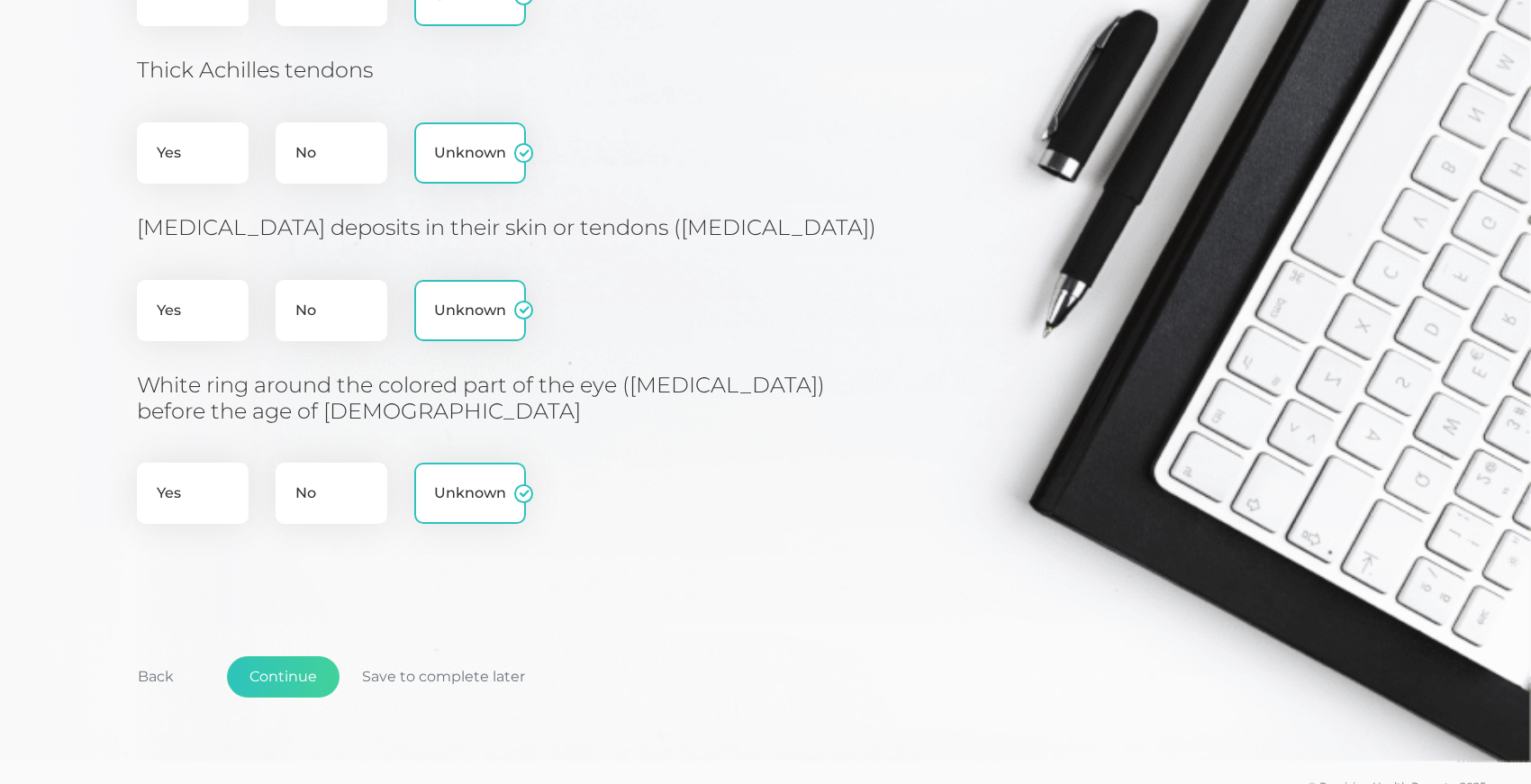
scroll to position [713, 0]
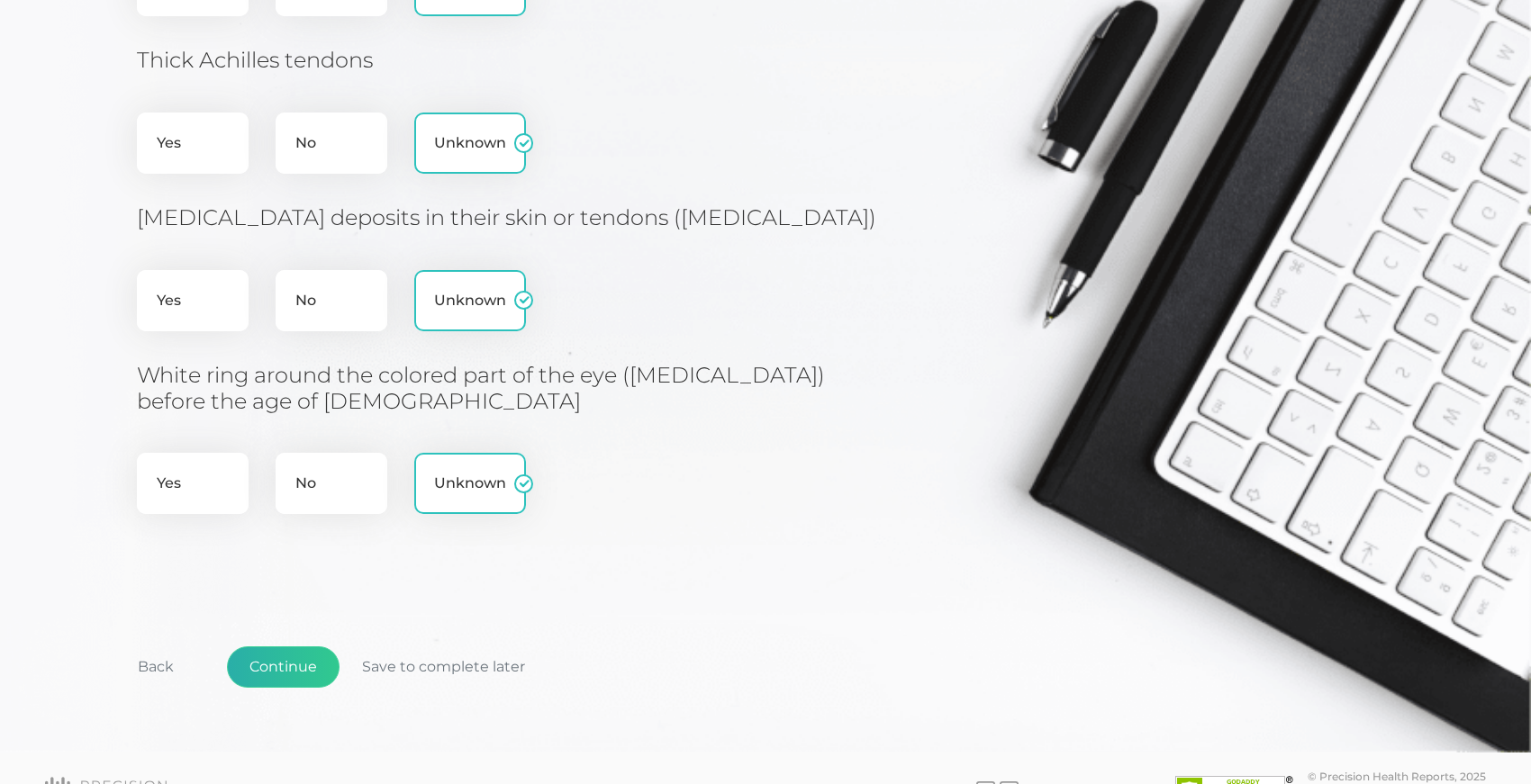
click at [289, 646] on button "Continue" at bounding box center [284, 667] width 113 height 41
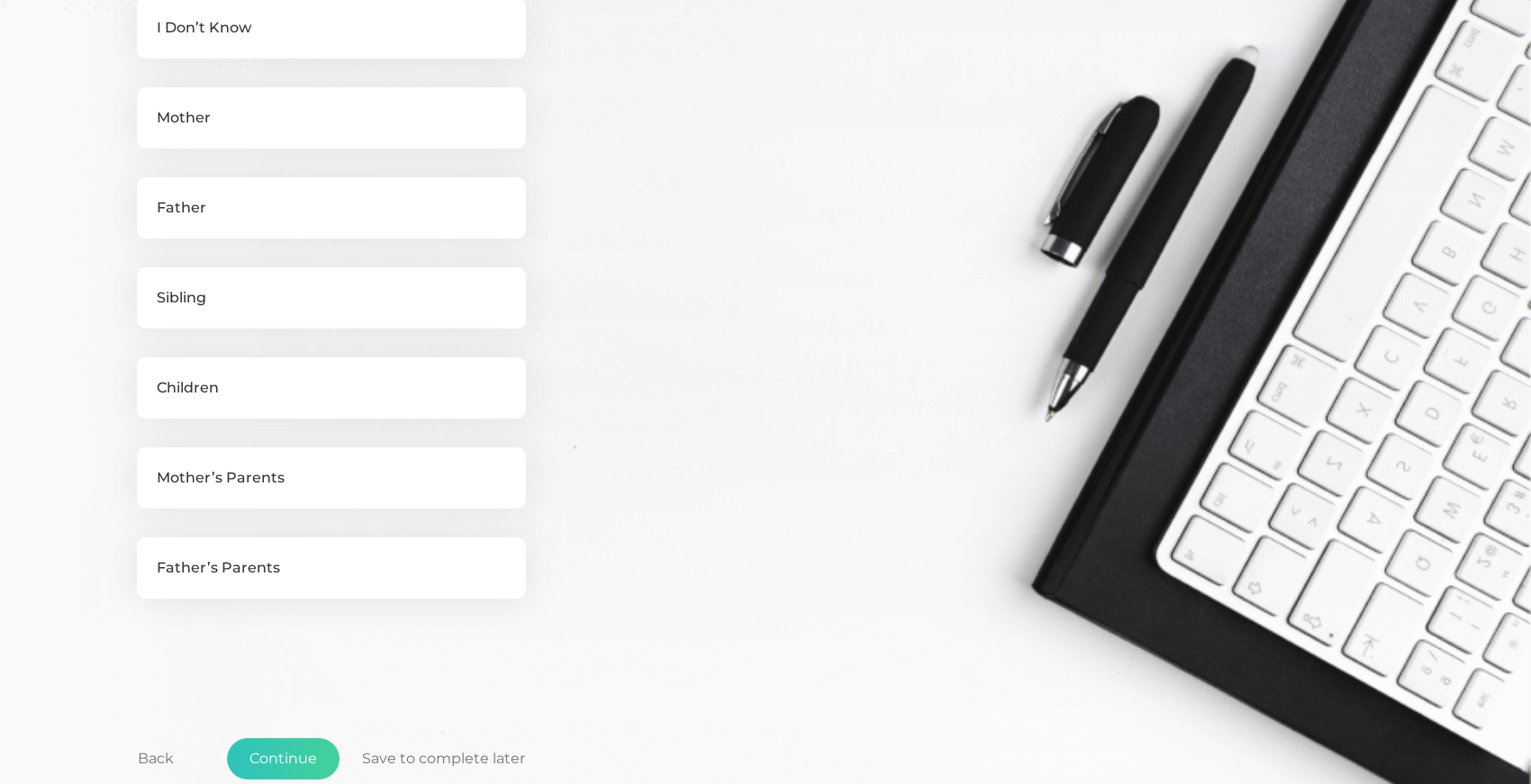
scroll to position [627, 0]
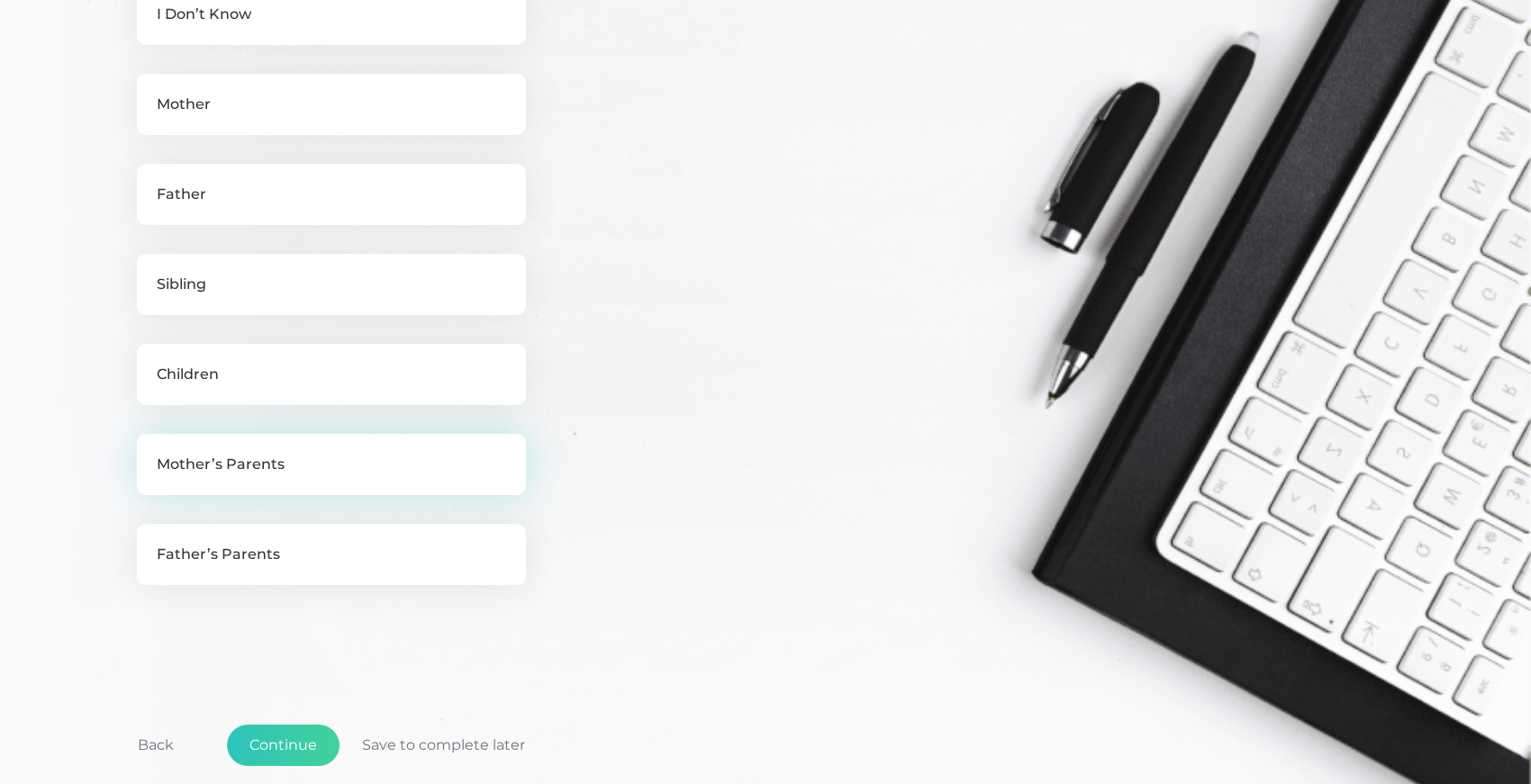
click at [177, 454] on label "Mother’s Parents" at bounding box center [332, 464] width 389 height 61
click at [151, 452] on input "Mother’s Parents" at bounding box center [144, 442] width 14 height 18
checkbox input "true"
checkbox input "false"
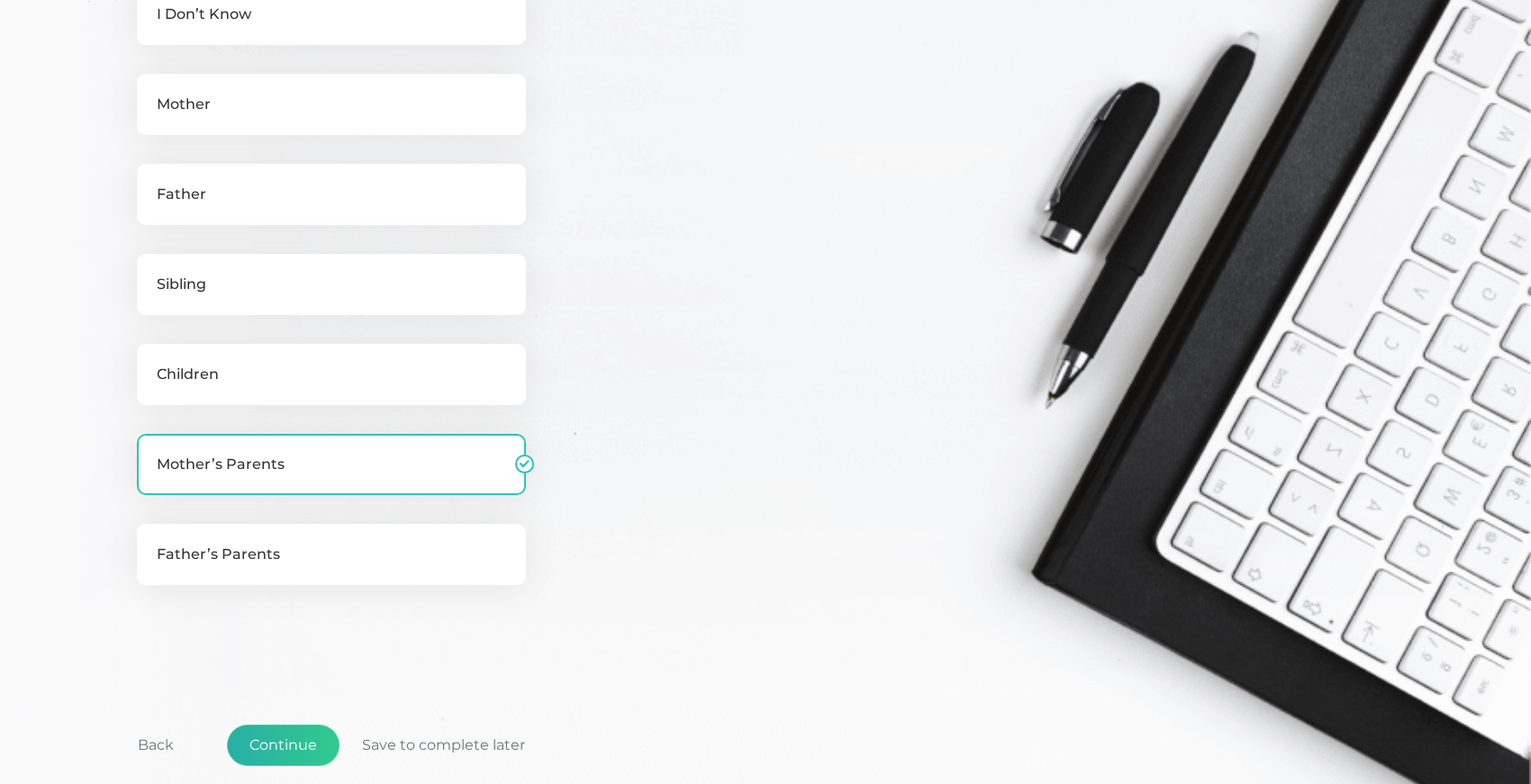
click at [288, 740] on button "Continue" at bounding box center [284, 746] width 113 height 41
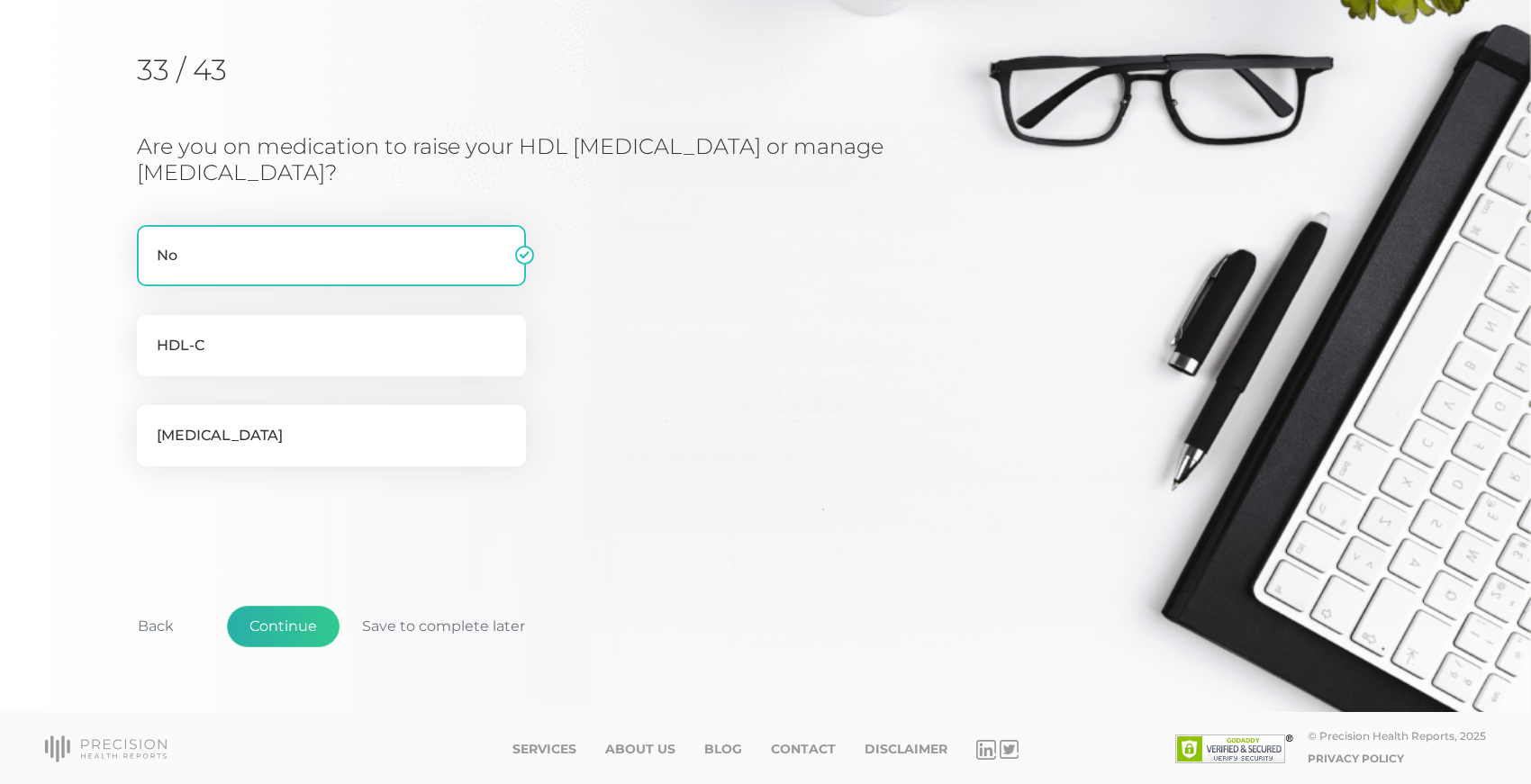
click at [274, 623] on button "Continue" at bounding box center [284, 626] width 113 height 41
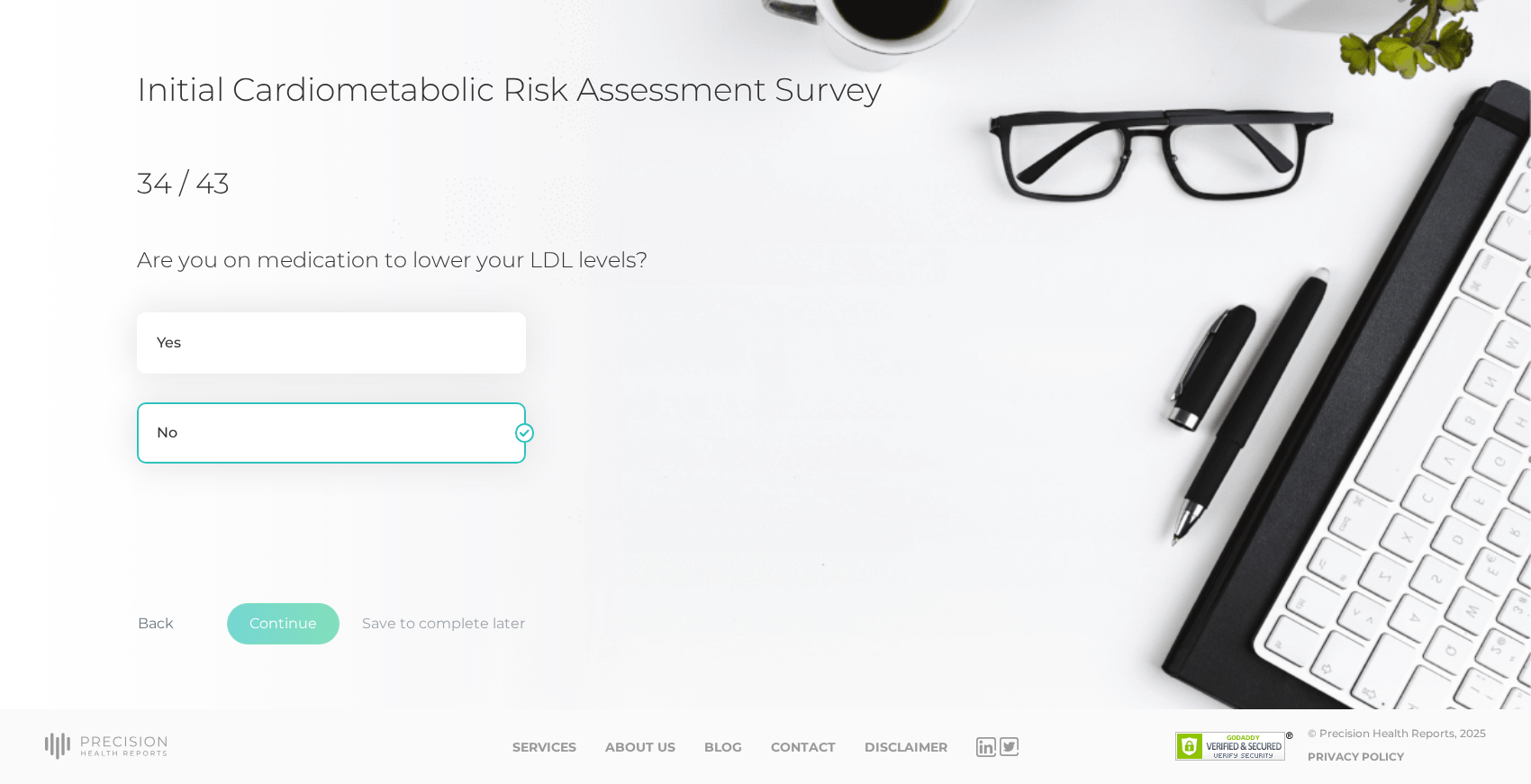
scroll to position [90, 0]
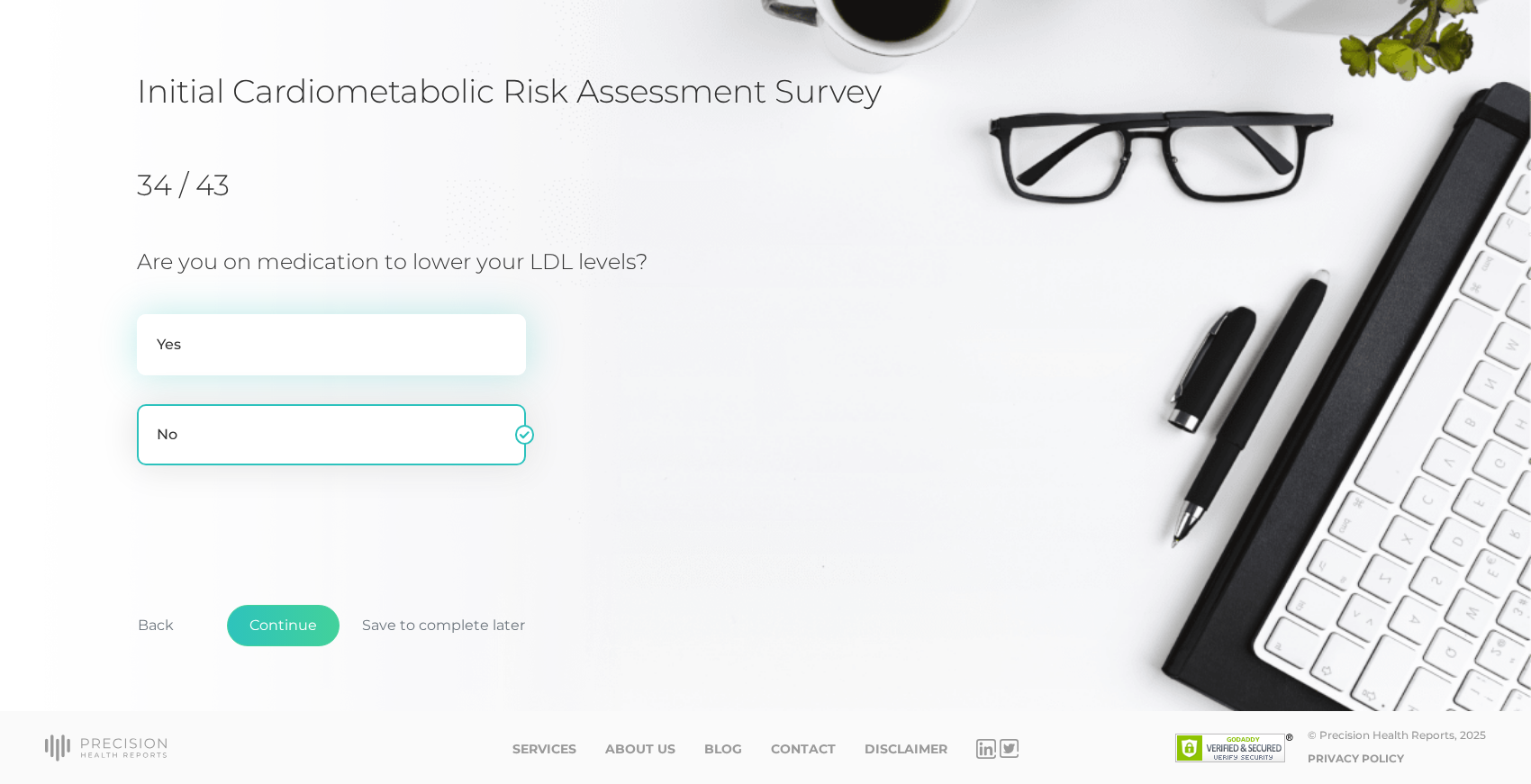
click at [187, 341] on label "Yes" at bounding box center [332, 345] width 389 height 61
click at [151, 332] on input "Yes" at bounding box center [144, 323] width 14 height 18
radio input "true"
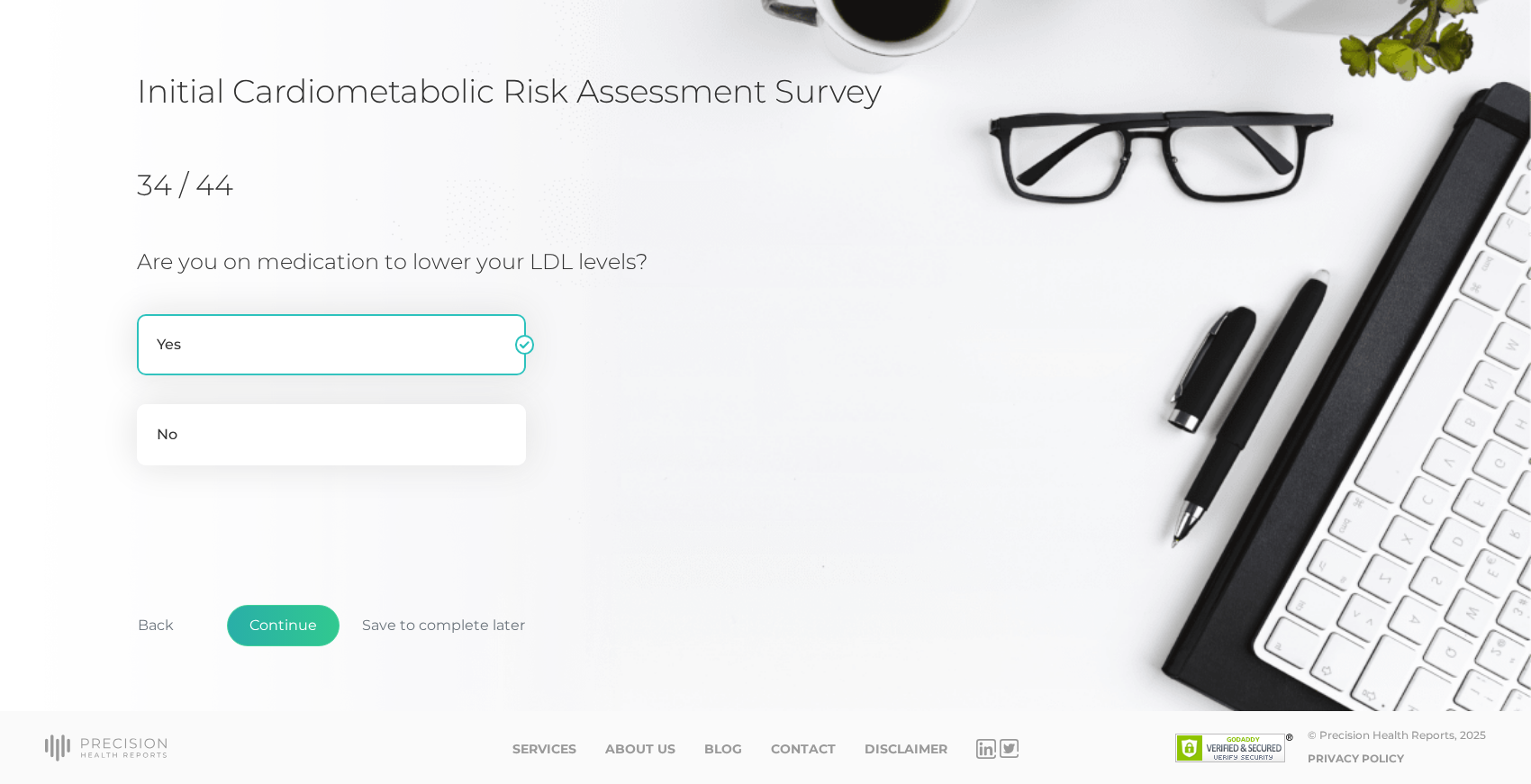
click at [272, 625] on button "Continue" at bounding box center [284, 625] width 113 height 41
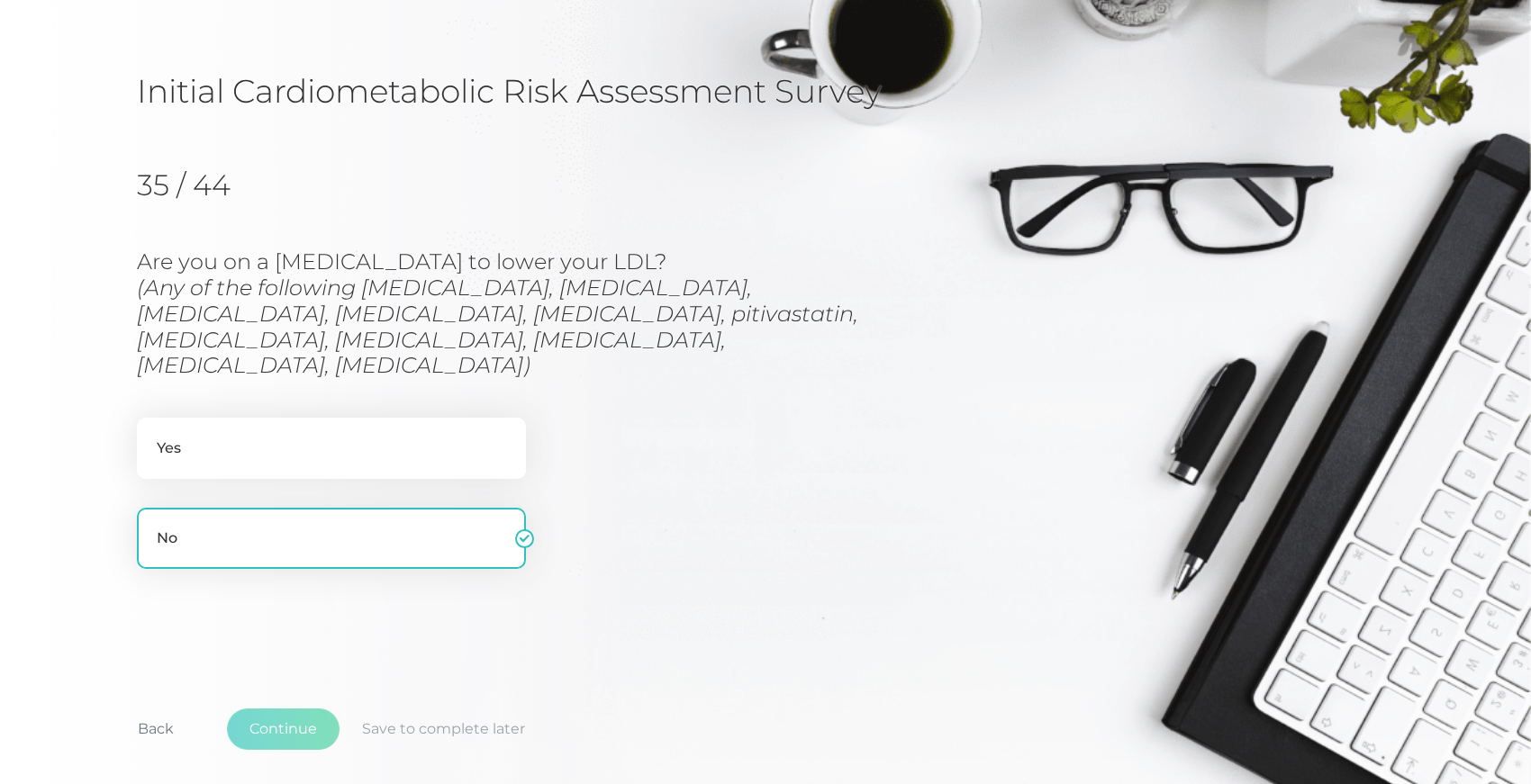
scroll to position [141, 0]
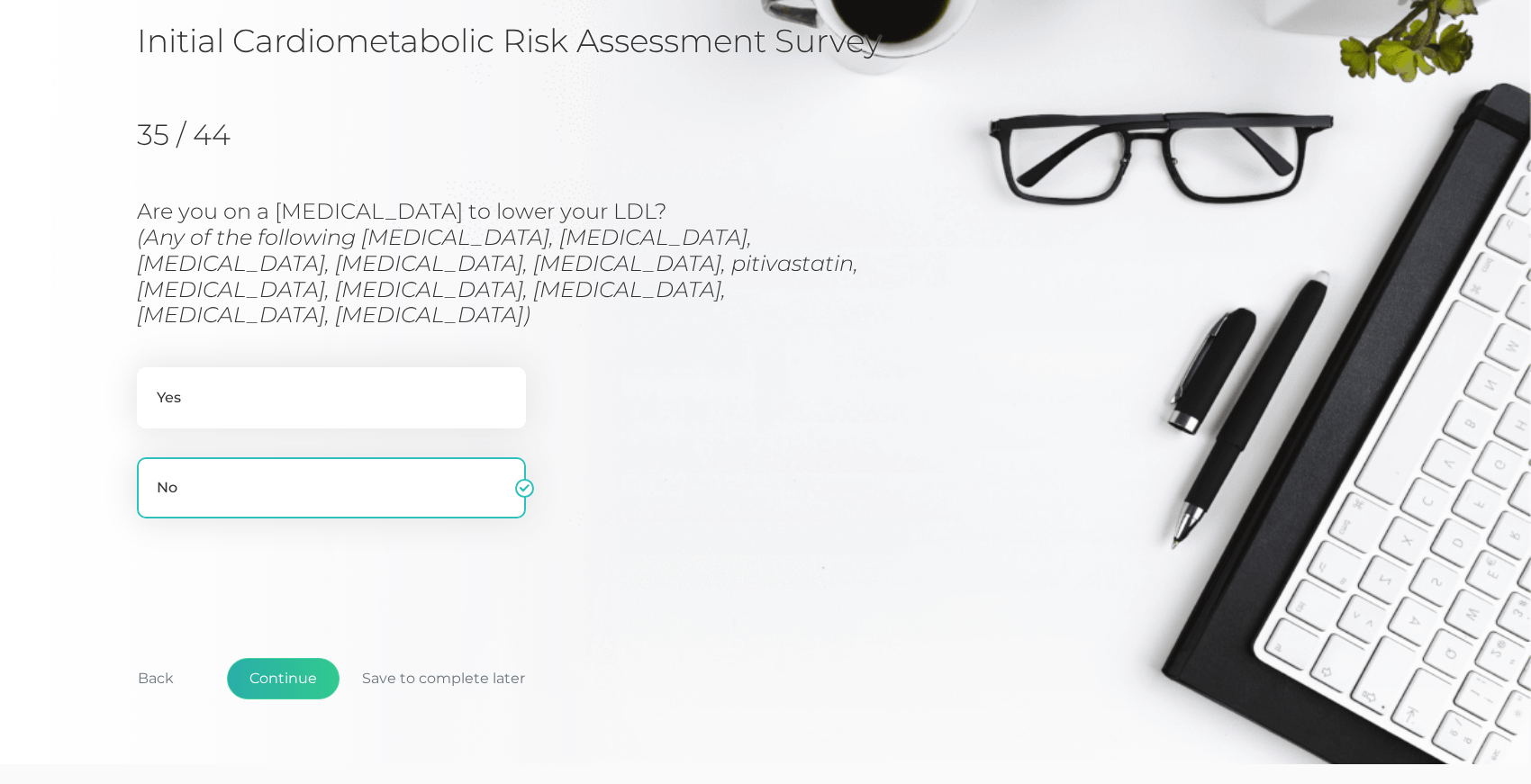
click at [285, 658] on button "Continue" at bounding box center [284, 679] width 113 height 41
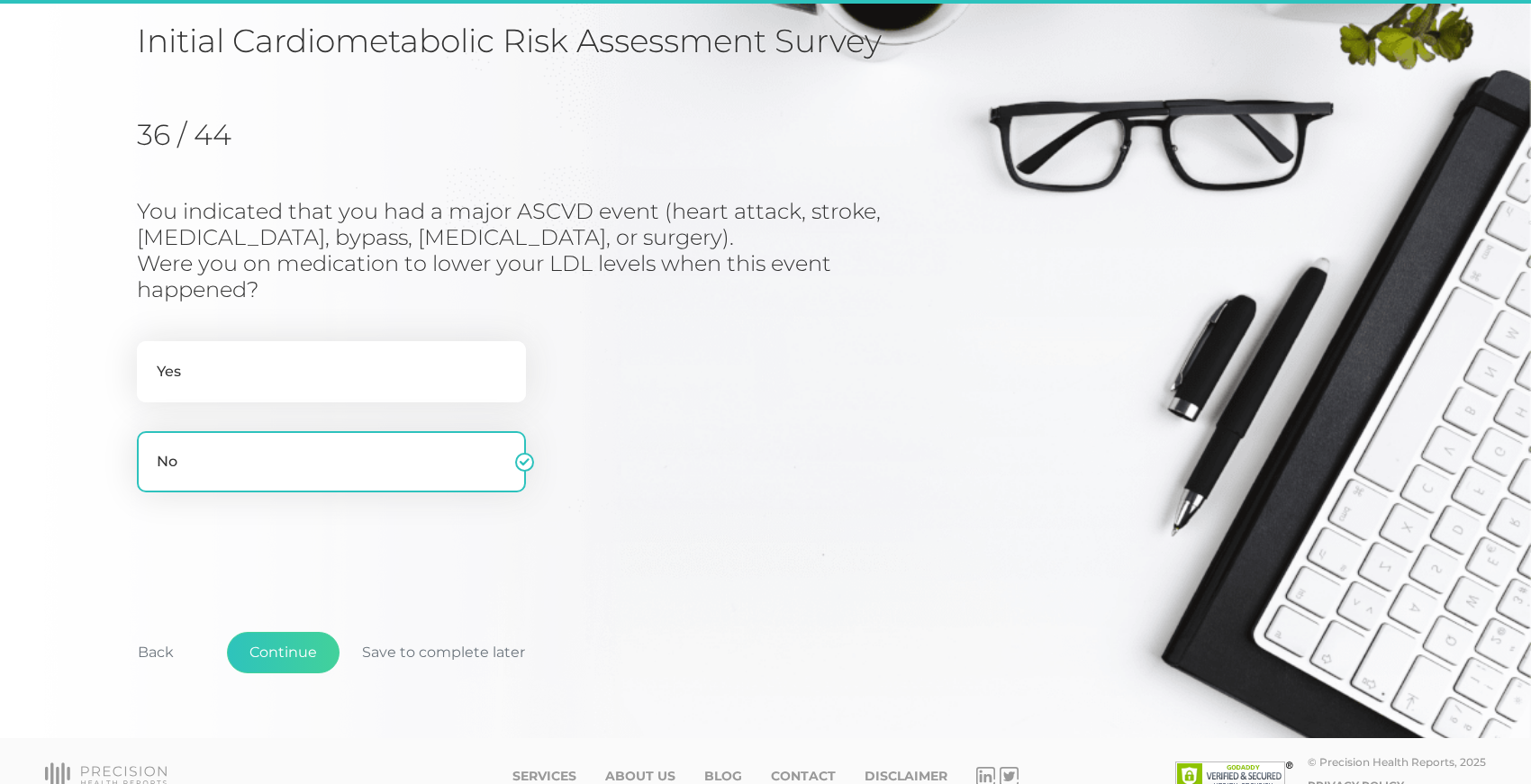
scroll to position [165, 0]
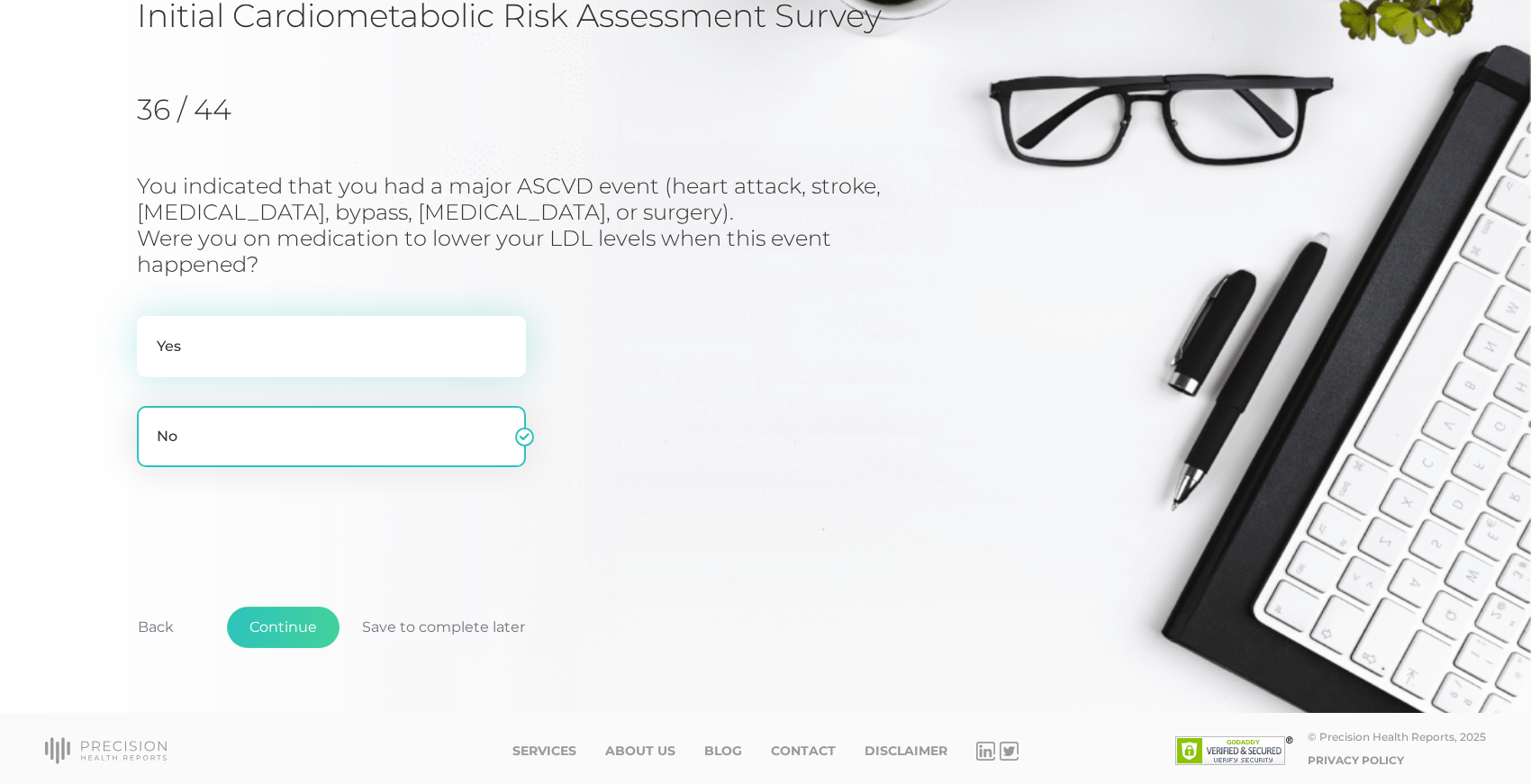
click at [171, 336] on label "Yes" at bounding box center [332, 346] width 389 height 61
click at [151, 334] on input "Yes" at bounding box center [144, 325] width 14 height 18
radio input "true"
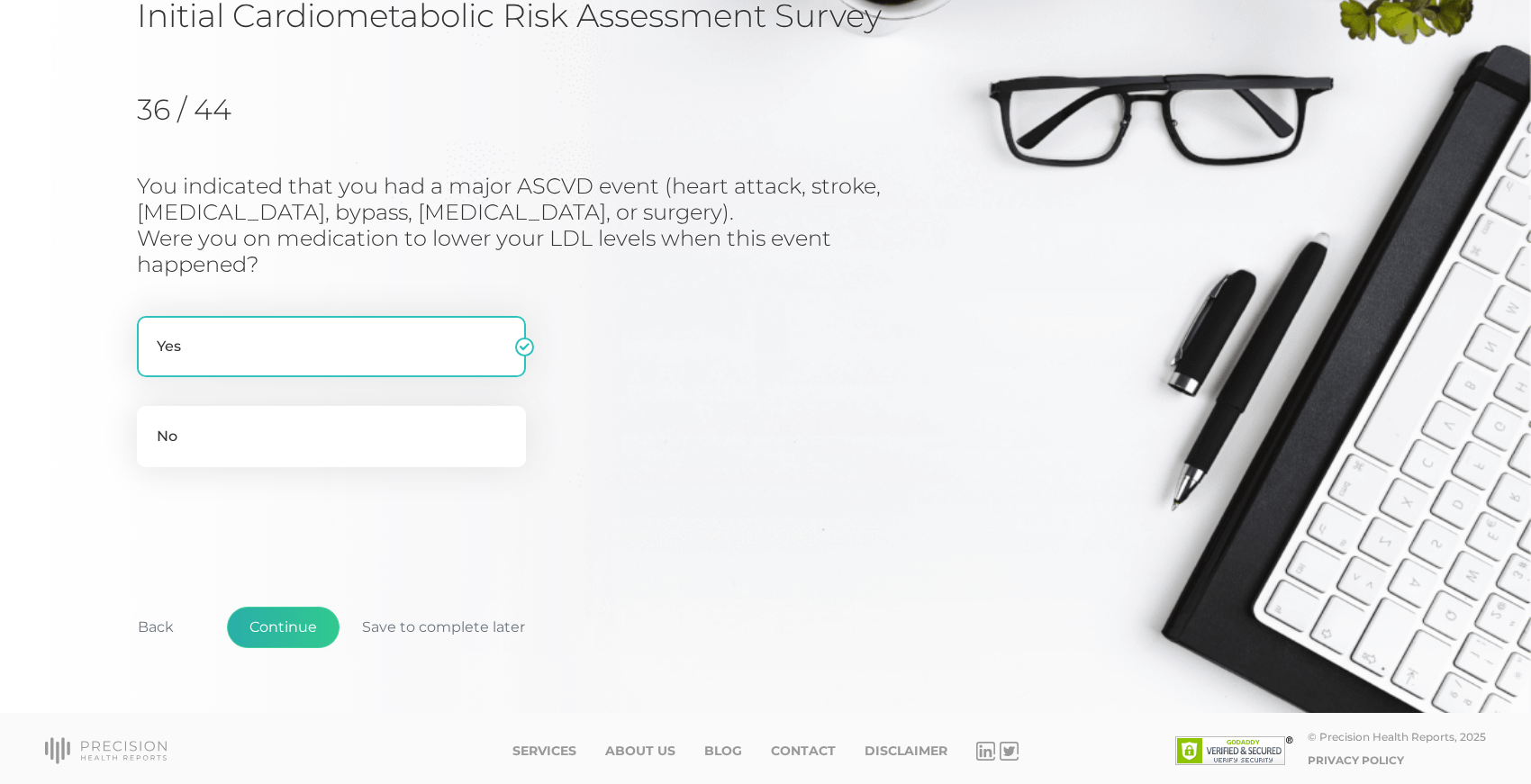
click at [278, 619] on button "Continue" at bounding box center [284, 627] width 113 height 41
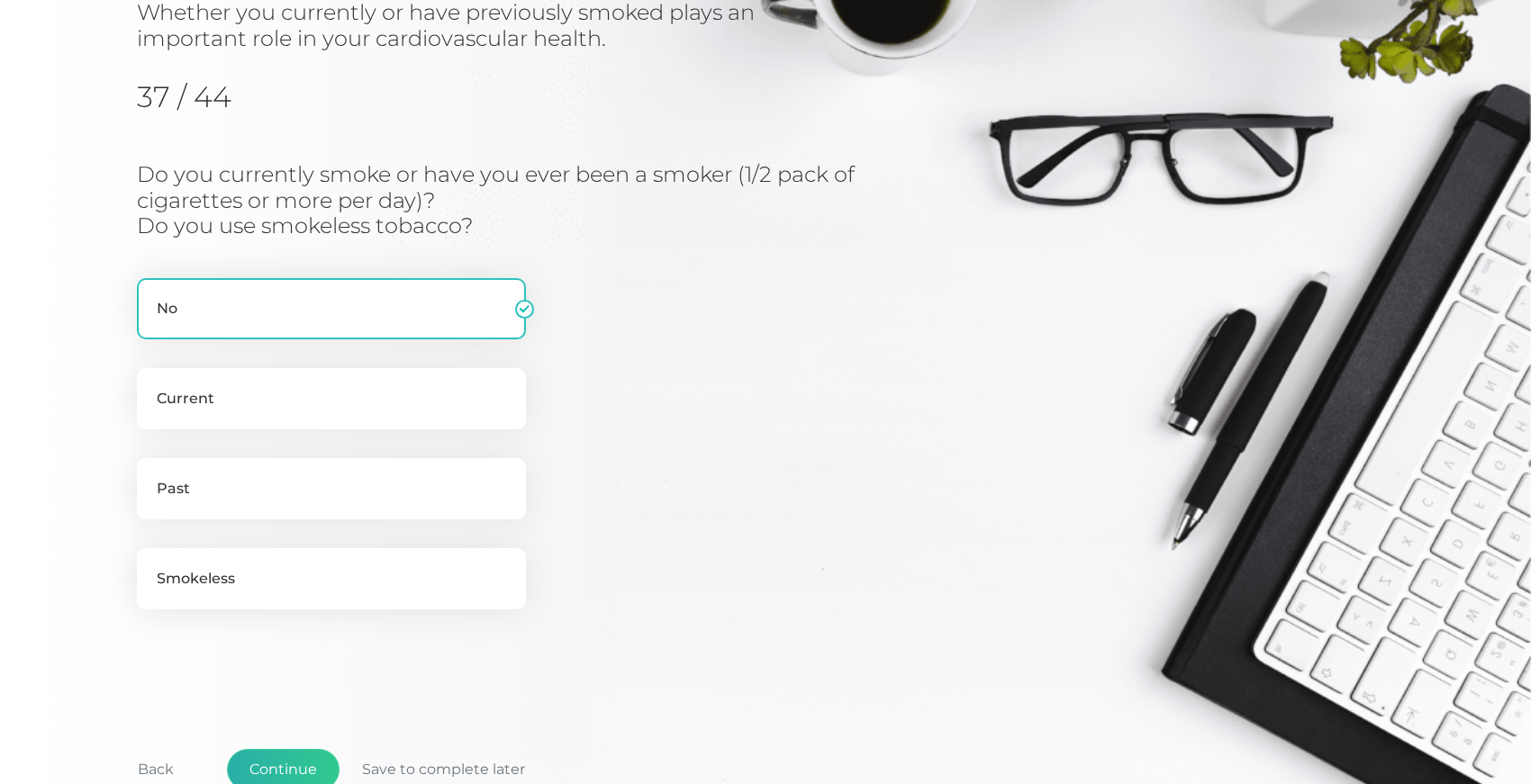
click at [284, 755] on button "Continue" at bounding box center [284, 770] width 113 height 41
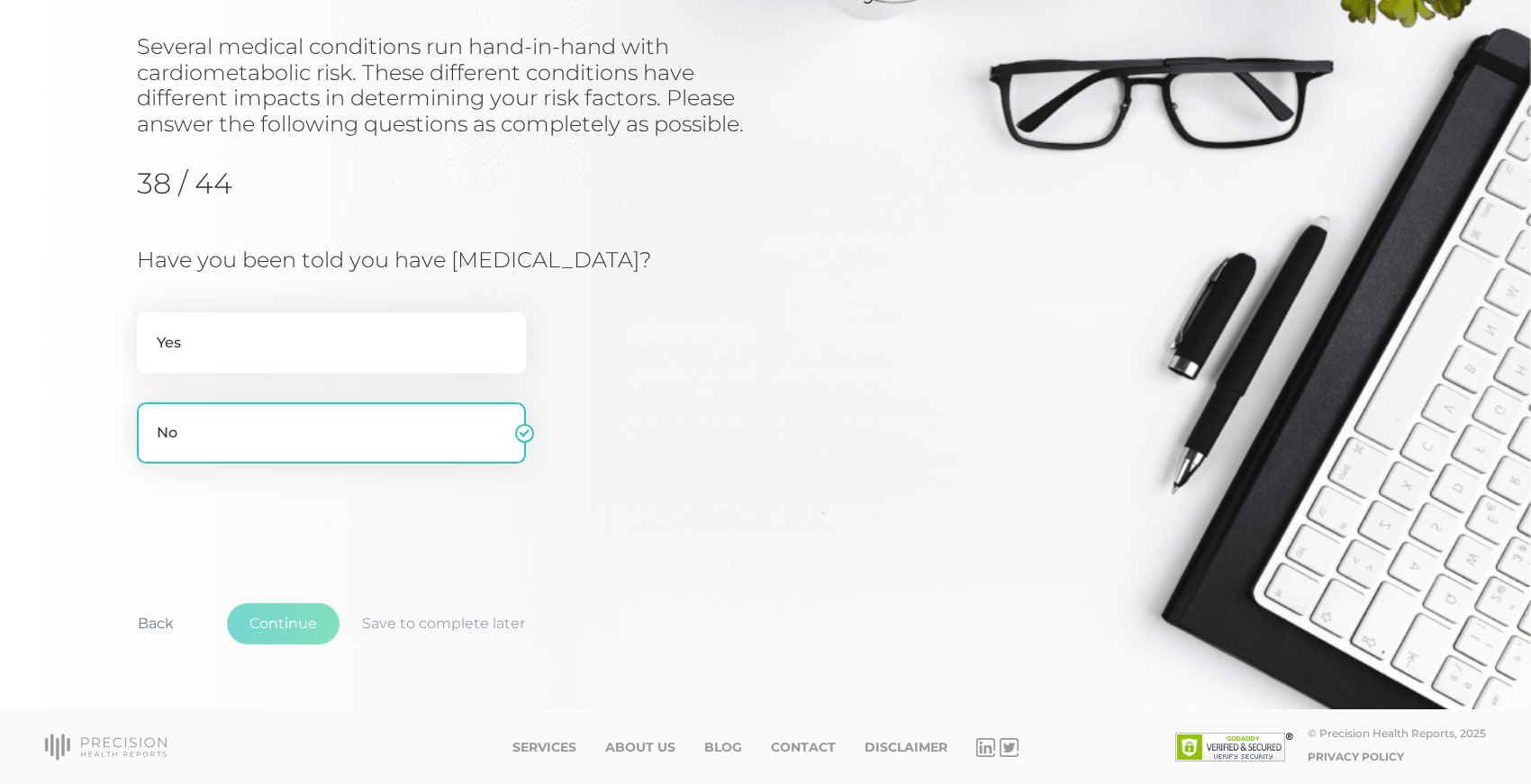
scroll to position [191, 0]
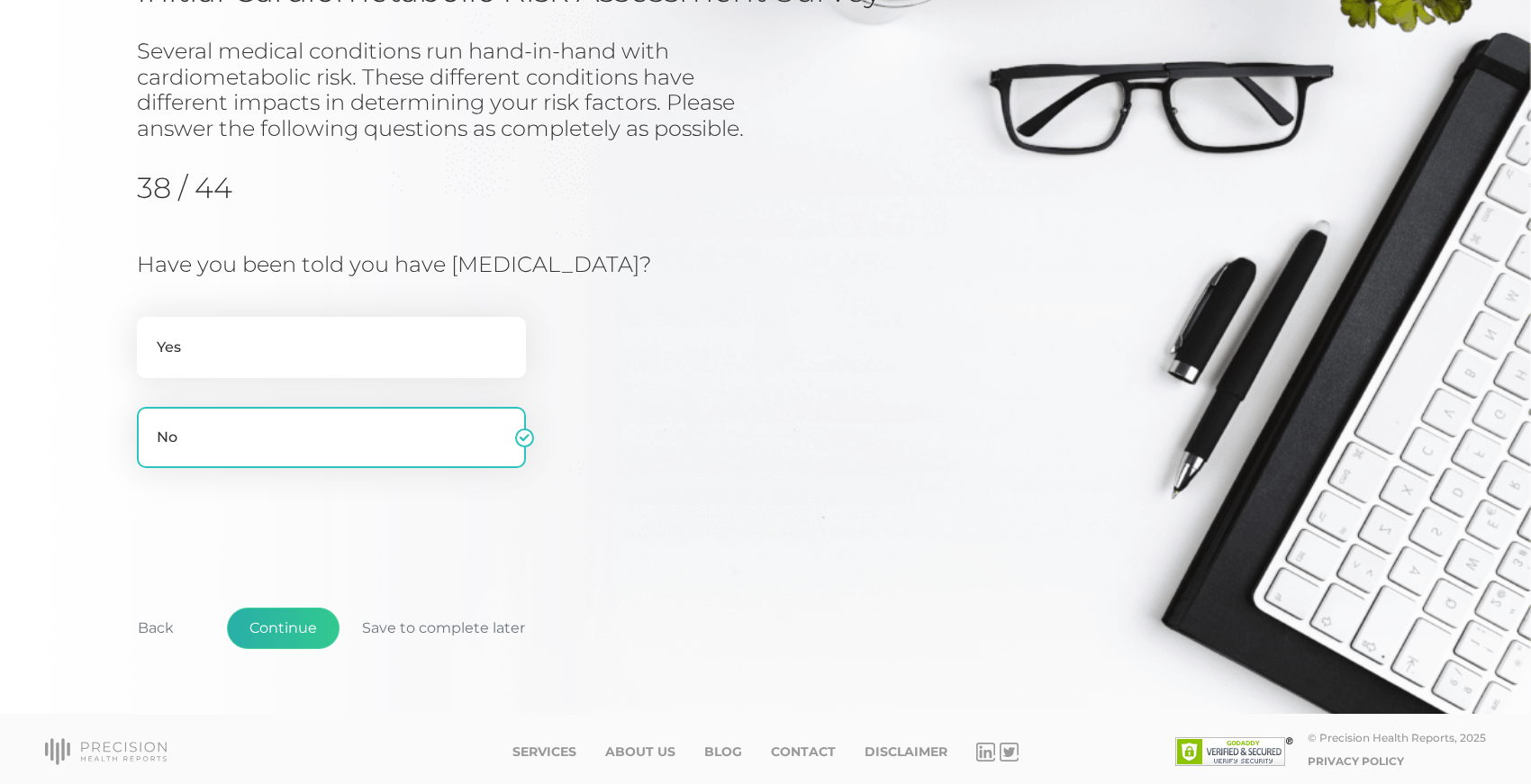
click at [274, 617] on button "Continue" at bounding box center [284, 628] width 113 height 41
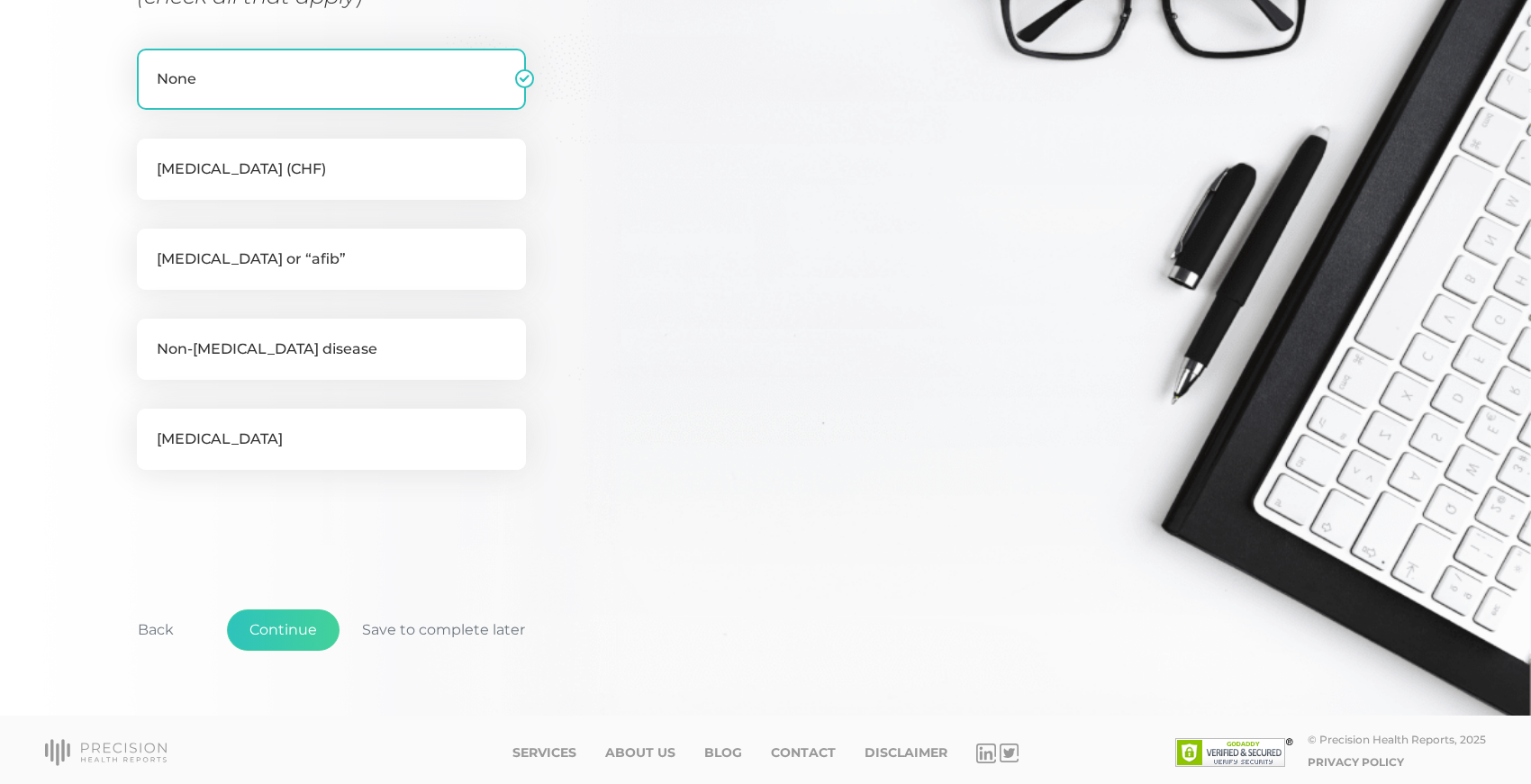
scroll to position [386, 0]
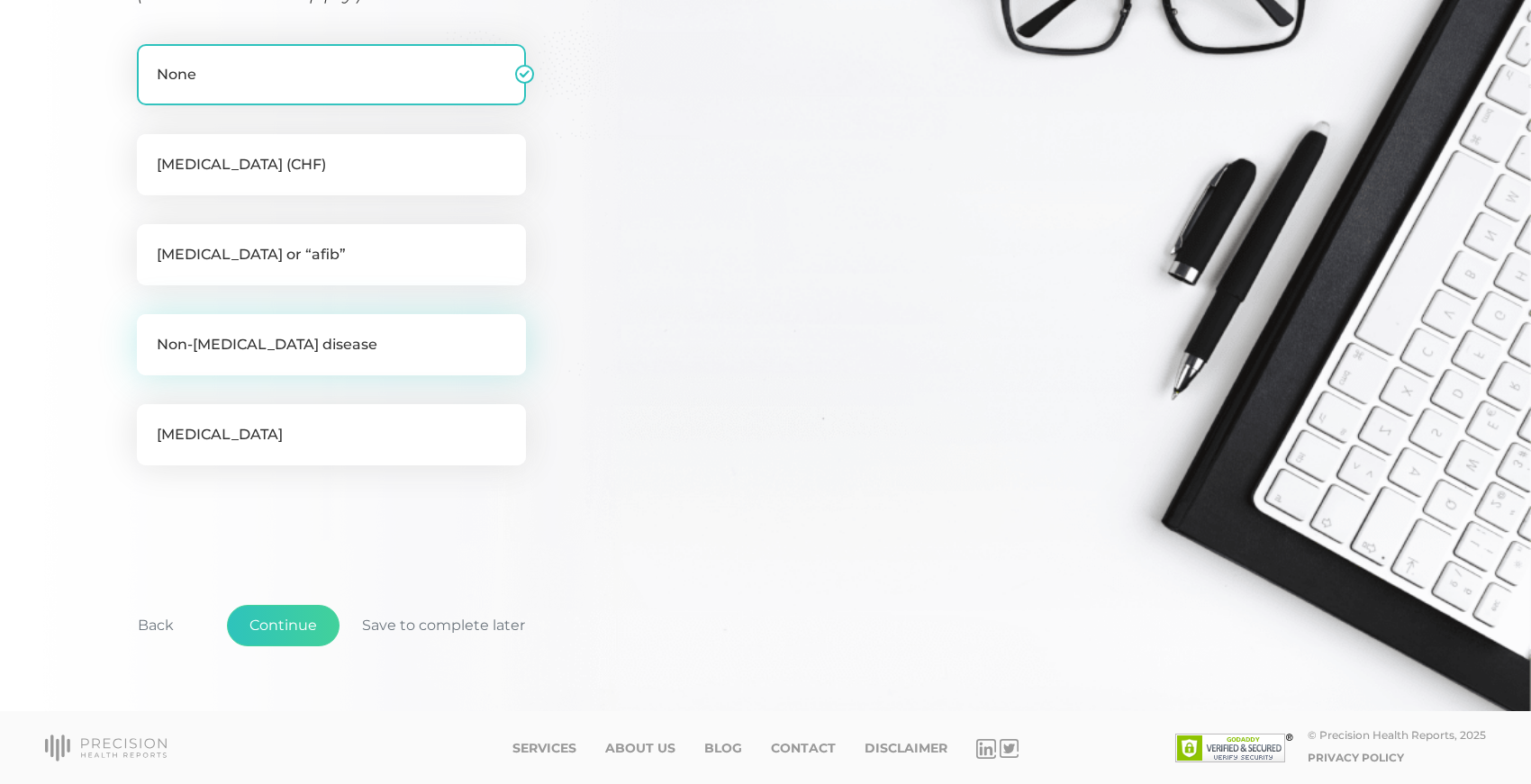
click at [168, 344] on label "Non-alcoholic fatty liver disease" at bounding box center [332, 345] width 389 height 61
click at [151, 332] on input "Non-alcoholic fatty liver disease" at bounding box center [144, 323] width 14 height 18
checkbox input "true"
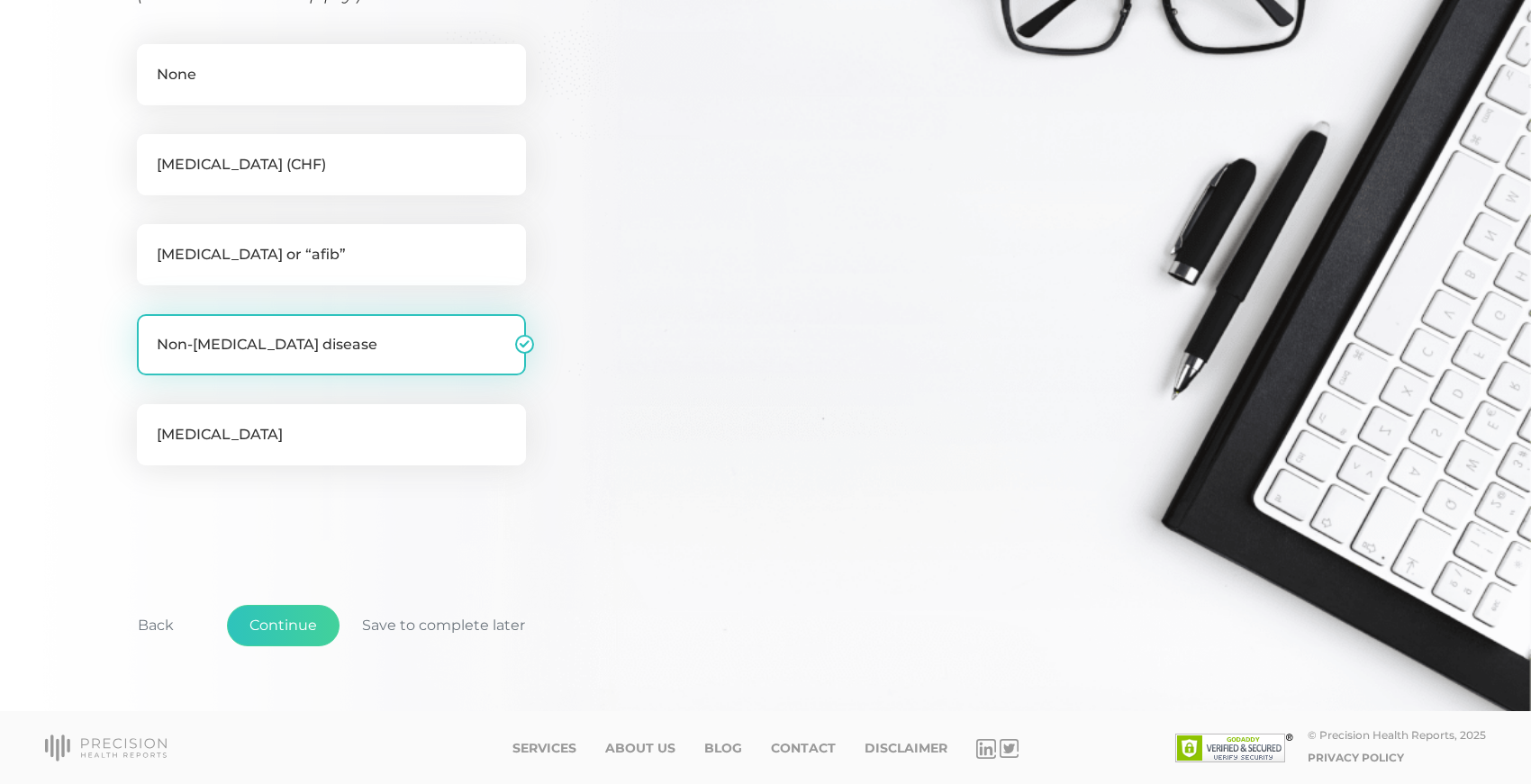
checkbox input "false"
click at [256, 623] on button "Continue" at bounding box center [284, 625] width 113 height 41
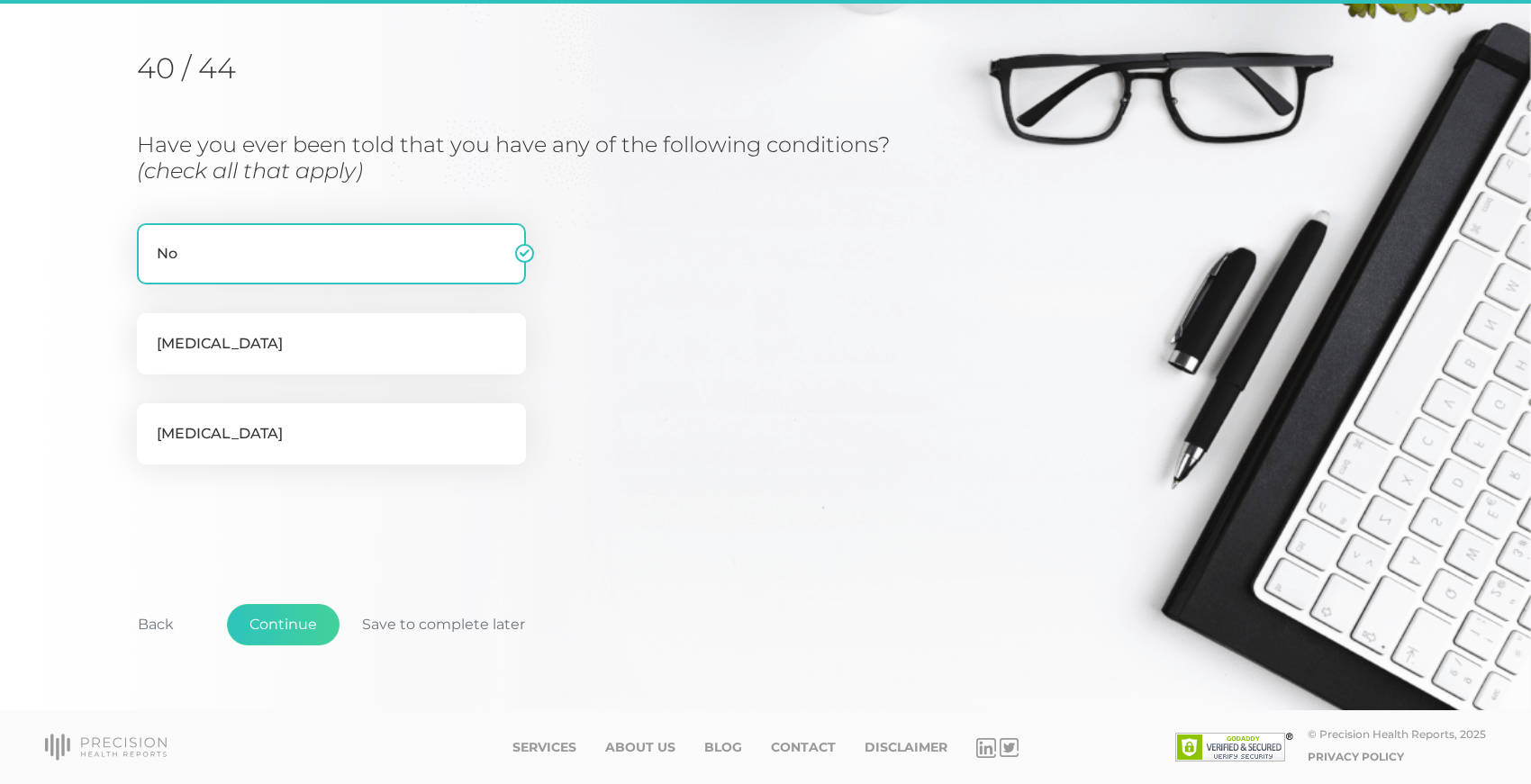
scroll to position [206, 0]
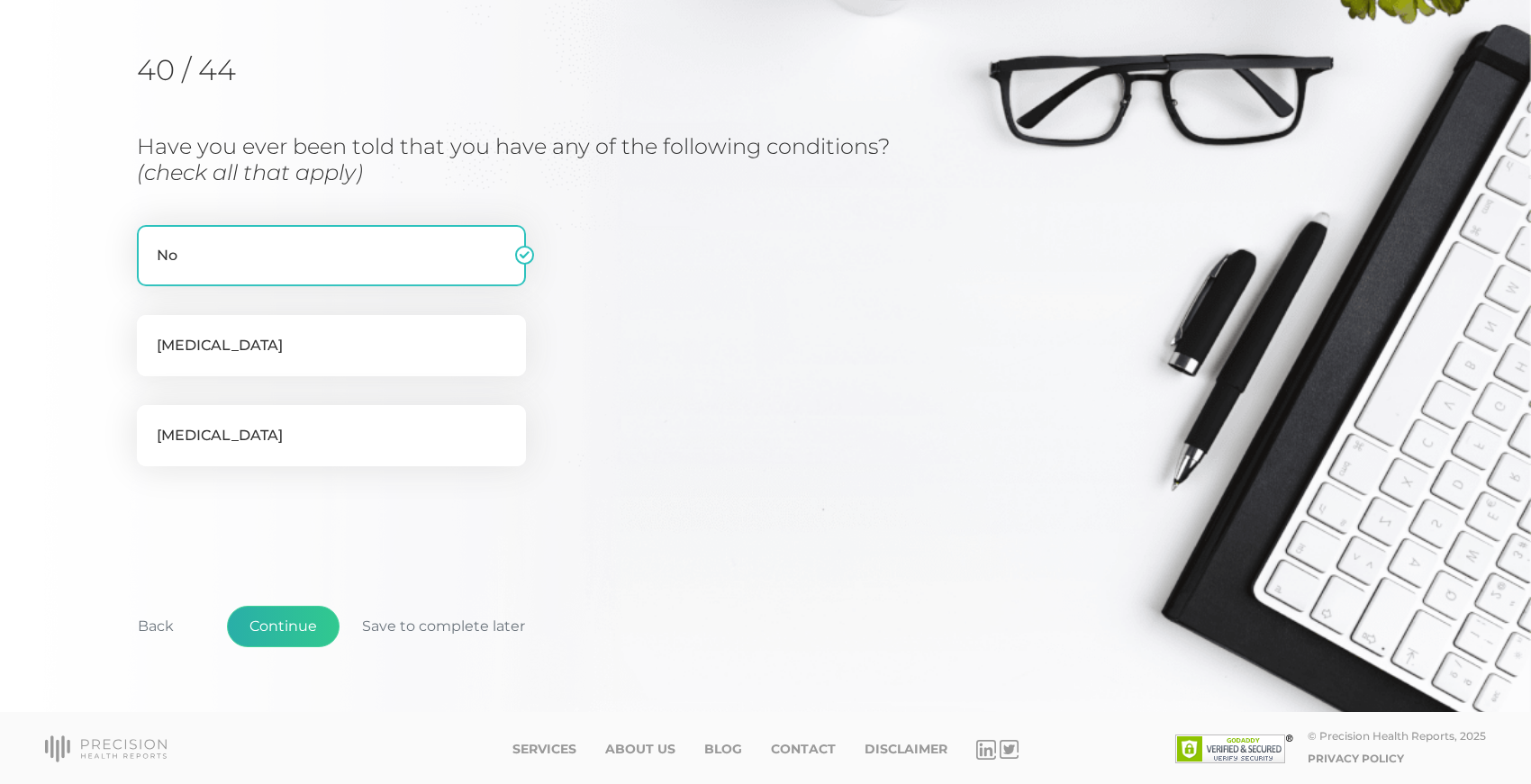
click at [260, 619] on button "Continue" at bounding box center [284, 626] width 113 height 41
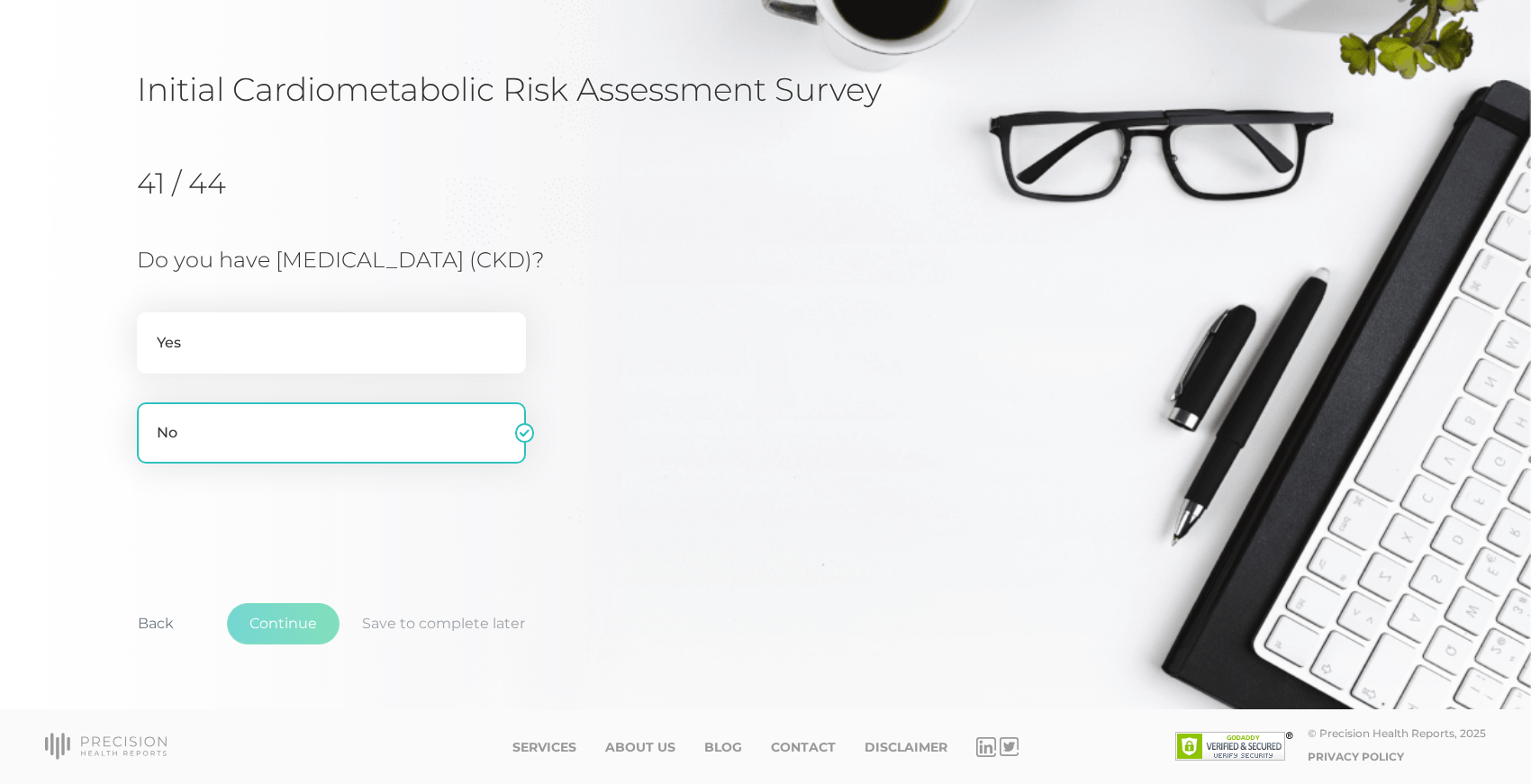
scroll to position [90, 0]
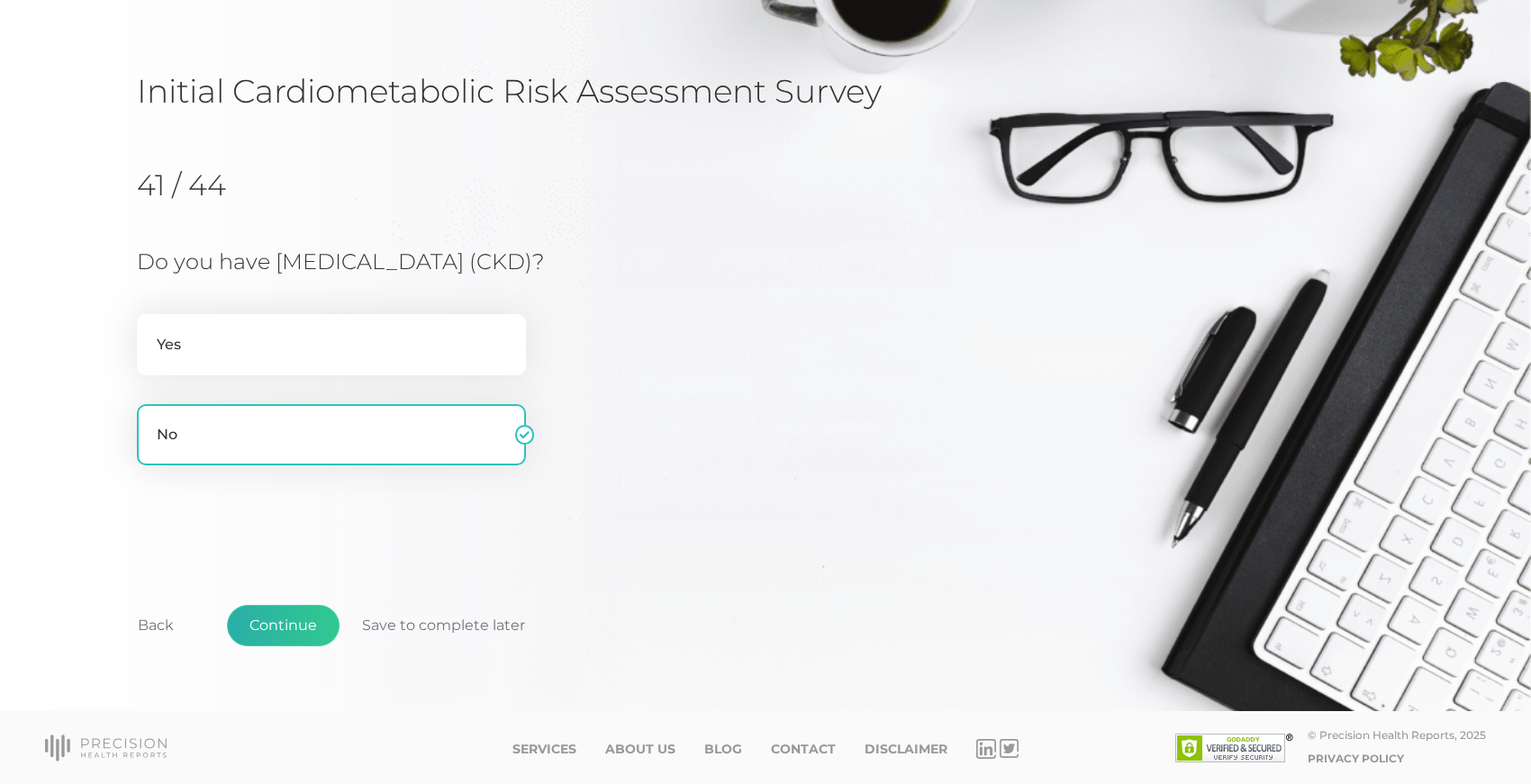
click at [278, 623] on button "Continue" at bounding box center [284, 625] width 113 height 41
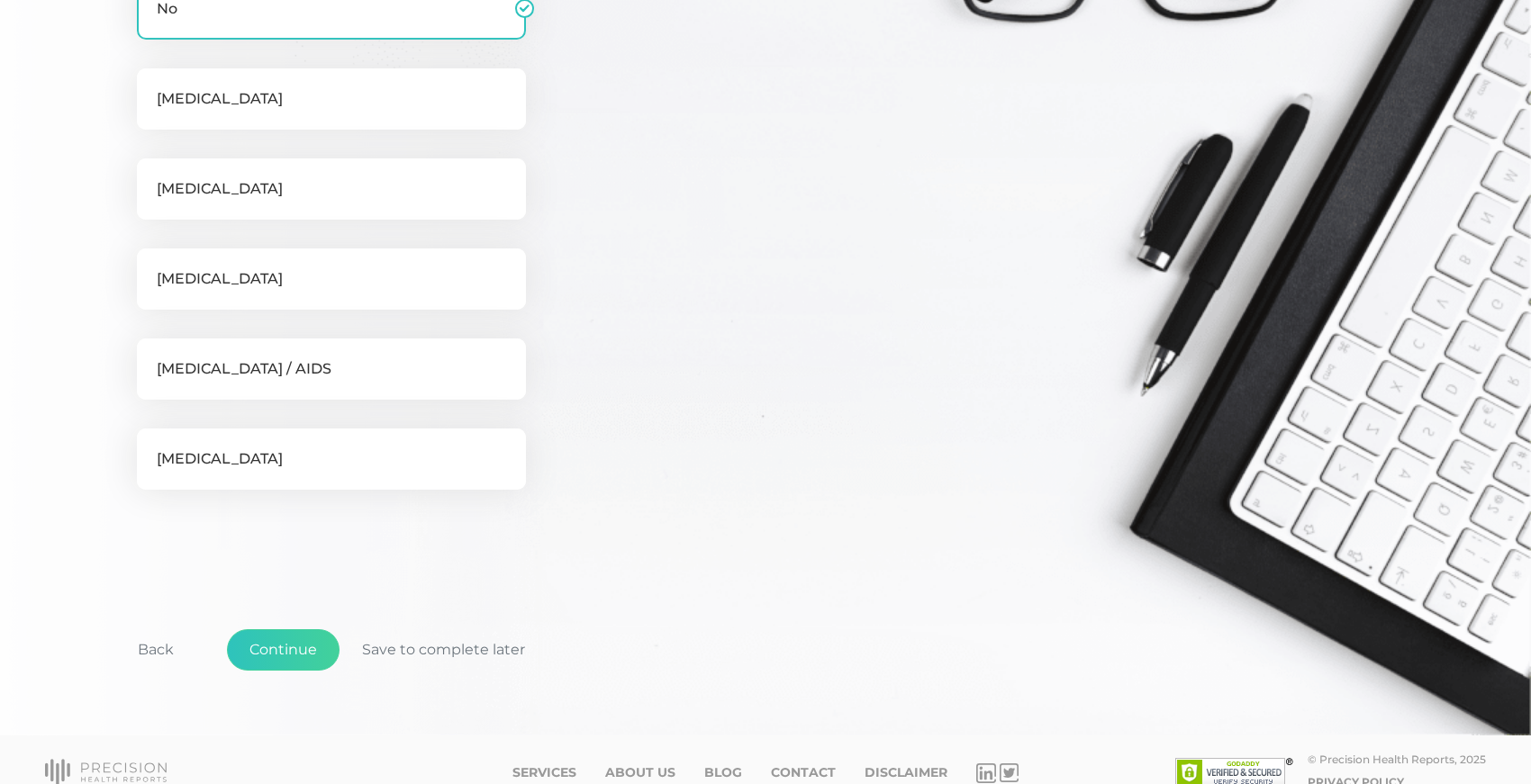
scroll to position [477, 0]
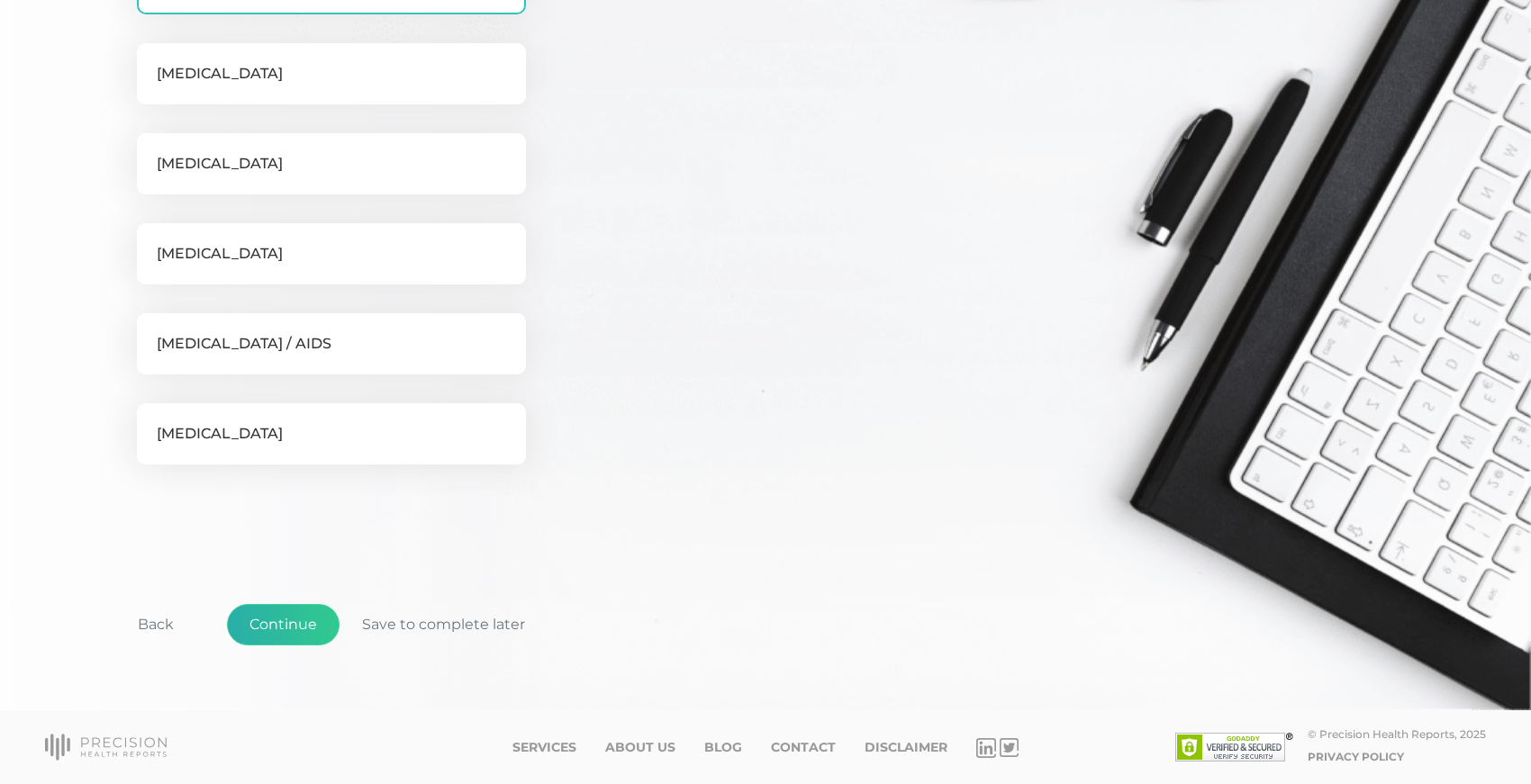
click at [265, 620] on button "Continue" at bounding box center [284, 624] width 113 height 41
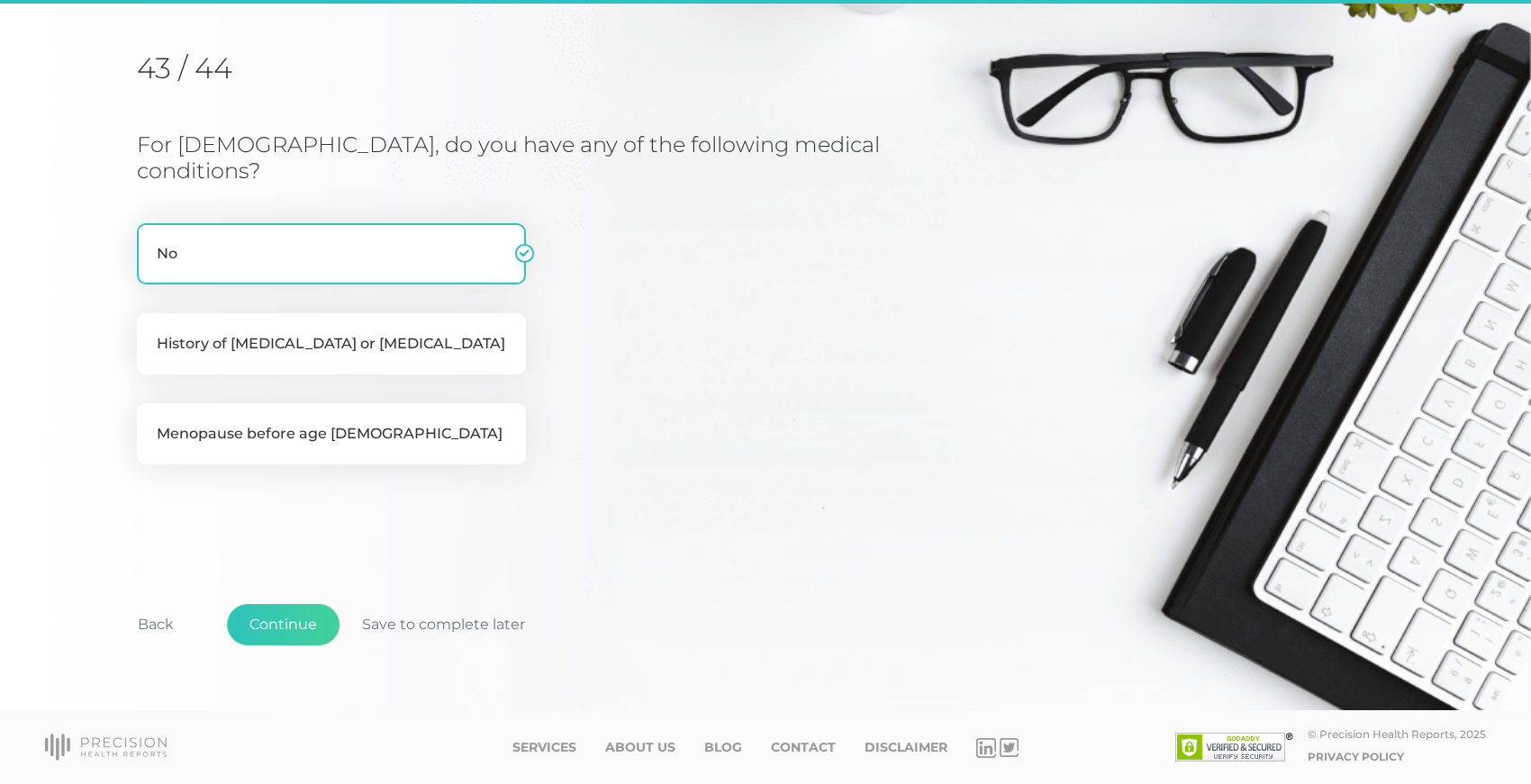
scroll to position [180, 0]
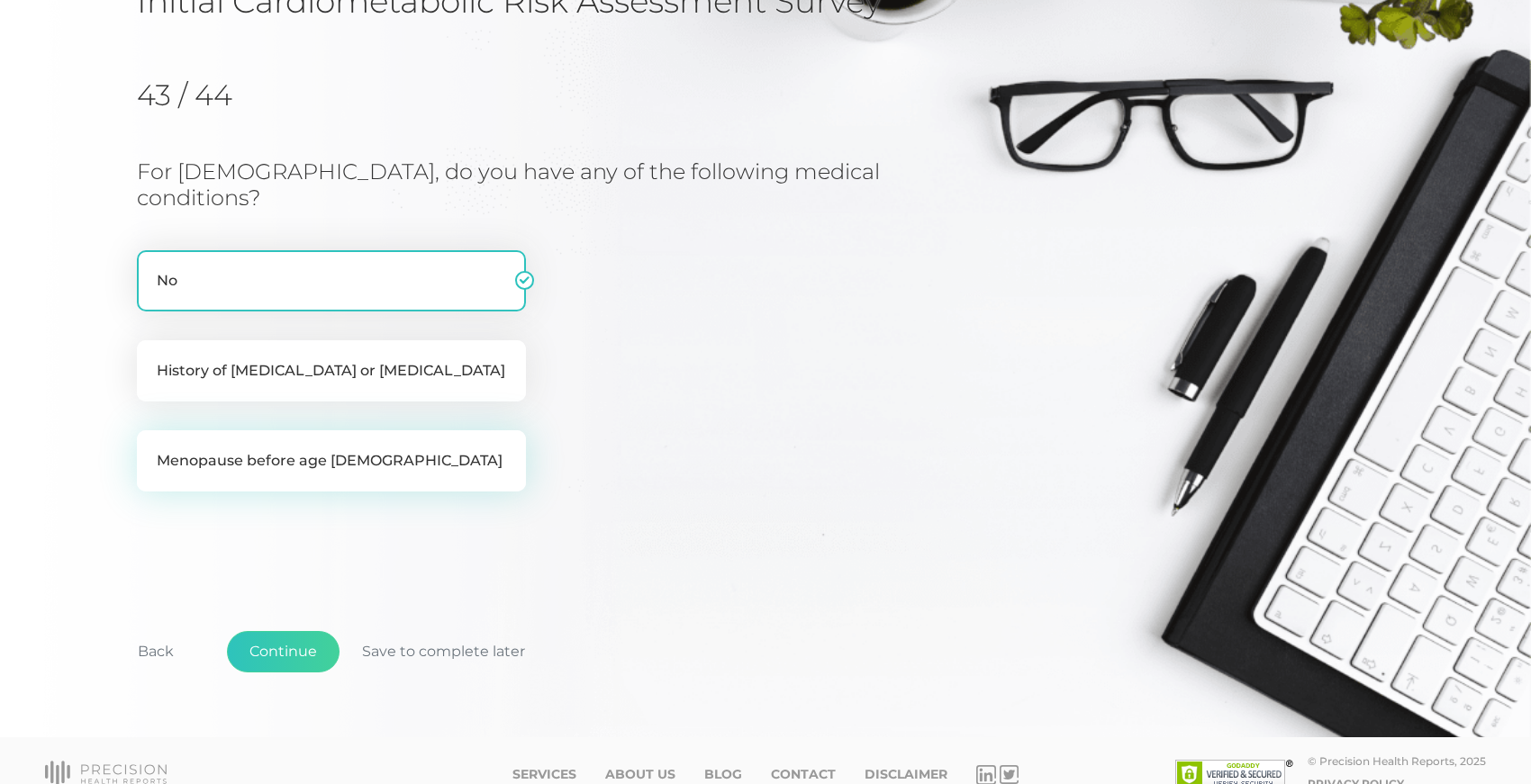
click at [252, 433] on label "Menopause before age 40" at bounding box center [332, 460] width 389 height 61
click at [151, 433] on input "Menopause before age 40" at bounding box center [144, 438] width 14 height 18
checkbox input "true"
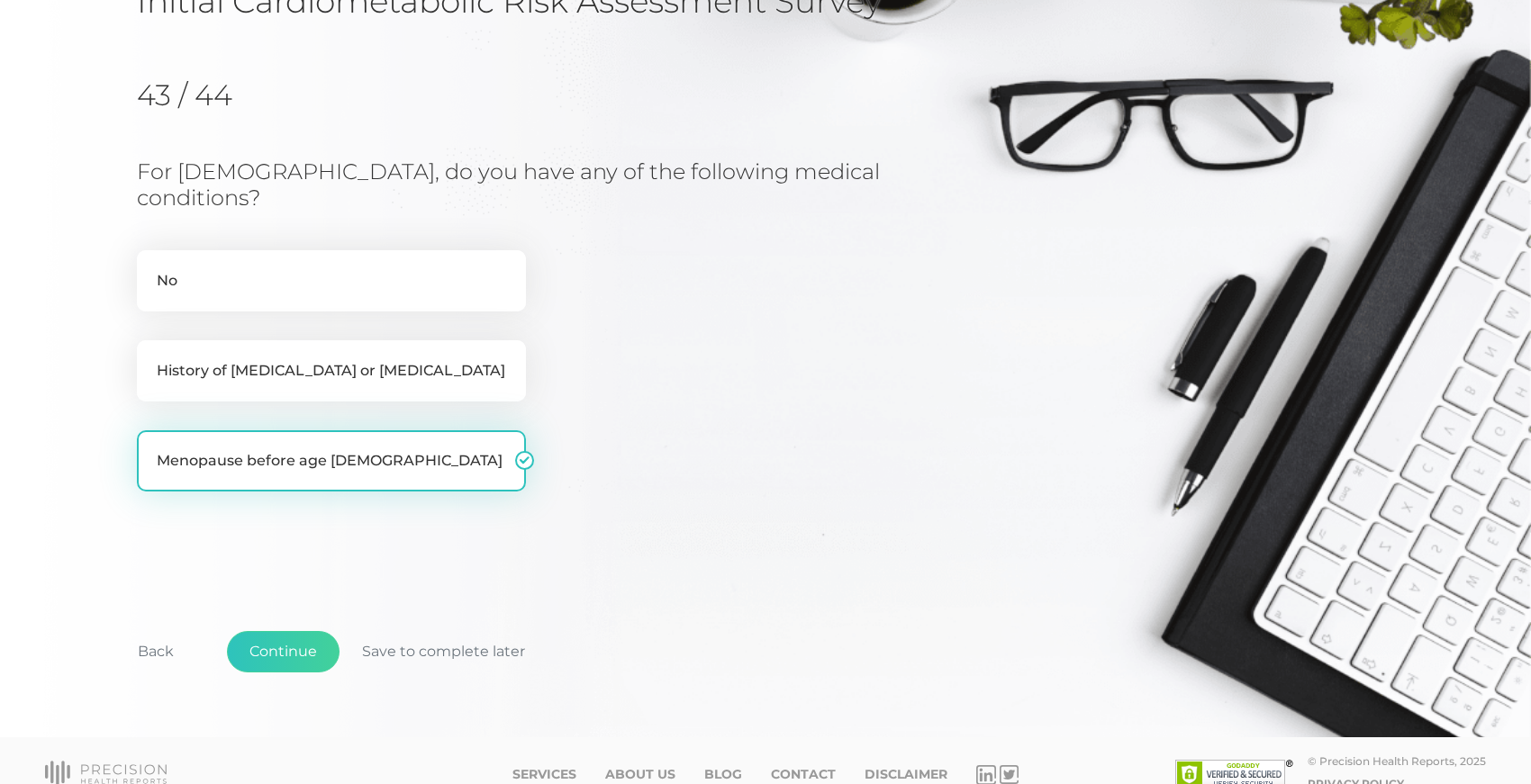
checkbox input "false"
click at [289, 631] on button "Continue" at bounding box center [284, 652] width 113 height 41
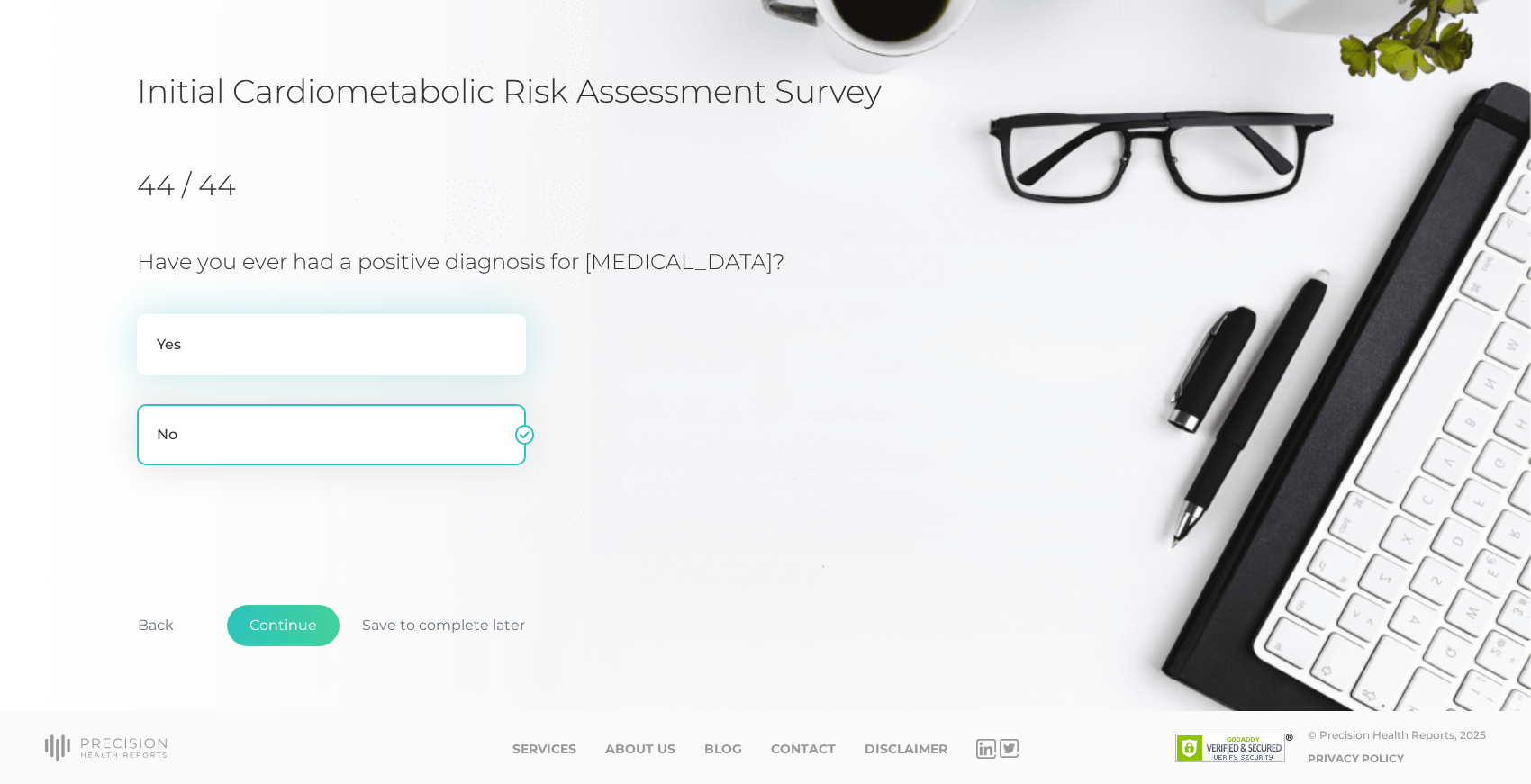
click at [193, 344] on label "Yes" at bounding box center [332, 345] width 389 height 61
click at [151, 332] on input "Yes" at bounding box center [144, 323] width 14 height 18
radio input "true"
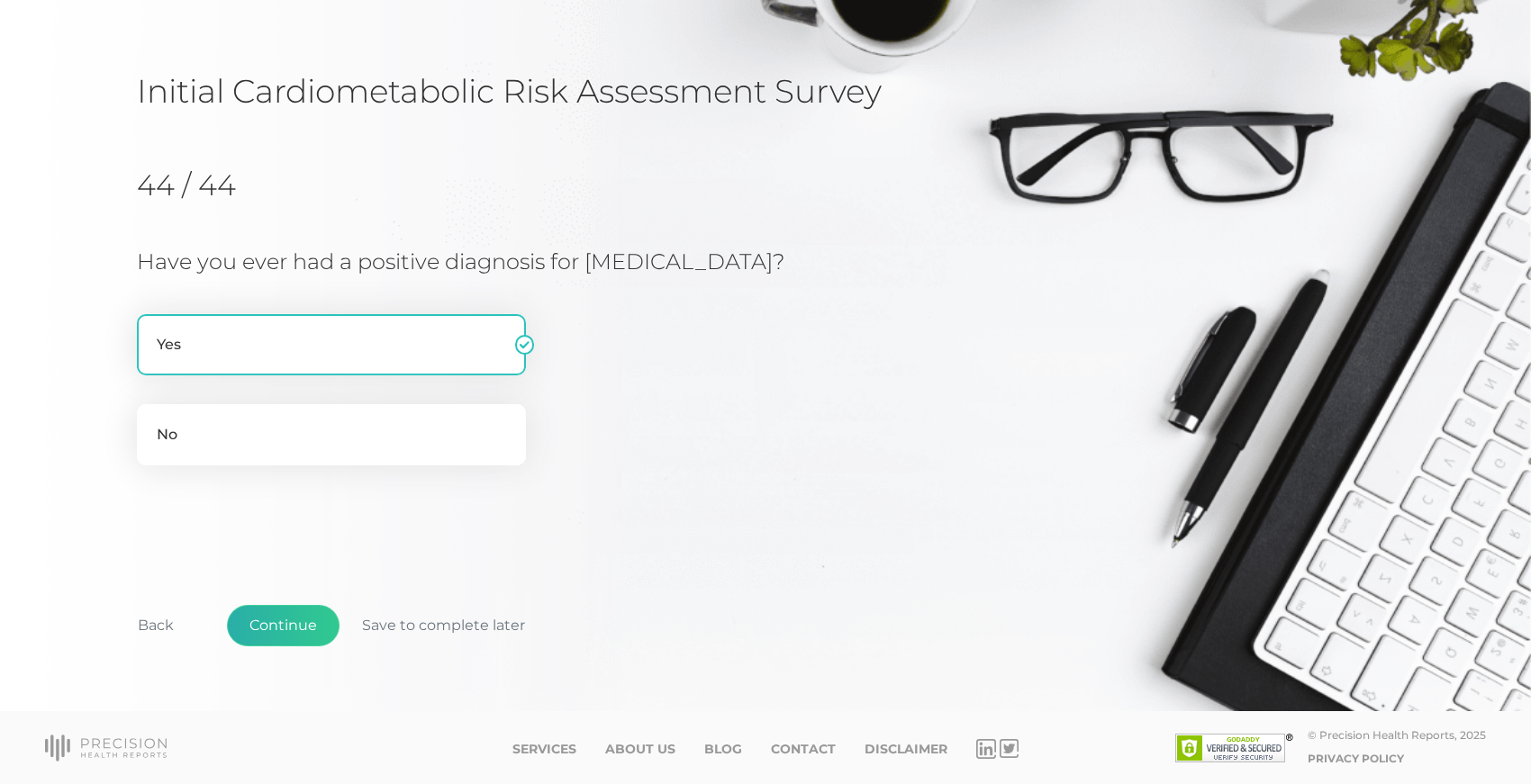
click at [259, 617] on button "Continue" at bounding box center [284, 625] width 113 height 41
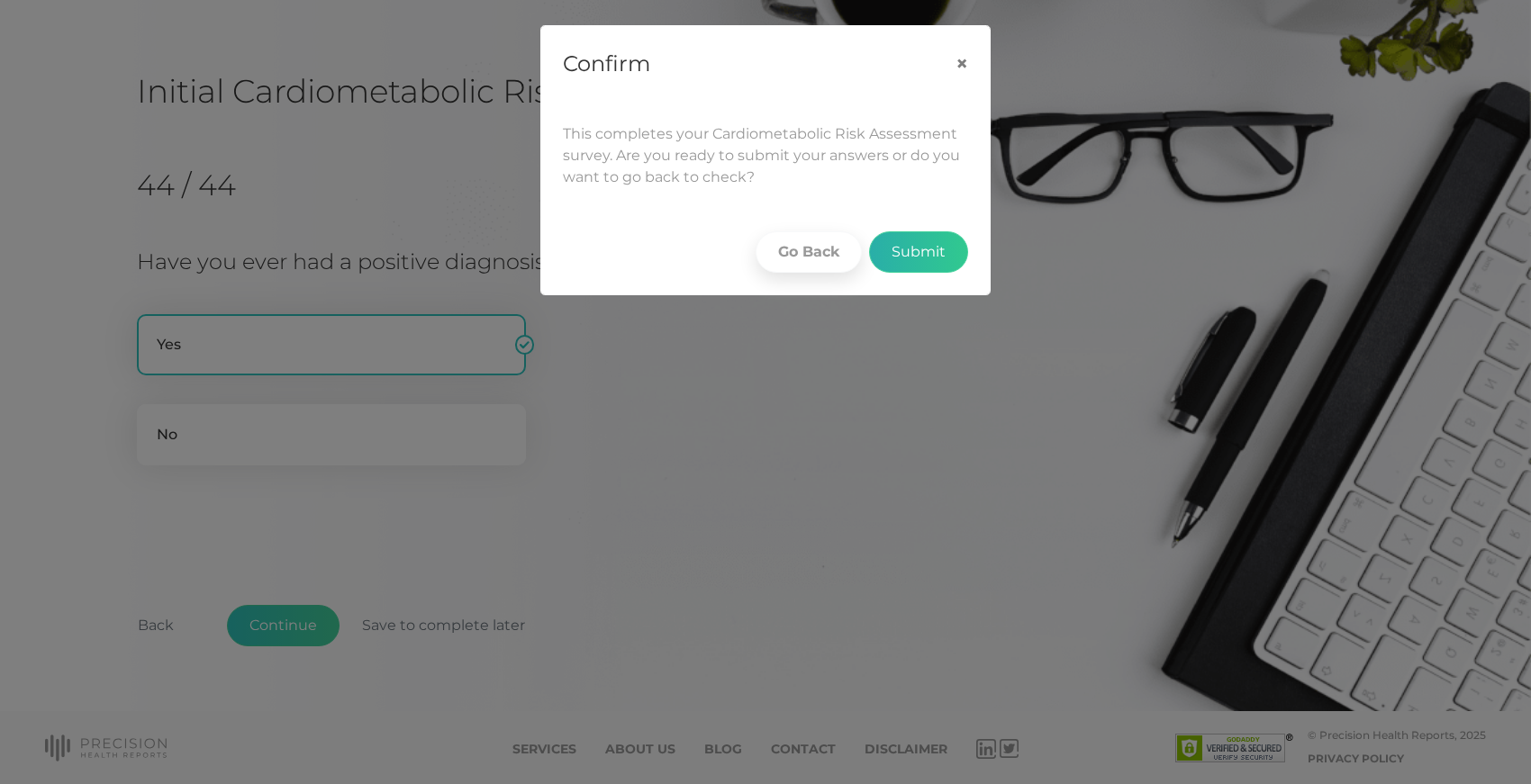
click at [912, 251] on button "Submit" at bounding box center [918, 252] width 99 height 41
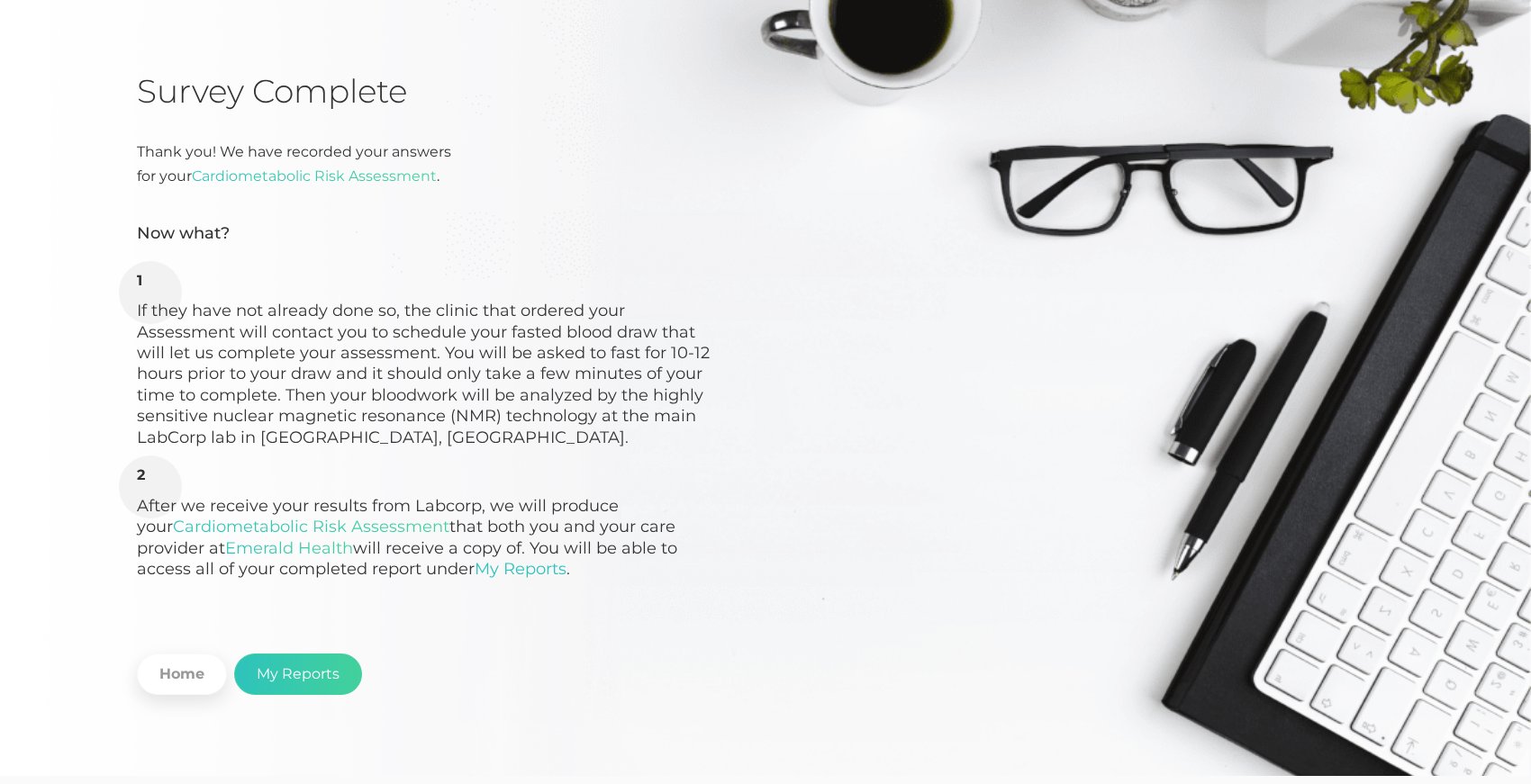
click at [59, 347] on div "Survey Complete Thank you! We have recorded your answers for your Cardiometabol…" at bounding box center [766, 383] width 1531 height 787
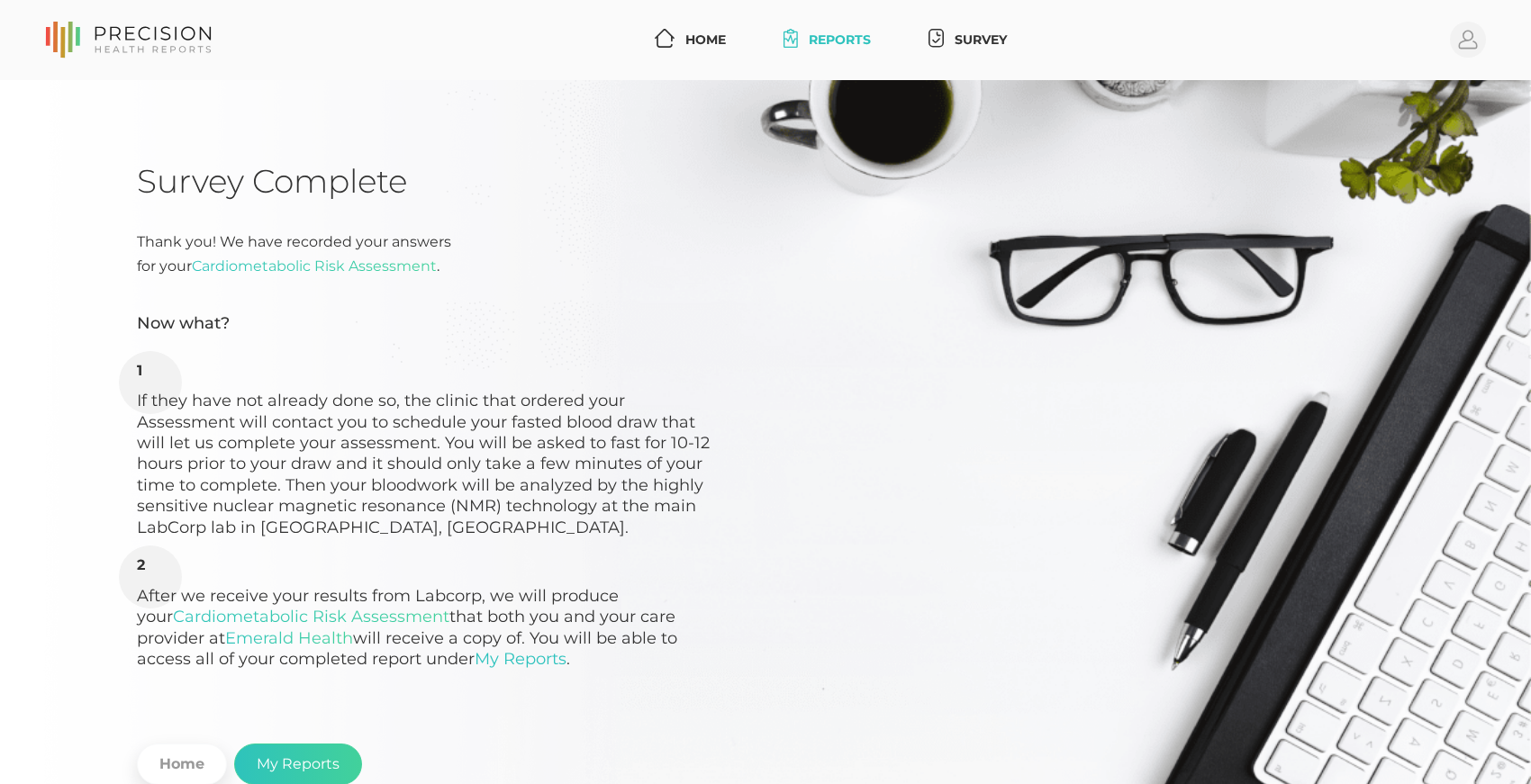
click at [833, 37] on link "Reports" at bounding box center [827, 39] width 101 height 33
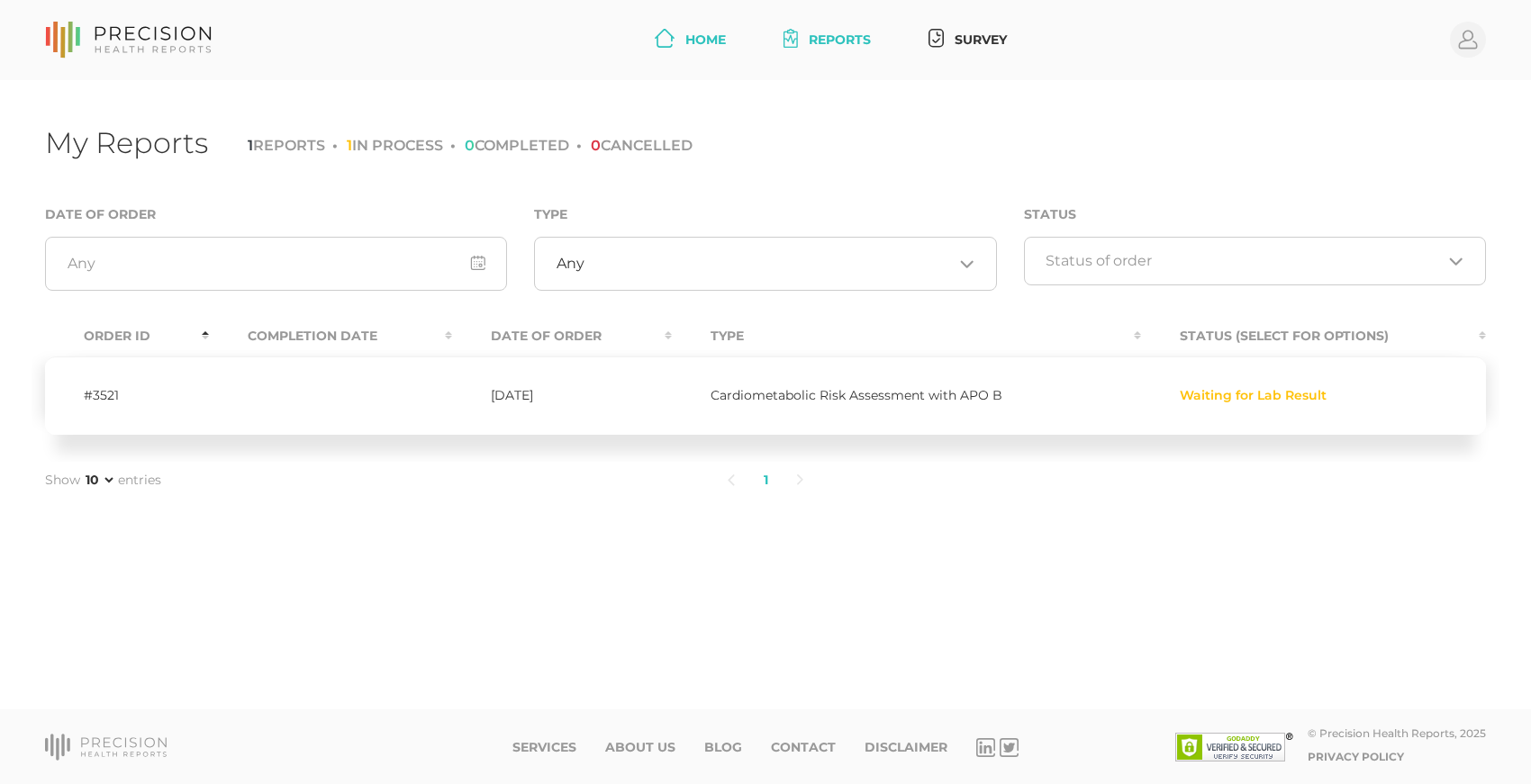
click at [699, 42] on link "Home" at bounding box center [689, 39] width 85 height 33
